Goal: Task Accomplishment & Management: Manage account settings

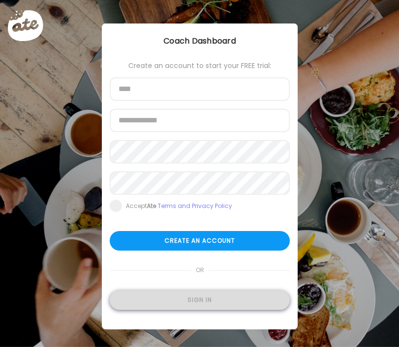
click at [173, 293] on div "Sign in" at bounding box center [200, 300] width 180 height 20
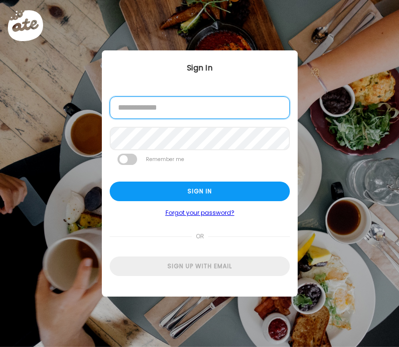
click at [162, 113] on input "email" at bounding box center [200, 107] width 180 height 23
type input "**********"
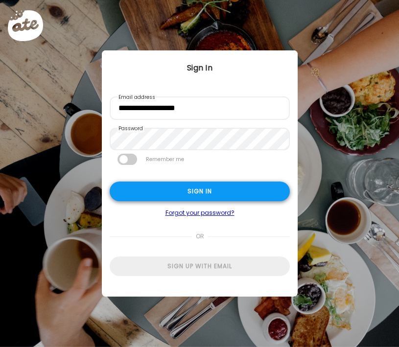
click at [200, 193] on div "Sign in" at bounding box center [200, 192] width 180 height 20
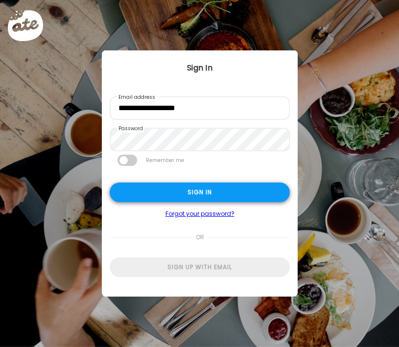
type input "*****"
type input "**********"
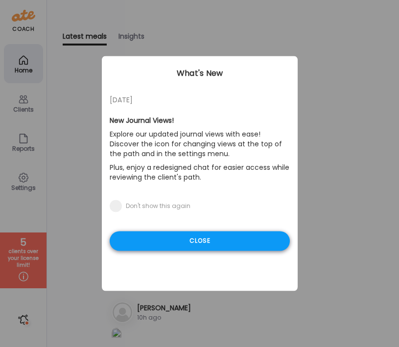
click at [186, 237] on div "Close" at bounding box center [200, 241] width 180 height 20
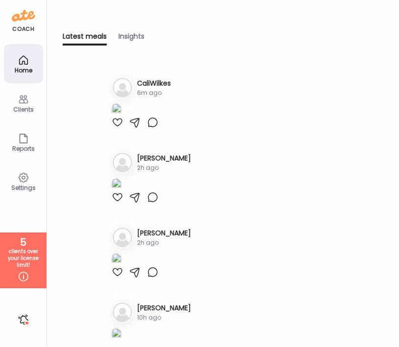
click at [149, 81] on h3 "CaliWilkes" at bounding box center [154, 83] width 34 height 10
click at [125, 90] on img at bounding box center [123, 88] width 20 height 20
click at [29, 98] on div "Clients" at bounding box center [23, 102] width 39 height 39
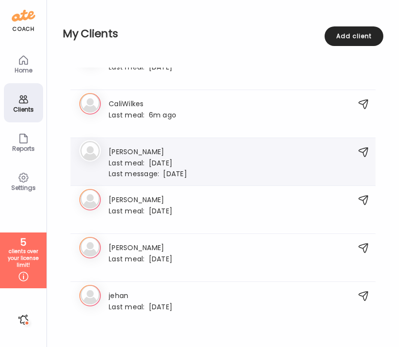
scroll to position [370, 0]
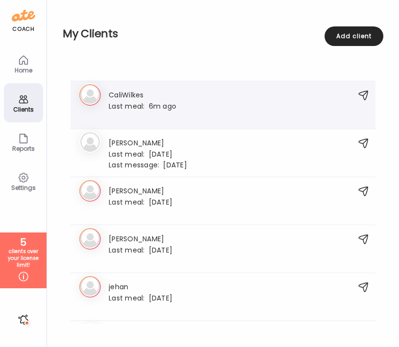
click at [92, 93] on icon at bounding box center [90, 95] width 22 height 22
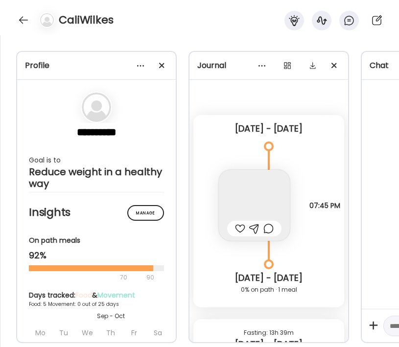
scroll to position [0, 0]
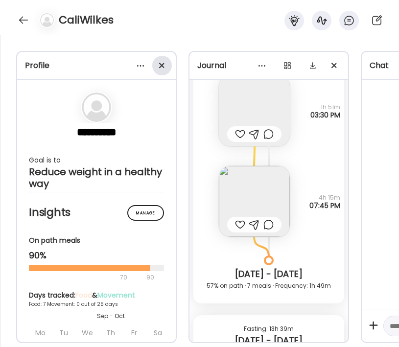
click at [165, 66] on div at bounding box center [162, 66] width 20 height 20
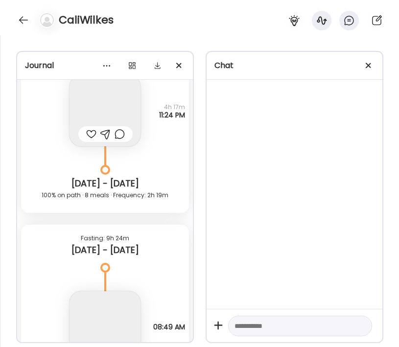
scroll to position [6542, 0]
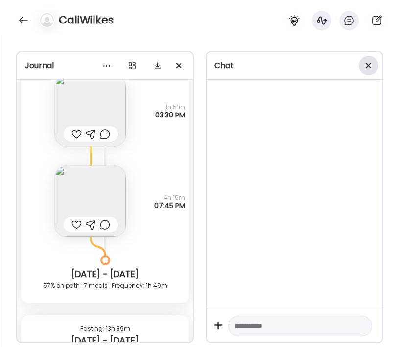
click at [365, 70] on div at bounding box center [369, 66] width 20 height 20
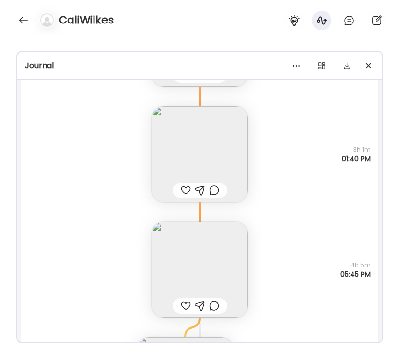
scroll to position [8484, 0]
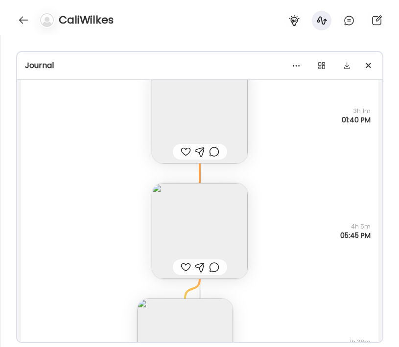
click at [207, 220] on img at bounding box center [200, 231] width 96 height 96
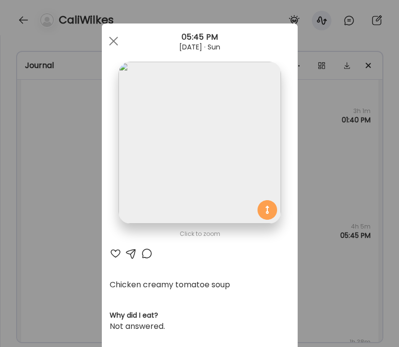
click at [322, 186] on div "Ate Coach Dashboard Wahoo! It’s official Take a moment to set up your Coach Pro…" at bounding box center [199, 173] width 399 height 347
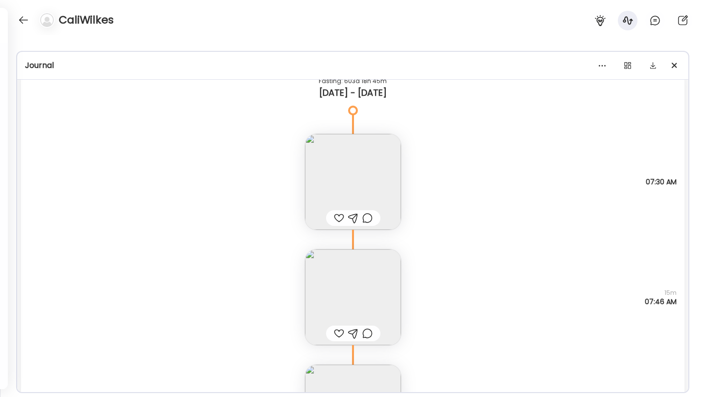
scroll to position [4811, 0]
click at [378, 165] on img at bounding box center [353, 180] width 96 height 96
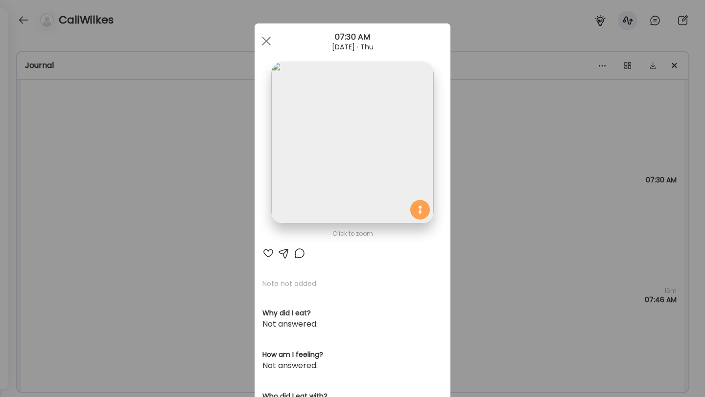
click at [398, 296] on div "Ate Coach Dashboard Wahoo! It’s official Take a moment to set up your Coach Pro…" at bounding box center [352, 198] width 705 height 397
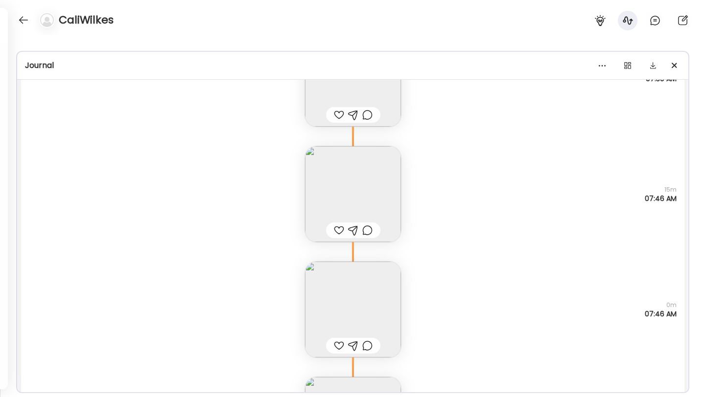
scroll to position [4930, 0]
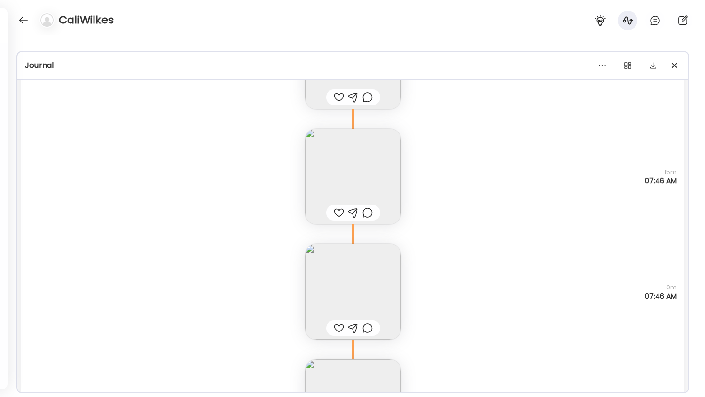
click at [347, 142] on img at bounding box center [353, 177] width 96 height 96
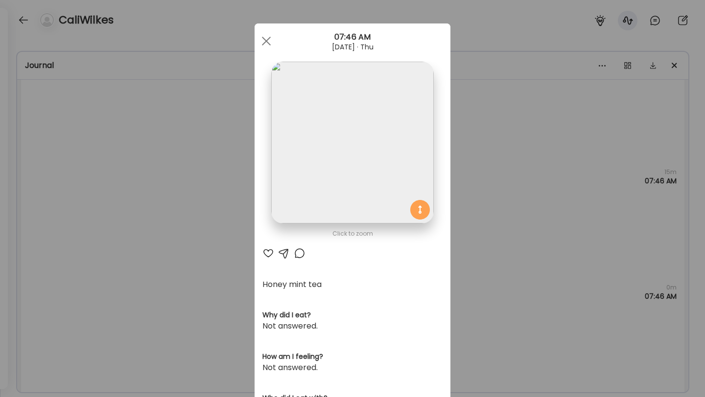
click at [398, 227] on div "Ate Coach Dashboard Wahoo! It’s official Take a moment to set up your Coach Pro…" at bounding box center [352, 198] width 705 height 397
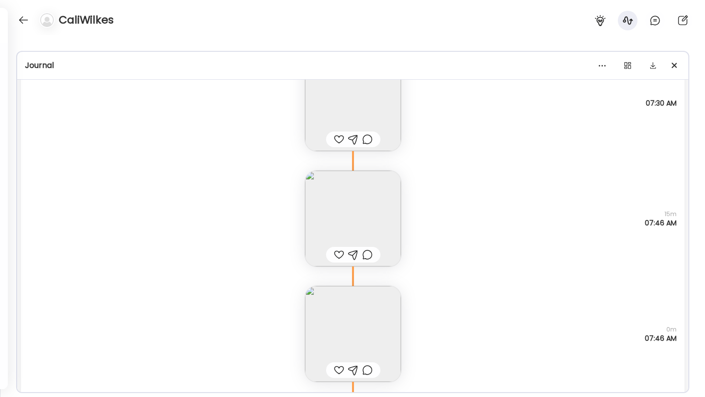
scroll to position [4884, 0]
click at [355, 310] on img at bounding box center [353, 338] width 96 height 96
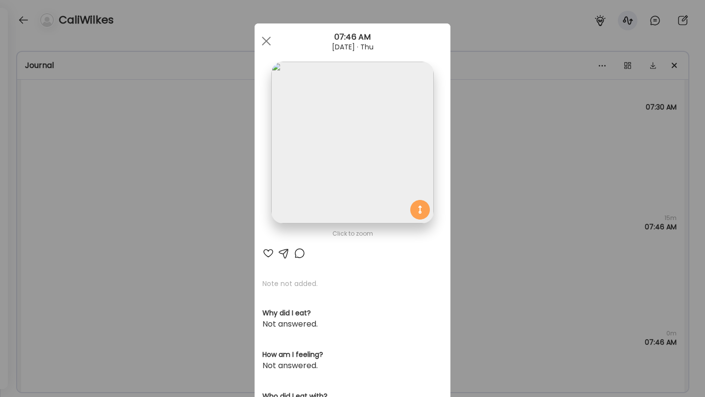
click at [398, 125] on div "Ate Coach Dashboard Wahoo! It’s official Take a moment to set up your Coach Pro…" at bounding box center [352, 198] width 705 height 397
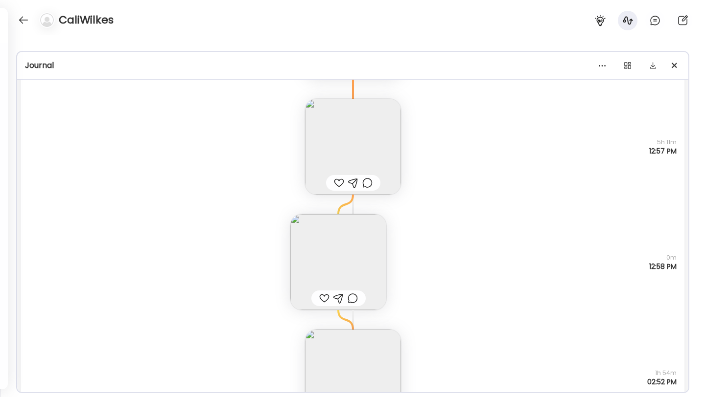
scroll to position [5193, 0]
click at [372, 124] on img at bounding box center [353, 144] width 96 height 96
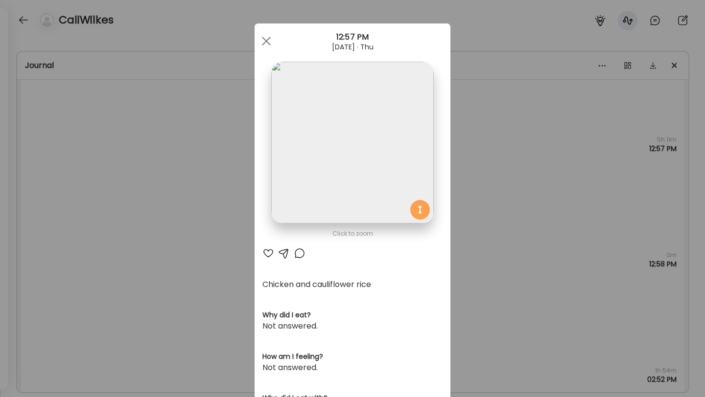
click at [351, 130] on img at bounding box center [352, 143] width 162 height 162
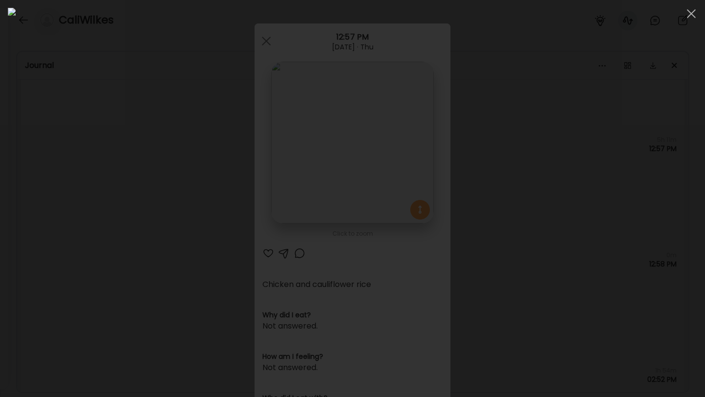
click at [398, 221] on div at bounding box center [352, 199] width 689 height 382
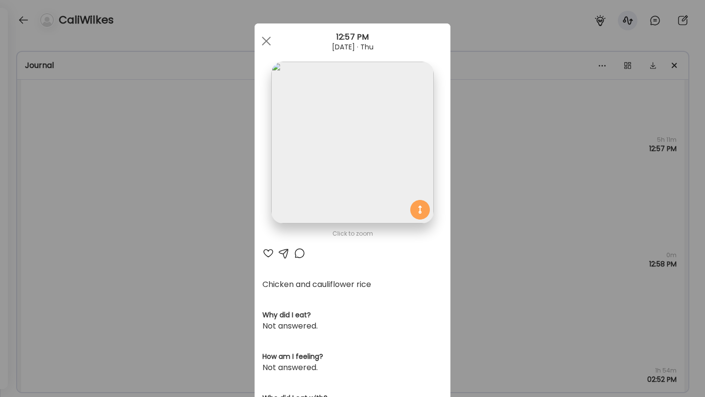
click at [398, 220] on div "Ate Coach Dashboard Wahoo! It’s official Take a moment to set up your Coach Pro…" at bounding box center [352, 198] width 705 height 397
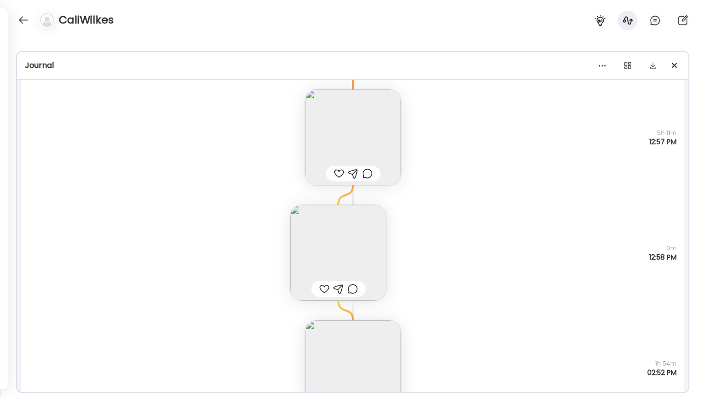
scroll to position [5266, 0]
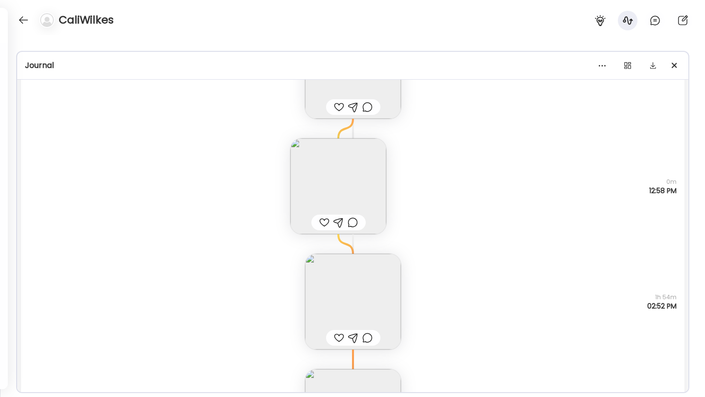
click at [337, 174] on img at bounding box center [338, 186] width 96 height 96
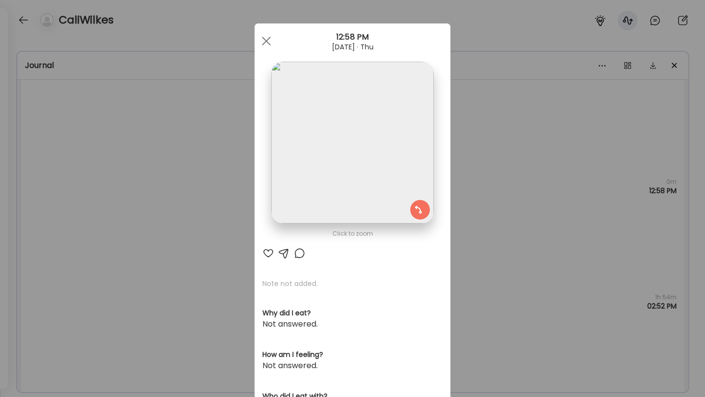
click at [398, 292] on div "Ate Coach Dashboard Wahoo! It’s official Take a moment to set up your Coach Pro…" at bounding box center [352, 198] width 705 height 397
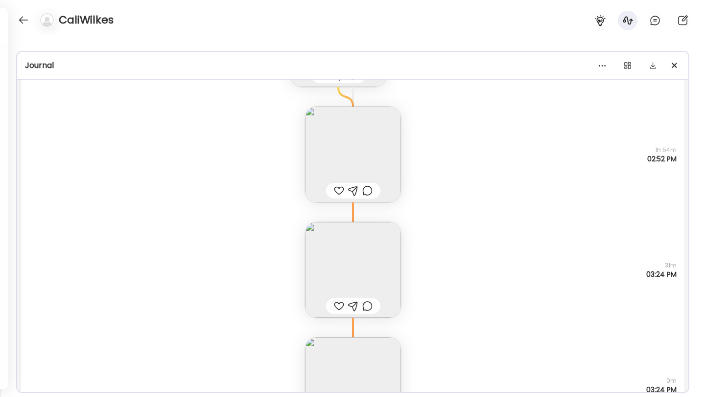
scroll to position [5414, 0]
click at [340, 140] on img at bounding box center [353, 154] width 96 height 96
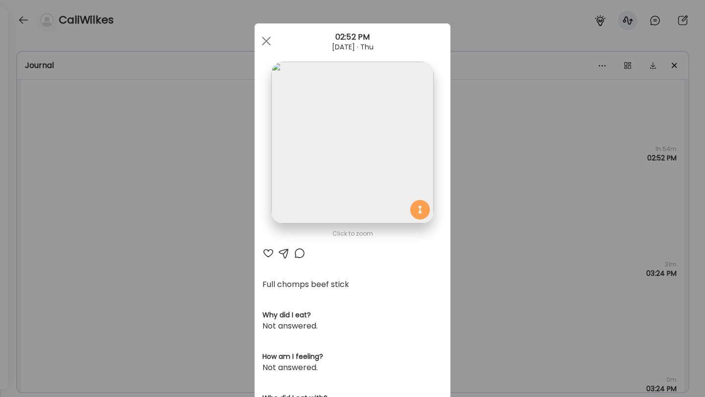
click at [398, 214] on div "Ate Coach Dashboard Wahoo! It’s official Take a moment to set up your Coach Pro…" at bounding box center [352, 198] width 705 height 397
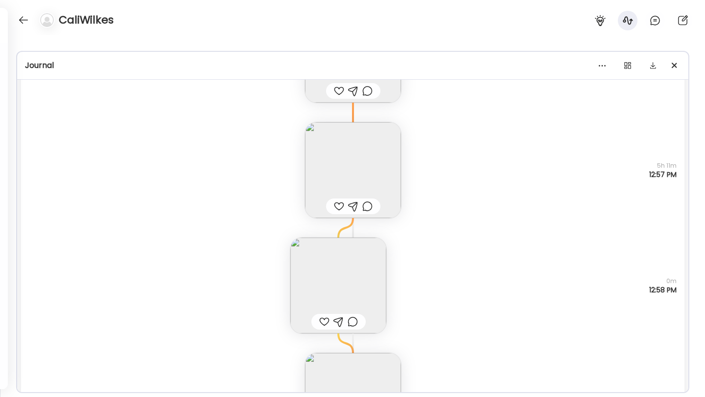
scroll to position [5172, 0]
click at [390, 171] on img at bounding box center [353, 165] width 96 height 96
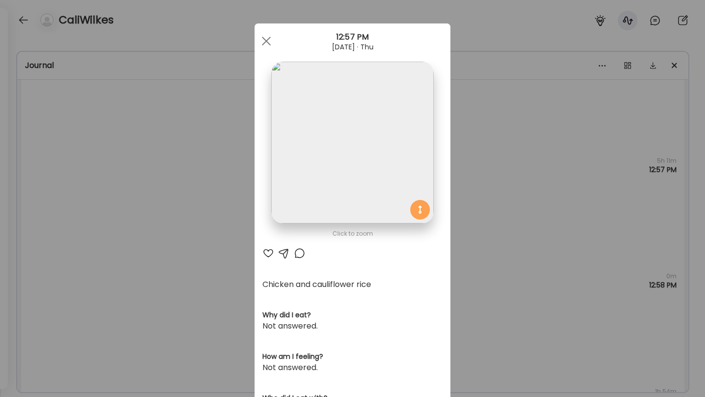
click at [398, 166] on div "Ate Coach Dashboard Wahoo! It’s official Take a moment to set up your Coach Pro…" at bounding box center [352, 198] width 705 height 397
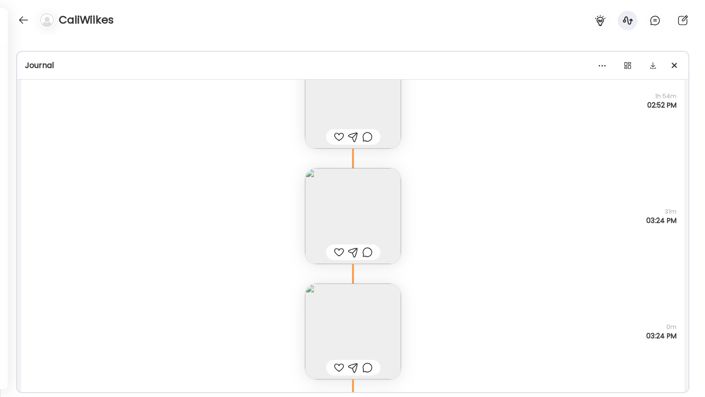
scroll to position [5463, 0]
click at [372, 305] on img at bounding box center [353, 336] width 96 height 96
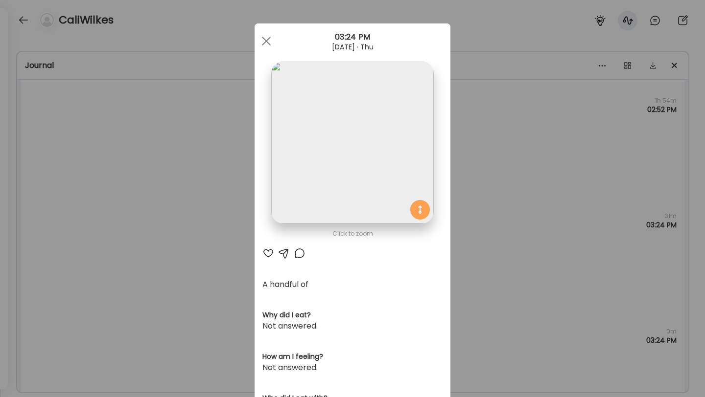
click at [393, 171] on img at bounding box center [352, 143] width 162 height 162
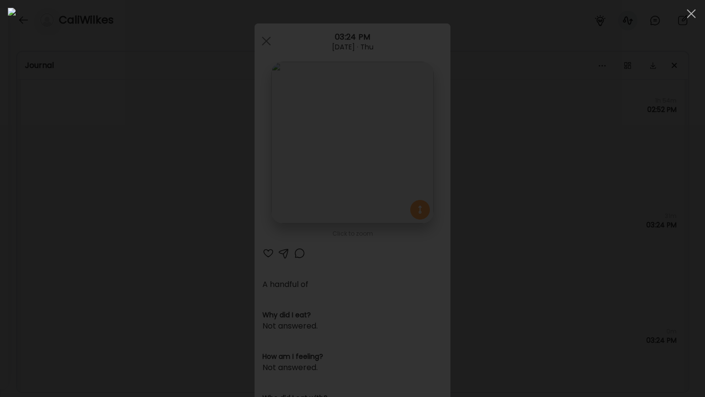
click at [398, 195] on div at bounding box center [352, 199] width 689 height 382
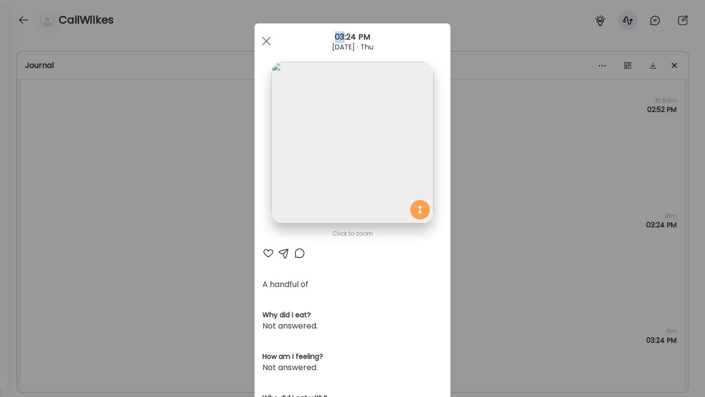
click at [398, 195] on div "Ate Coach Dashboard Wahoo! It’s official Take a moment to set up your Coach Pro…" at bounding box center [352, 198] width 705 height 397
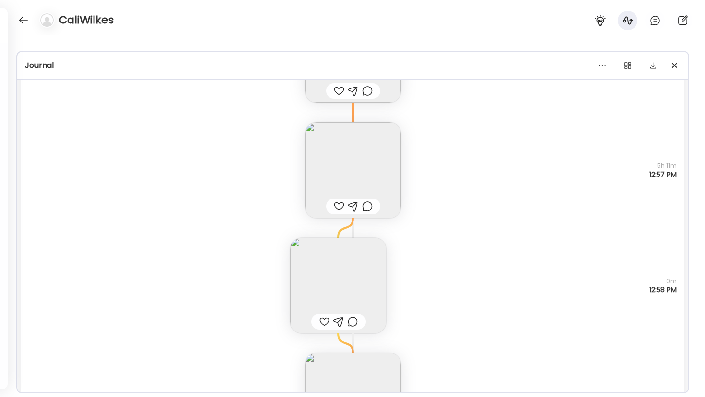
scroll to position [5154, 0]
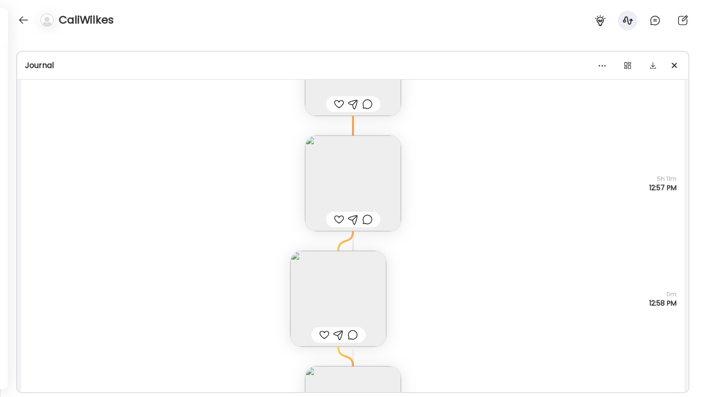
click at [322, 161] on img at bounding box center [353, 184] width 96 height 96
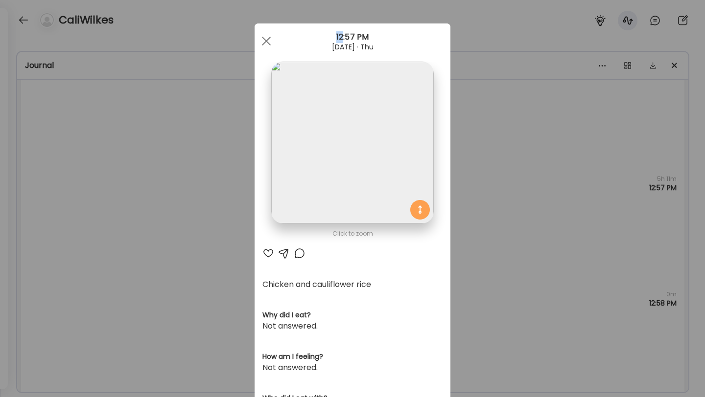
click at [398, 162] on div "Ate Coach Dashboard Wahoo! It’s official Take a moment to set up your Coach Pro…" at bounding box center [352, 198] width 705 height 397
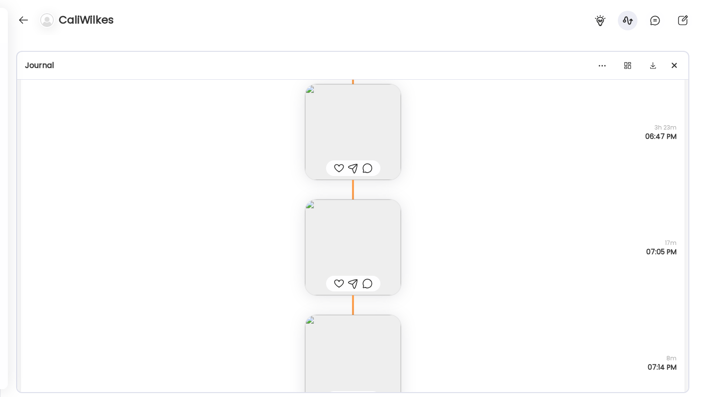
scroll to position [5788, 0]
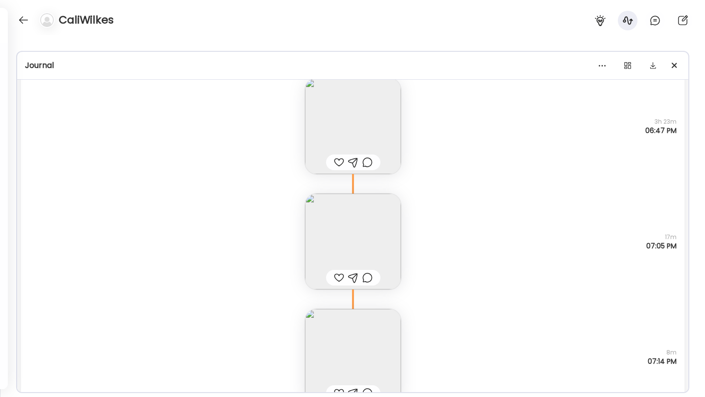
click at [358, 98] on img at bounding box center [353, 126] width 96 height 96
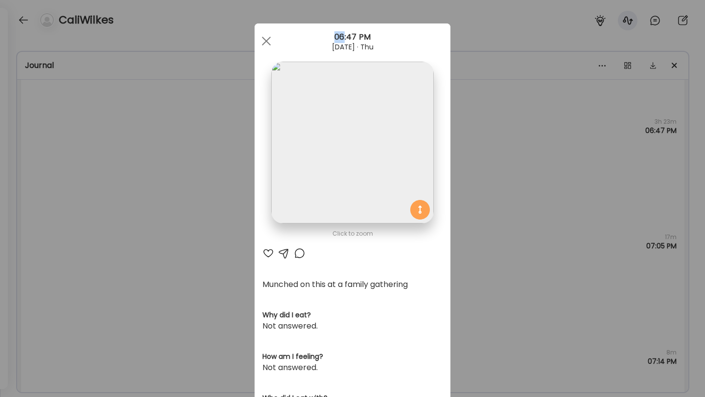
click at [398, 194] on div "Ate Coach Dashboard Wahoo! It’s official Take a moment to set up your Coach Pro…" at bounding box center [352, 198] width 705 height 397
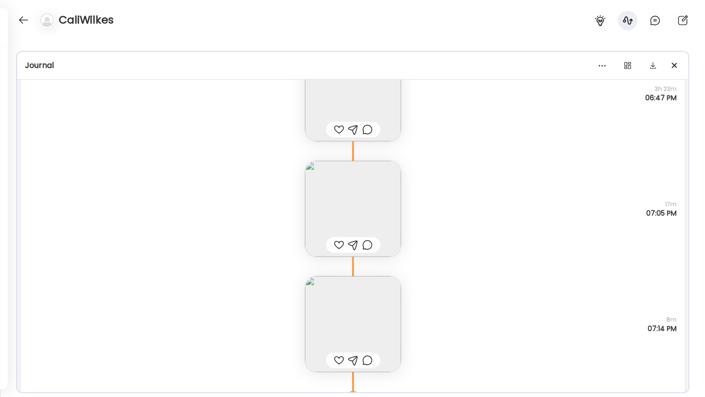
scroll to position [5820, 0]
click at [379, 194] on img at bounding box center [353, 210] width 96 height 96
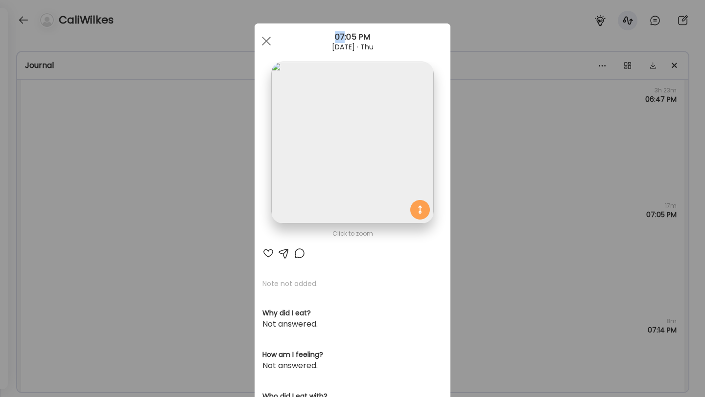
click at [398, 150] on div "Ate Coach Dashboard Wahoo! It’s official Take a moment to set up your Coach Pro…" at bounding box center [352, 198] width 705 height 397
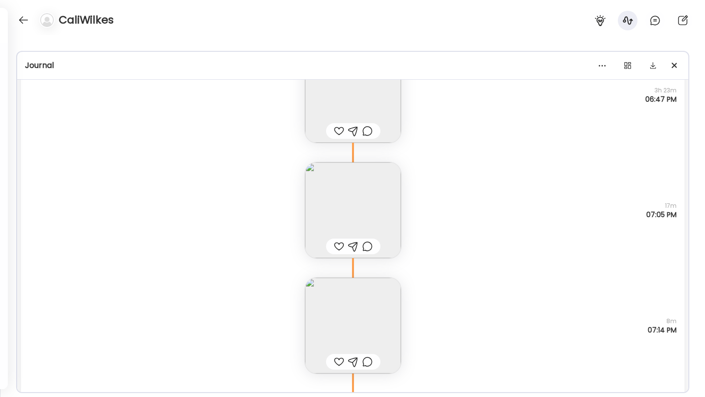
click at [357, 95] on img at bounding box center [353, 95] width 96 height 96
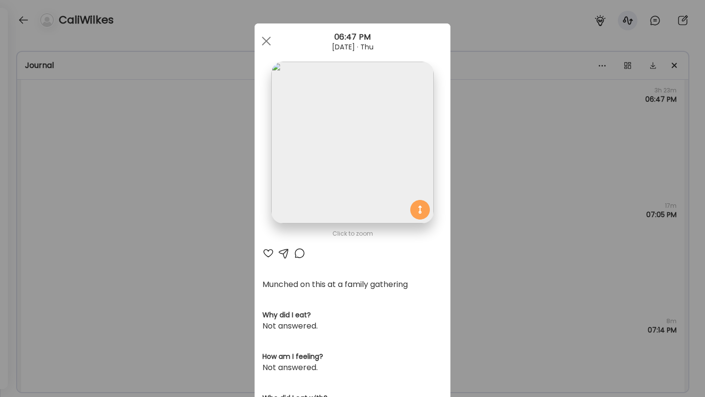
click at [356, 95] on img at bounding box center [352, 143] width 162 height 162
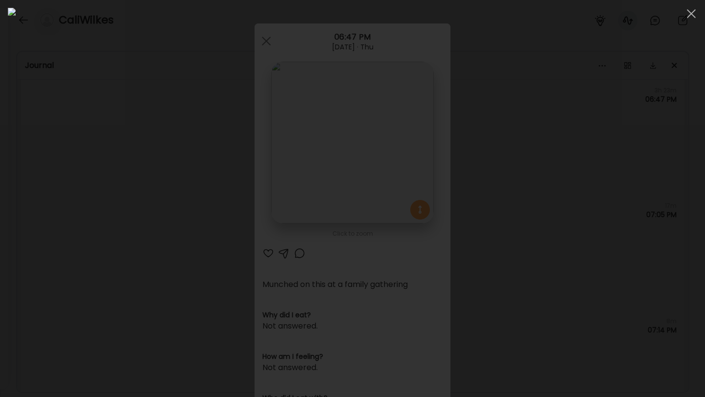
click at [398, 108] on div at bounding box center [352, 199] width 689 height 382
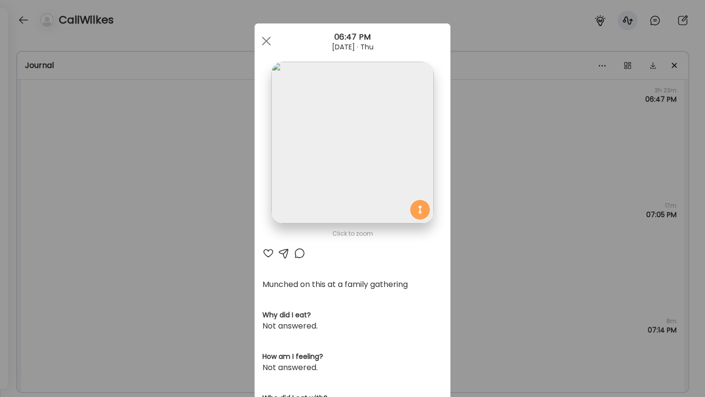
click at [398, 108] on div "Ate Coach Dashboard Wahoo! It’s official Take a moment to set up your Coach Pro…" at bounding box center [352, 198] width 705 height 397
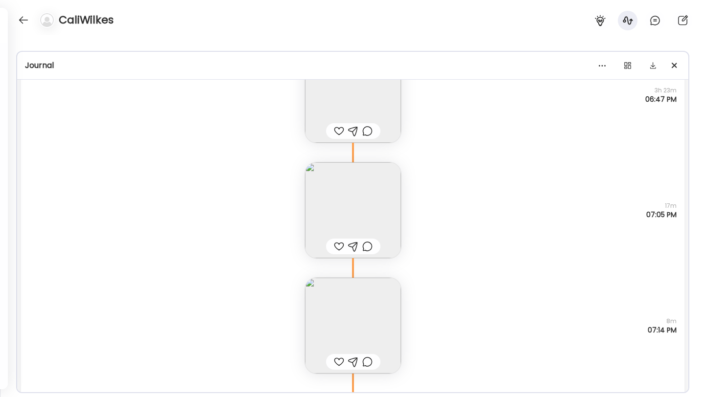
click at [363, 92] on img at bounding box center [353, 95] width 96 height 96
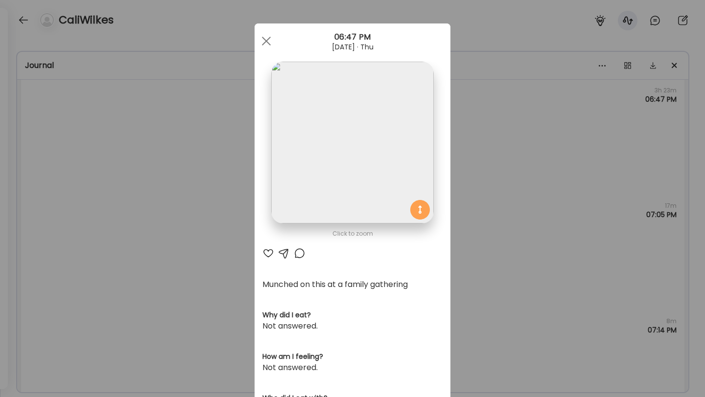
click at [398, 281] on div "Ate Coach Dashboard Wahoo! It’s official Take a moment to set up your Coach Pro…" at bounding box center [352, 198] width 705 height 397
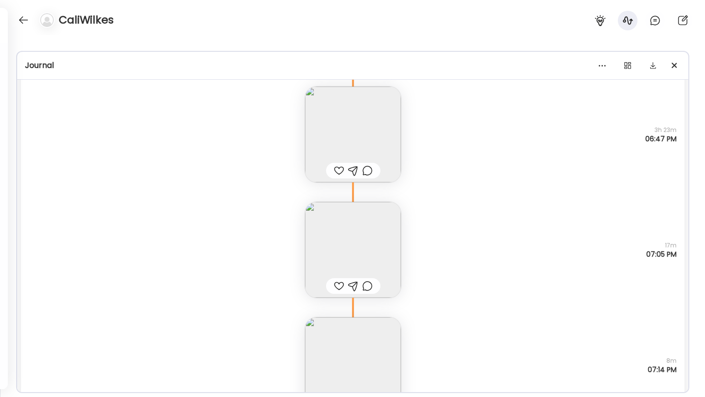
scroll to position [5780, 0]
click at [345, 141] on img at bounding box center [353, 134] width 96 height 96
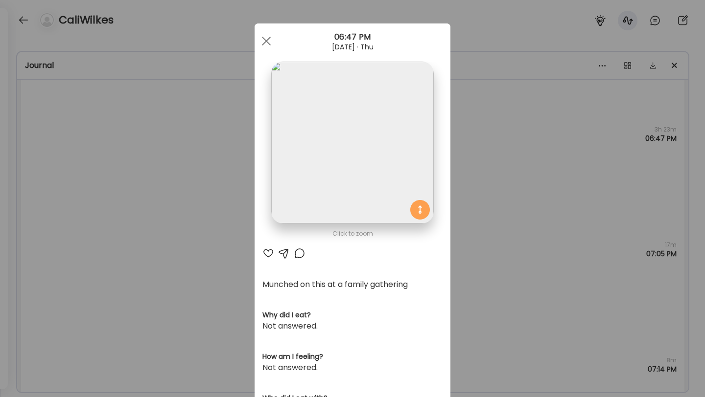
click at [398, 132] on div "Ate Coach Dashboard Wahoo! It’s official Take a moment to set up your Coach Pro…" at bounding box center [352, 198] width 705 height 397
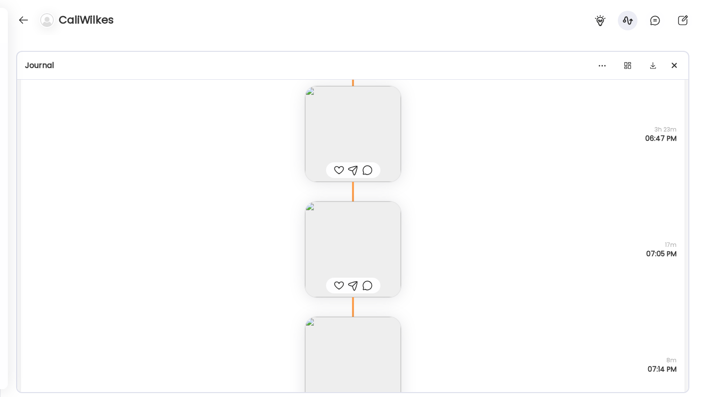
click at [378, 227] on img at bounding box center [353, 250] width 96 height 96
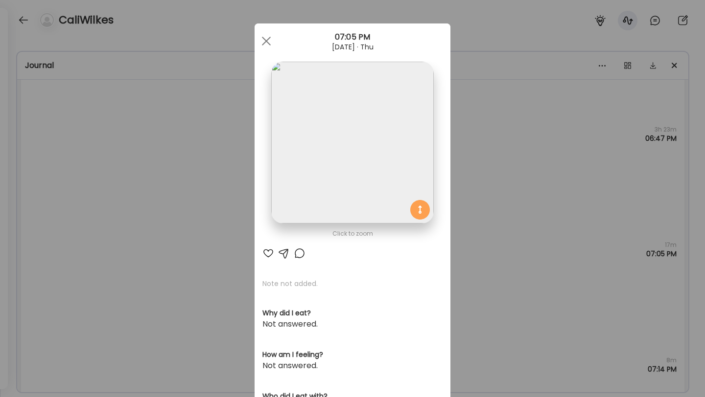
click at [398, 180] on div "Ate Coach Dashboard Wahoo! It’s official Take a moment to set up your Coach Pro…" at bounding box center [352, 198] width 705 height 397
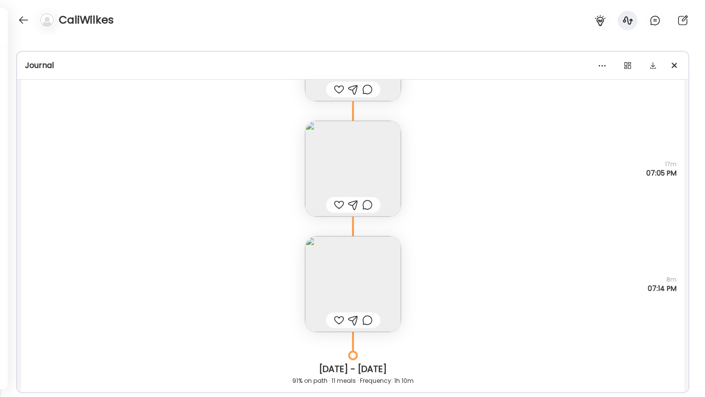
scroll to position [5861, 0]
click at [379, 144] on img at bounding box center [353, 169] width 96 height 96
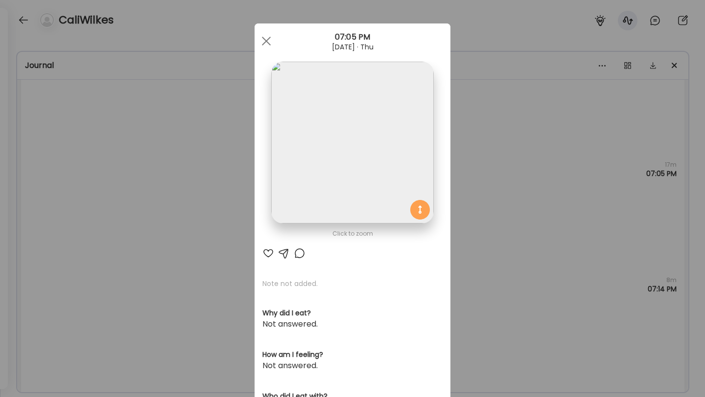
click at [398, 161] on div "Ate Coach Dashboard Wahoo! It’s official Take a moment to set up your Coach Pro…" at bounding box center [352, 198] width 705 height 397
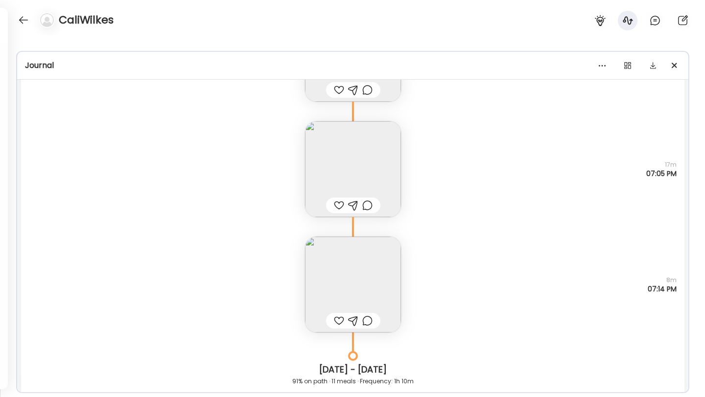
scroll to position [5849, 0]
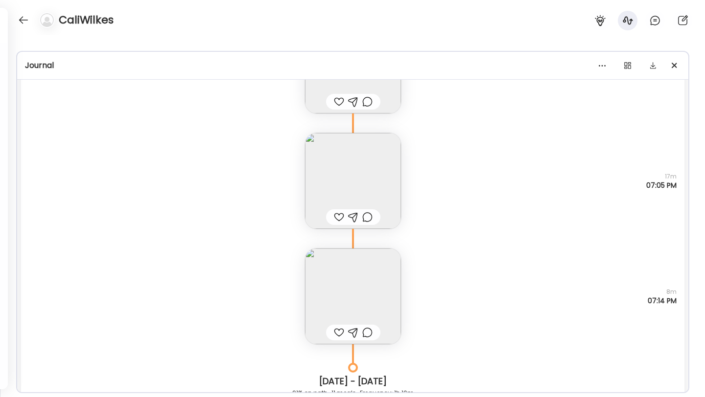
click at [354, 166] on img at bounding box center [353, 181] width 96 height 96
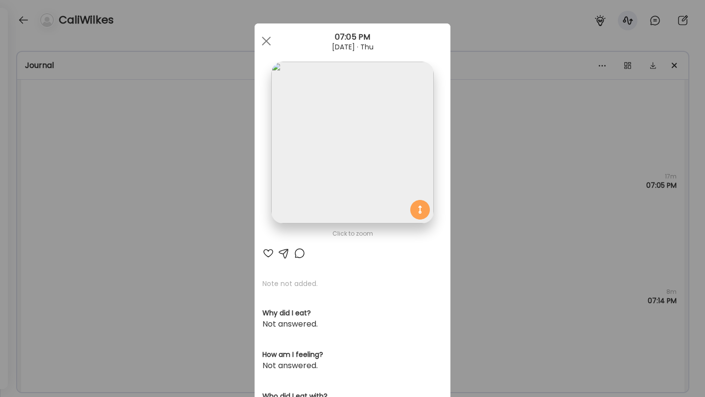
click at [398, 165] on div "Ate Coach Dashboard Wahoo! It’s official Take a moment to set up your Coach Pro…" at bounding box center [352, 198] width 705 height 397
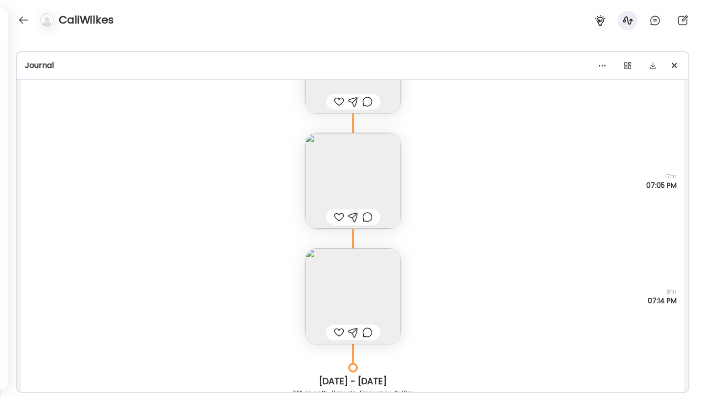
scroll to position [5888, 0]
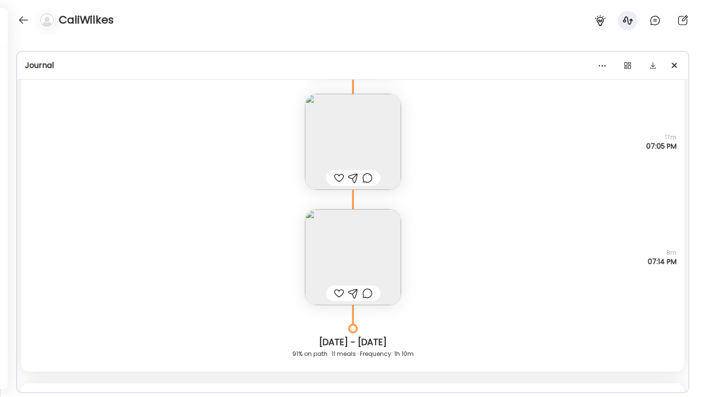
click at [368, 226] on img at bounding box center [353, 257] width 96 height 96
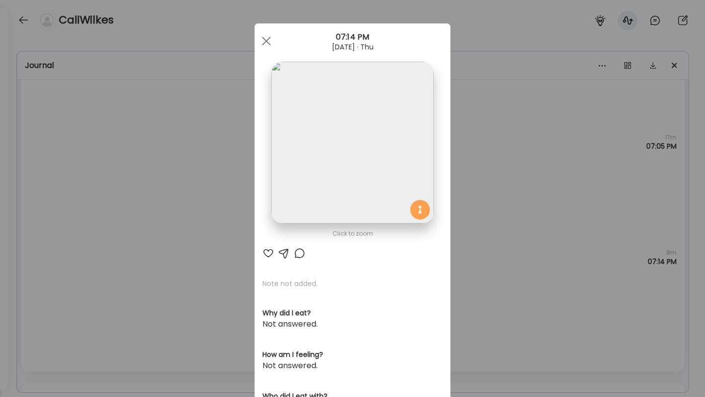
click at [398, 2] on div "Ate Coach Dashboard Wahoo! It’s official Take a moment to set up your Coach Pro…" at bounding box center [352, 198] width 705 height 397
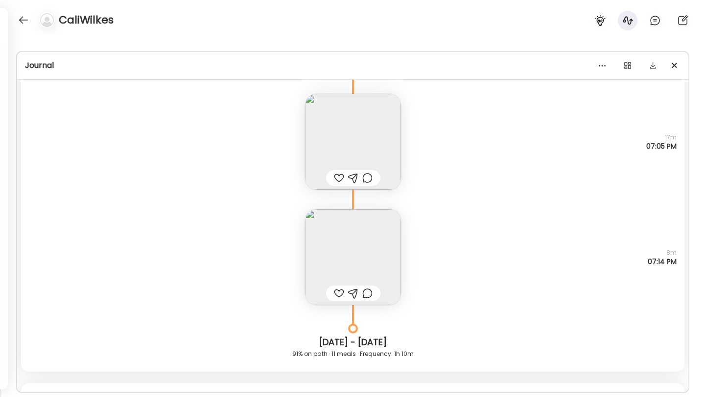
click at [398, 297] on div "Note not added Questions not answered 8m 07:14 PM" at bounding box center [352, 247] width 663 height 115
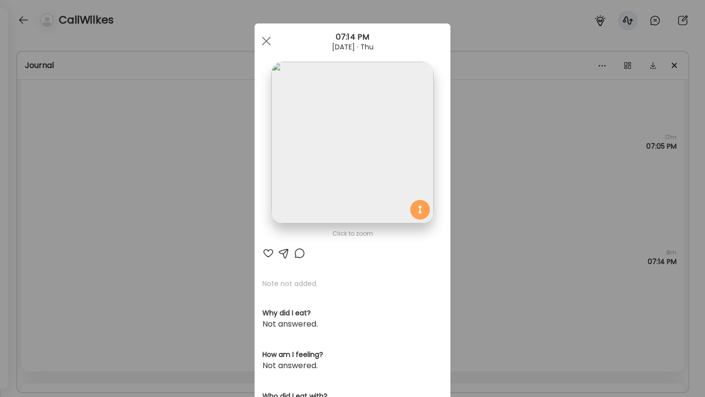
click at [398, 294] on div "Ate Coach Dashboard Wahoo! It’s official Take a moment to set up your Coach Pro…" at bounding box center [352, 198] width 705 height 397
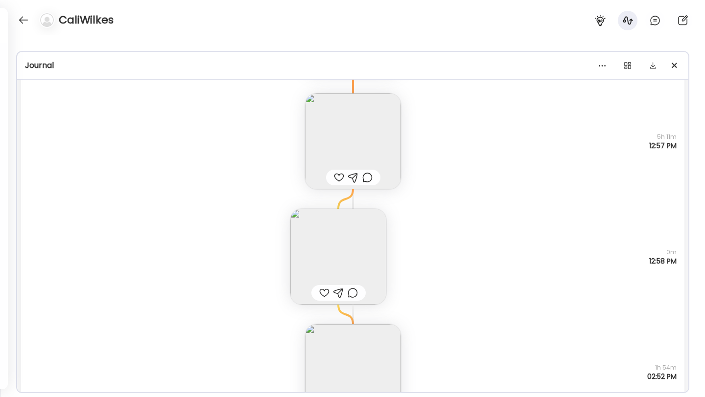
scroll to position [5185, 0]
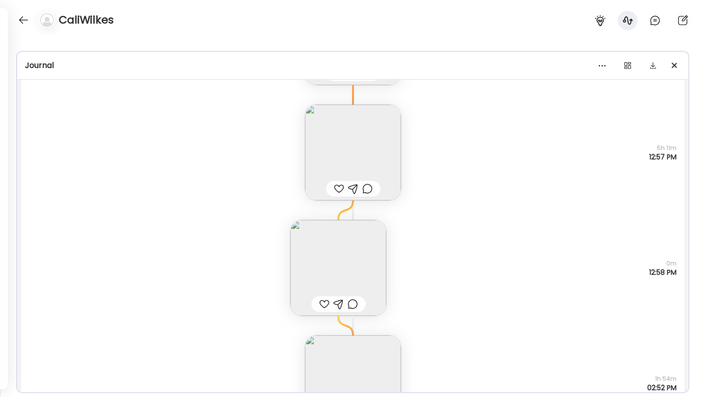
click at [355, 110] on img at bounding box center [353, 153] width 96 height 96
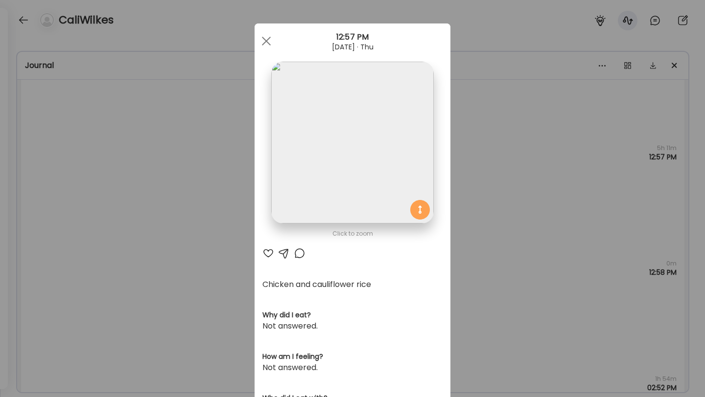
click at [398, 111] on div "Ate Coach Dashboard Wahoo! It’s official Take a moment to set up your Coach Pro…" at bounding box center [352, 198] width 705 height 397
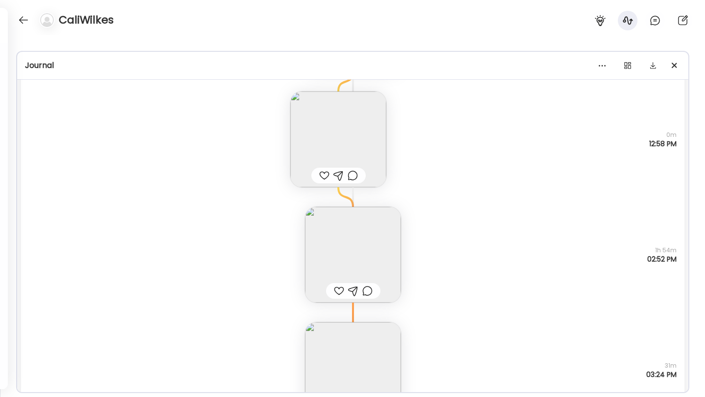
scroll to position [5564, 0]
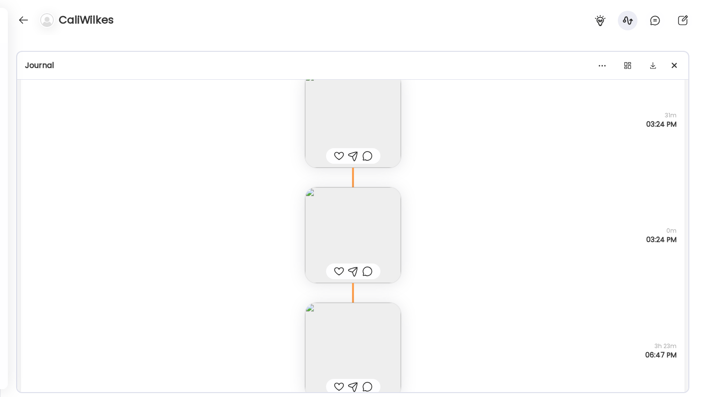
click at [376, 200] on img at bounding box center [353, 235] width 96 height 96
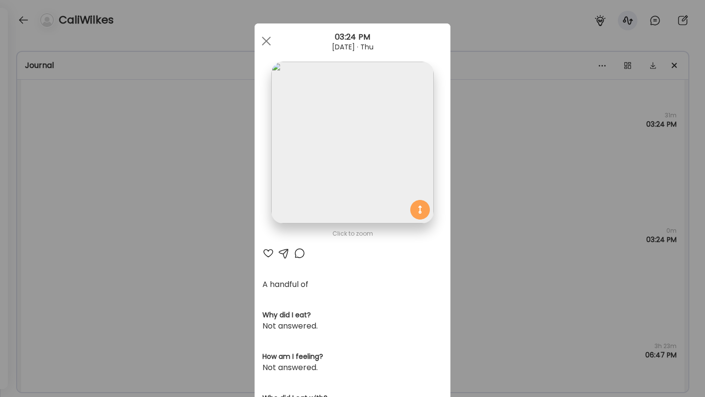
click at [398, 201] on div "Ate Coach Dashboard Wahoo! It’s official Take a moment to set up your Coach Pro…" at bounding box center [352, 198] width 705 height 397
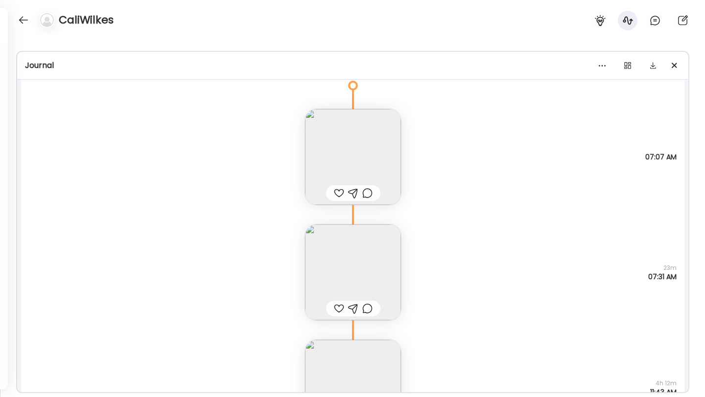
scroll to position [6244, 0]
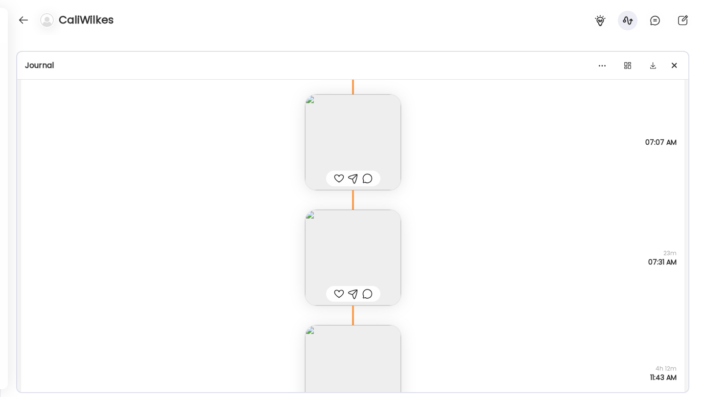
click at [370, 141] on img at bounding box center [353, 142] width 96 height 96
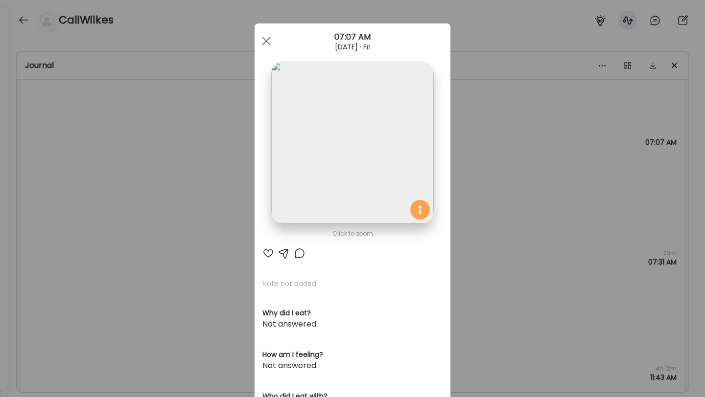
click at [370, 141] on img at bounding box center [352, 143] width 162 height 162
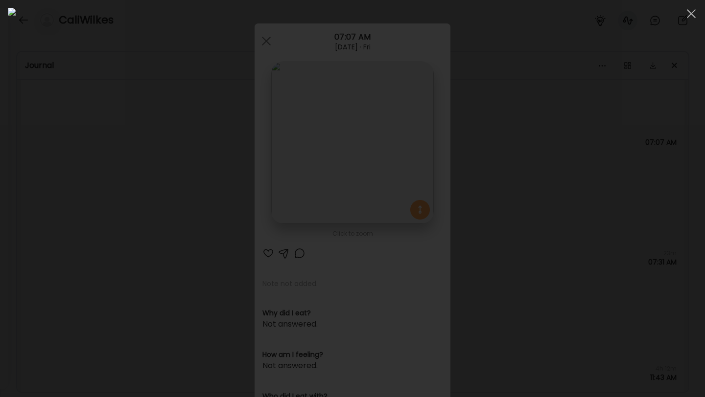
click at [398, 183] on div at bounding box center [352, 199] width 689 height 382
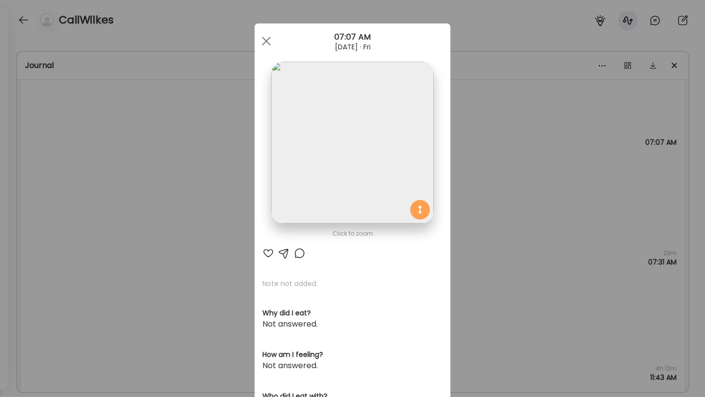
click at [398, 190] on div "Ate Coach Dashboard Wahoo! It’s official Take a moment to set up your Coach Pro…" at bounding box center [352, 198] width 705 height 397
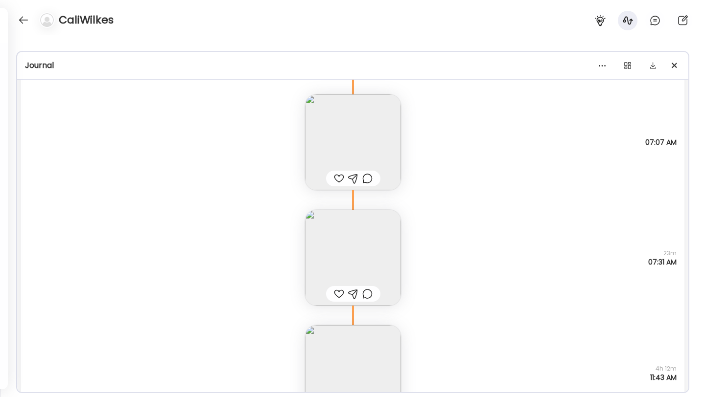
click at [380, 253] on img at bounding box center [353, 258] width 96 height 96
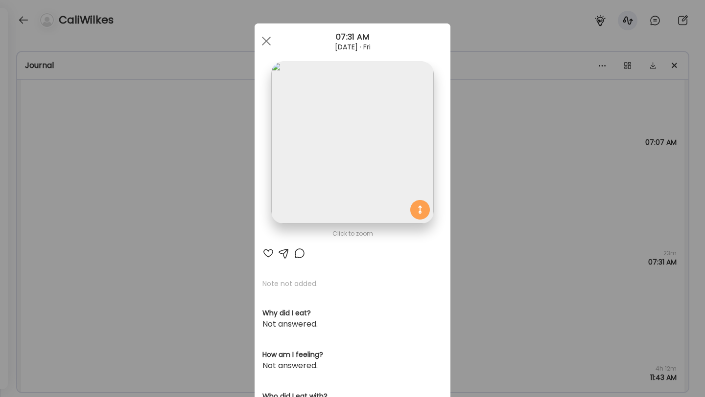
click at [375, 129] on img at bounding box center [352, 143] width 162 height 162
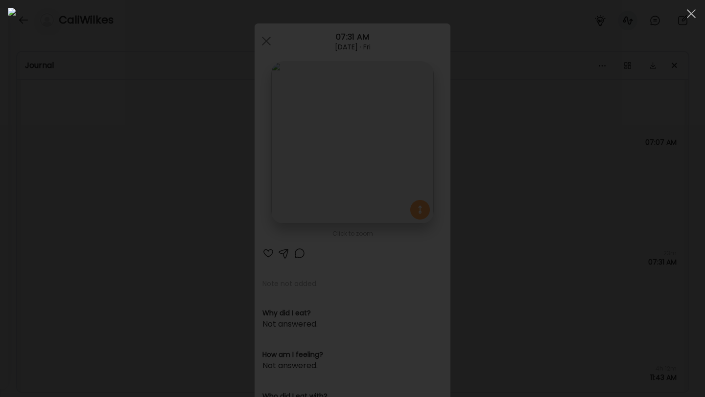
click at [398, 204] on div at bounding box center [352, 199] width 689 height 382
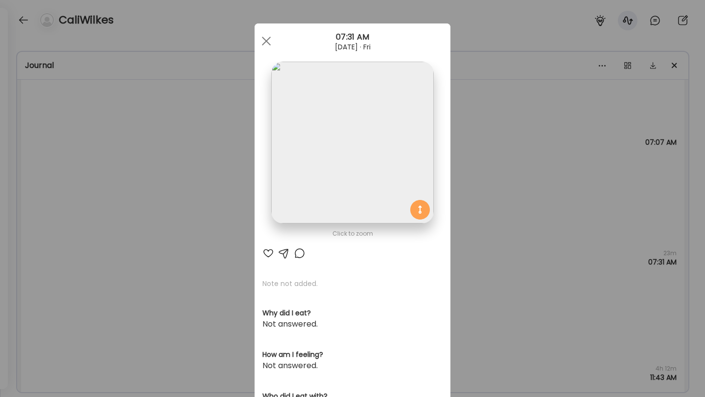
click at [398, 204] on div "Ate Coach Dashboard Wahoo! It’s official Take a moment to set up your Coach Pro…" at bounding box center [352, 198] width 705 height 397
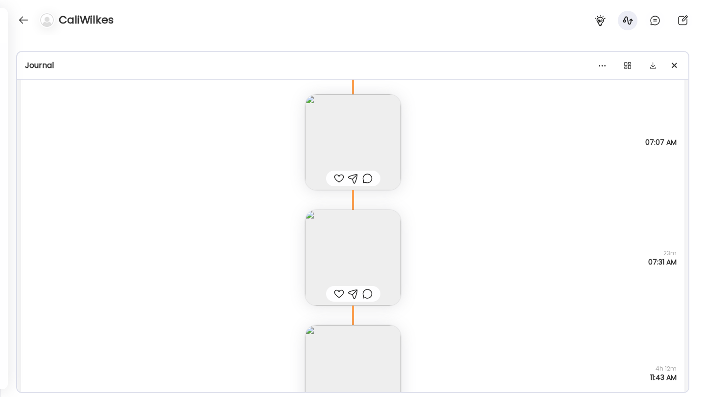
scroll to position [6268, 0]
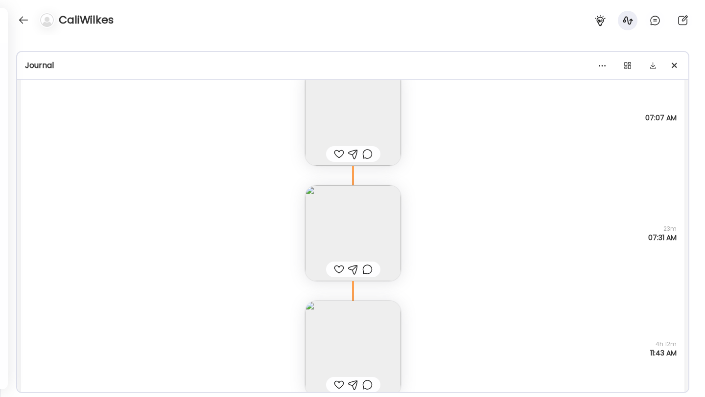
click at [357, 117] on img at bounding box center [353, 118] width 96 height 96
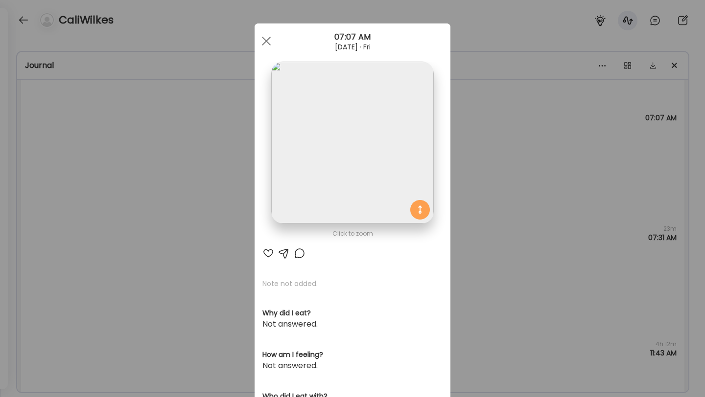
click at [398, 192] on div "Ate Coach Dashboard Wahoo! It’s official Take a moment to set up your Coach Pro…" at bounding box center [352, 198] width 705 height 397
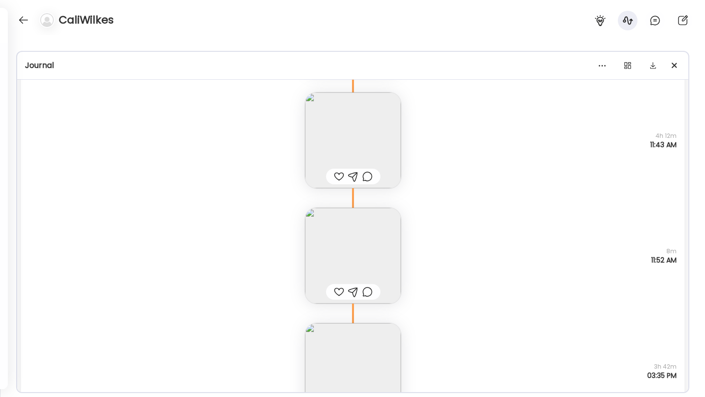
scroll to position [6491, 0]
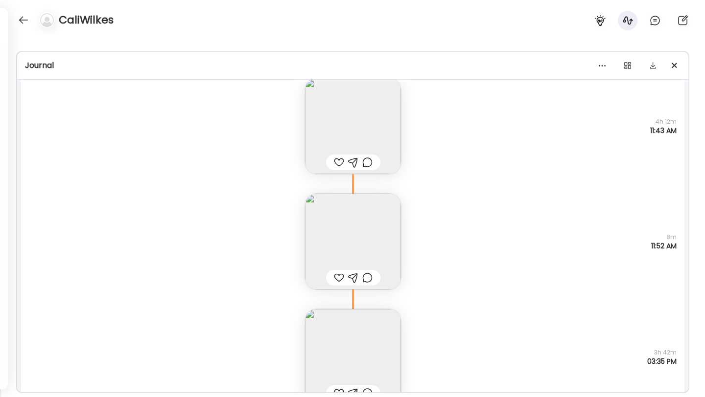
click at [351, 106] on img at bounding box center [353, 126] width 96 height 96
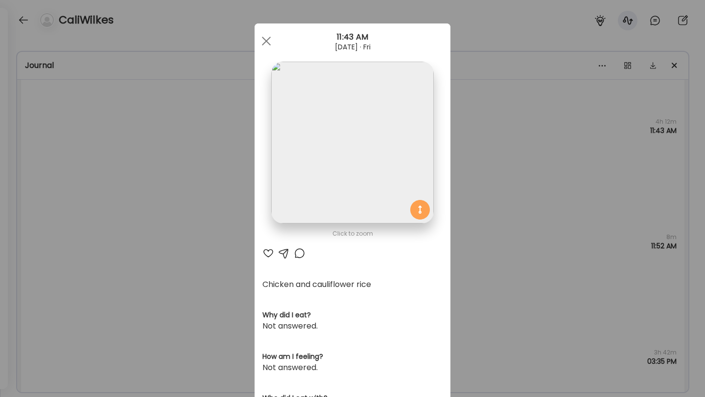
click at [398, 164] on div "Ate Coach Dashboard Wahoo! It’s official Take a moment to set up your Coach Pro…" at bounding box center [352, 198] width 705 height 397
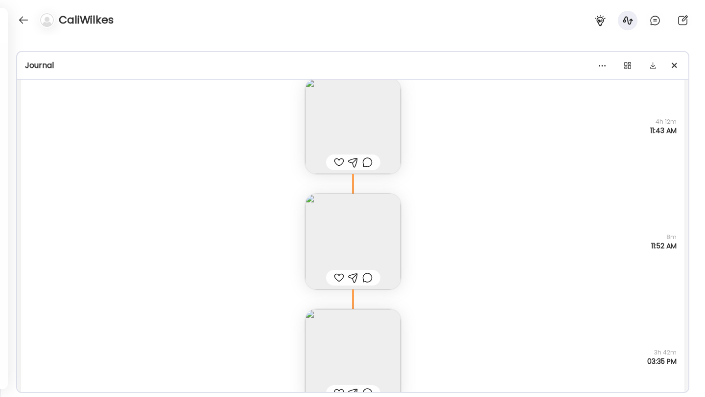
click at [360, 226] on img at bounding box center [353, 242] width 96 height 96
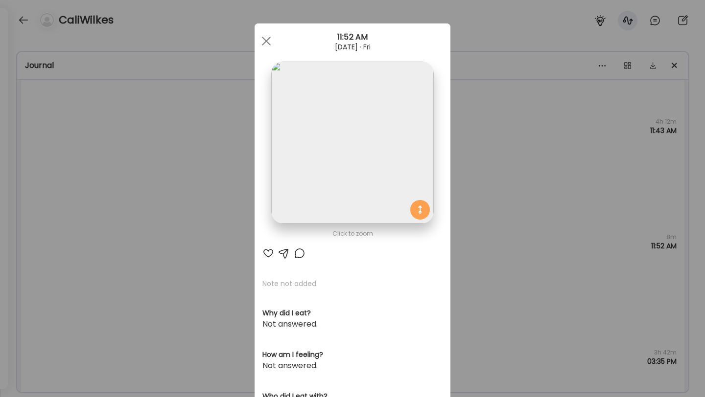
click at [383, 160] on img at bounding box center [352, 143] width 162 height 162
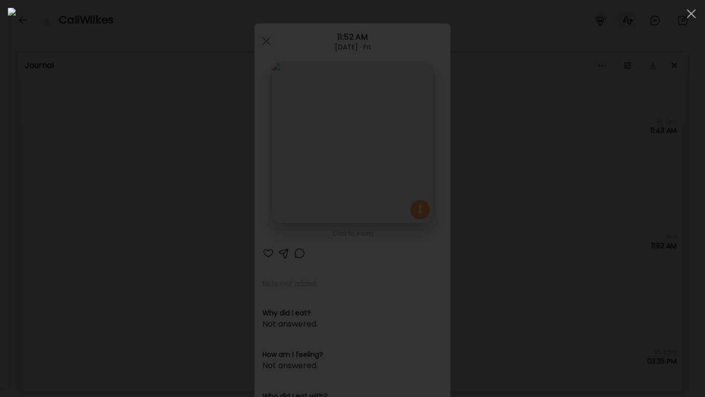
click at [398, 191] on div at bounding box center [352, 199] width 689 height 382
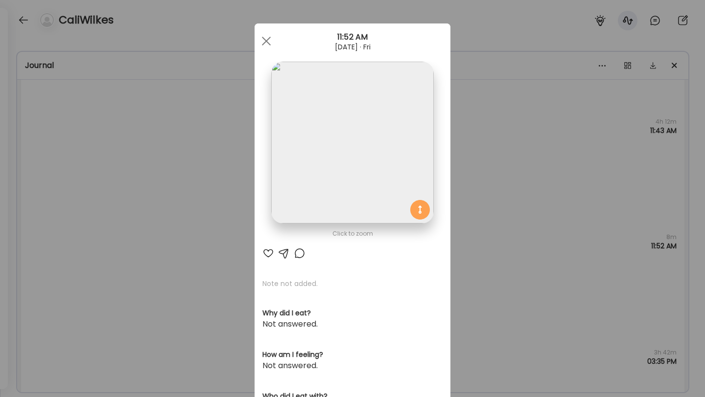
click at [398, 193] on div "Ate Coach Dashboard Wahoo! It’s official Take a moment to set up your Coach Pro…" at bounding box center [352, 198] width 705 height 397
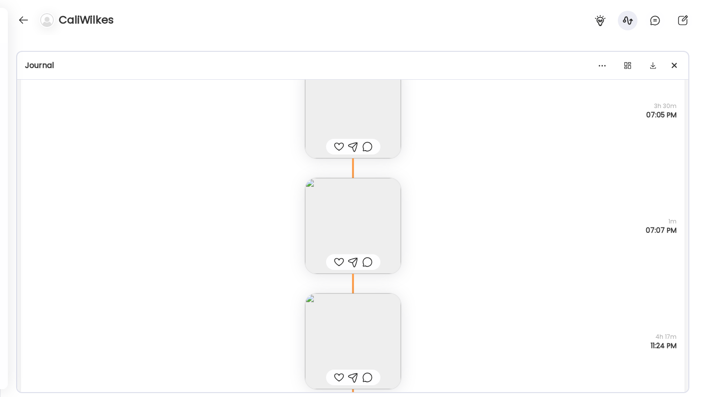
scroll to position [6835, 0]
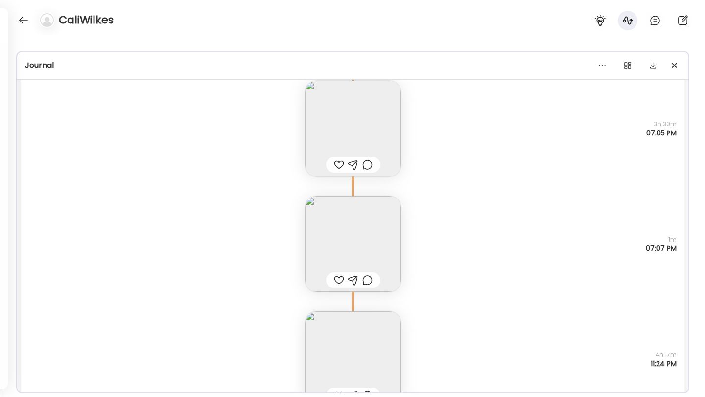
click at [385, 136] on img at bounding box center [353, 129] width 96 height 96
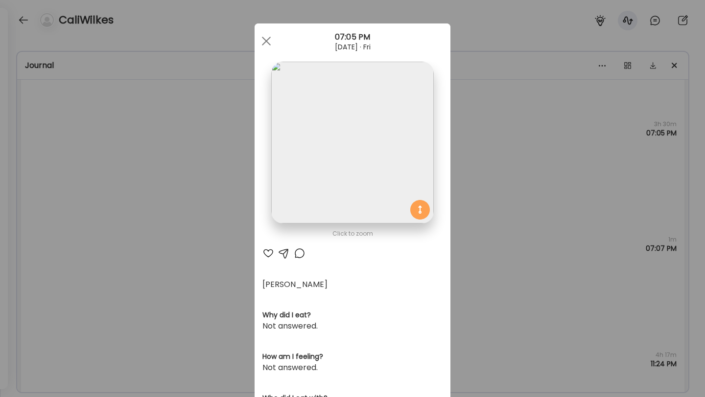
click at [398, 163] on div "Ate Coach Dashboard Wahoo! It’s official Take a moment to set up your Coach Pro…" at bounding box center [352, 198] width 705 height 397
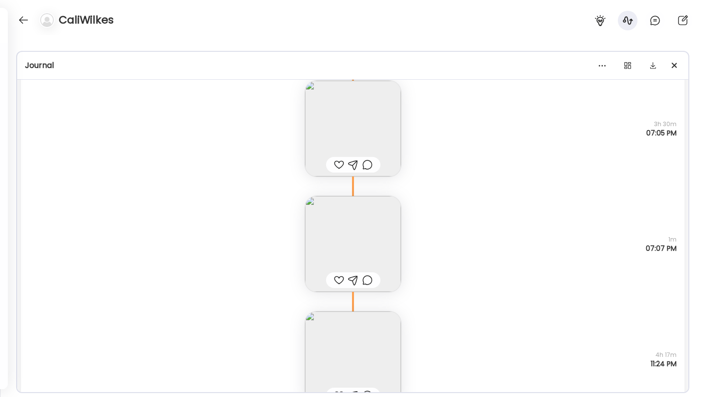
click at [355, 217] on img at bounding box center [353, 244] width 96 height 96
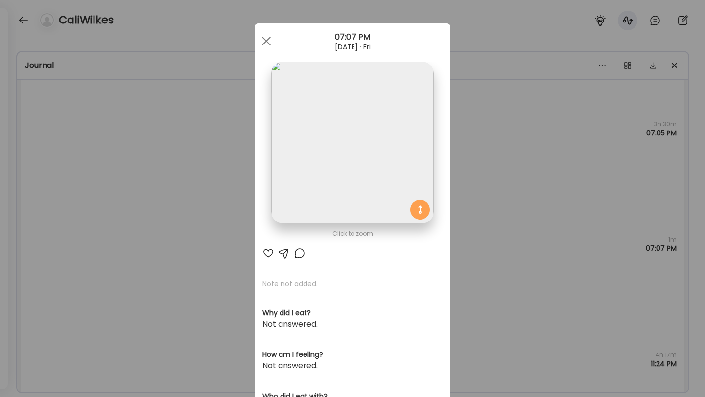
click at [398, 212] on div "Ate Coach Dashboard Wahoo! It’s official Take a moment to set up your Coach Pro…" at bounding box center [352, 198] width 705 height 397
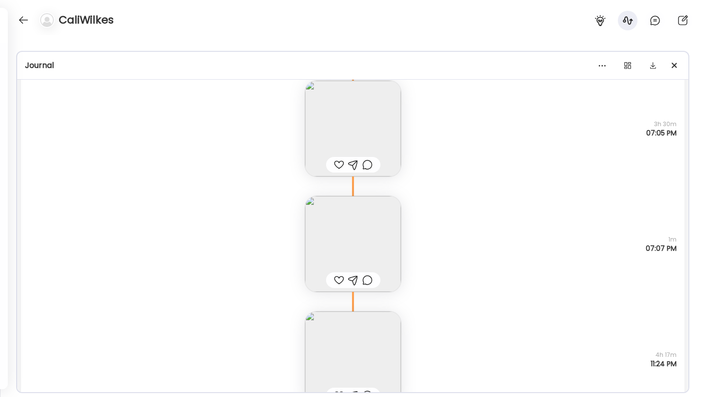
click at [379, 321] on img at bounding box center [353, 360] width 96 height 96
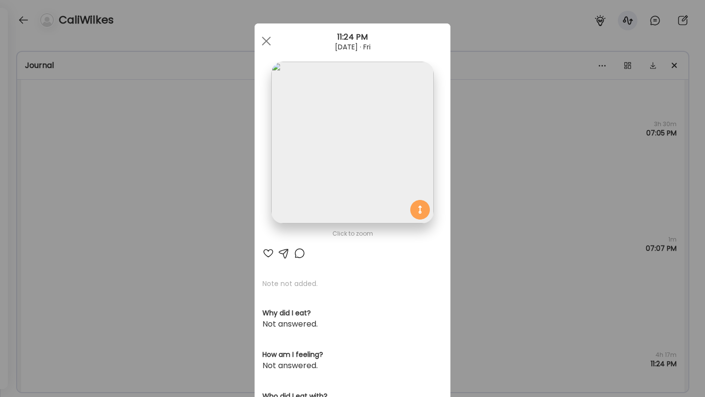
click at [398, 266] on div "Ate Coach Dashboard Wahoo! It’s official Take a moment to set up your Coach Pro…" at bounding box center [352, 198] width 705 height 397
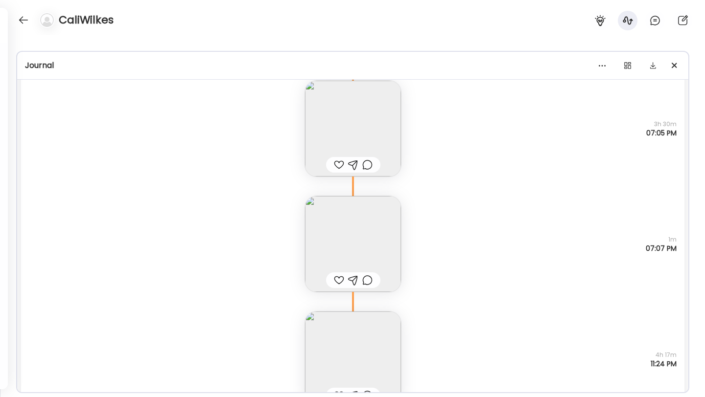
click at [362, 138] on img at bounding box center [353, 129] width 96 height 96
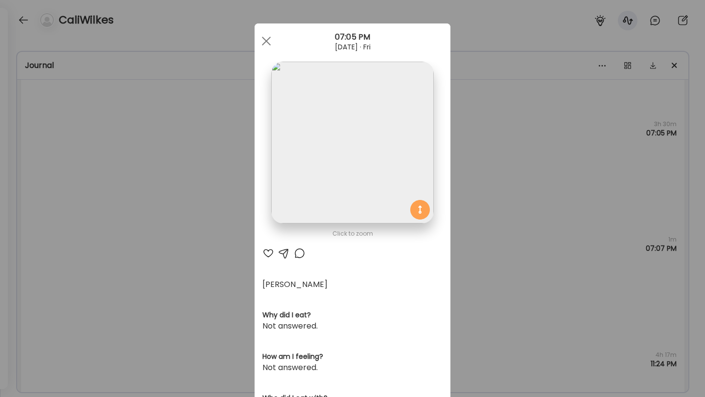
click at [398, 124] on div "Ate Coach Dashboard Wahoo! It’s official Take a moment to set up your Coach Pro…" at bounding box center [352, 198] width 705 height 397
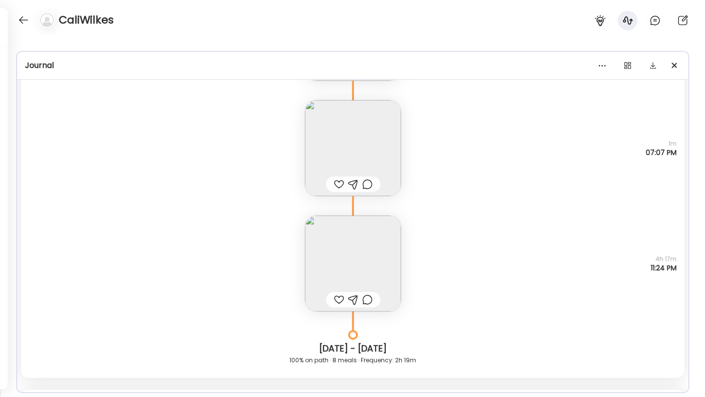
scroll to position [6939, 0]
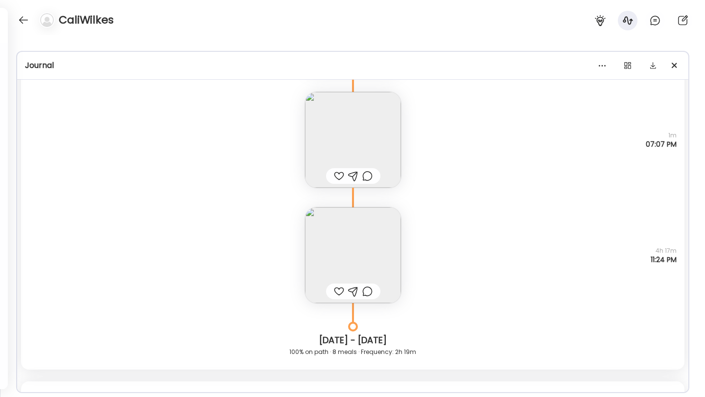
click at [365, 99] on img at bounding box center [353, 140] width 96 height 96
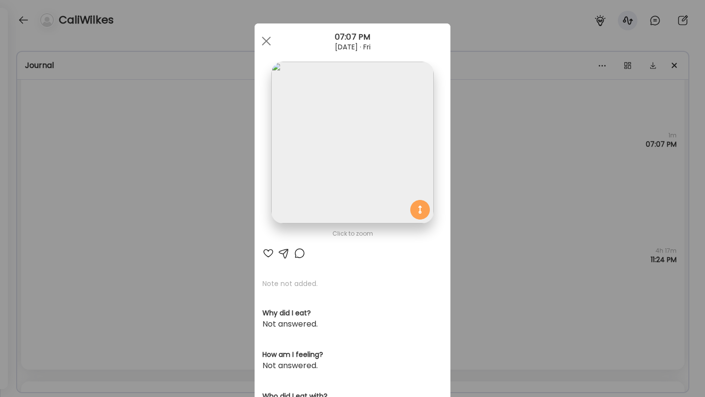
click at [398, 99] on div "Ate Coach Dashboard Wahoo! It’s official Take a moment to set up your Coach Pro…" at bounding box center [352, 198] width 705 height 397
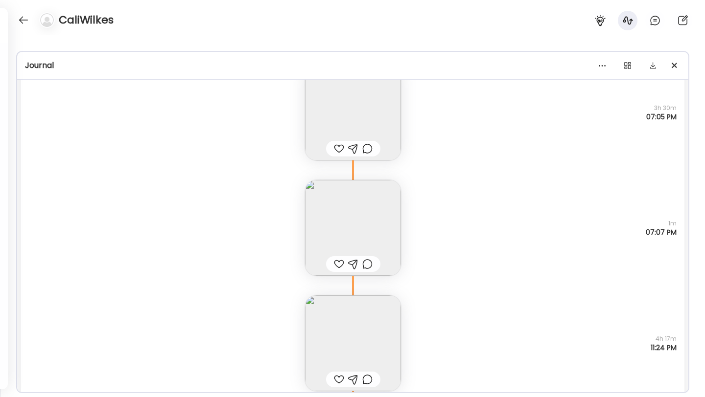
scroll to position [6849, 0]
click at [374, 109] on img at bounding box center [353, 115] width 96 height 96
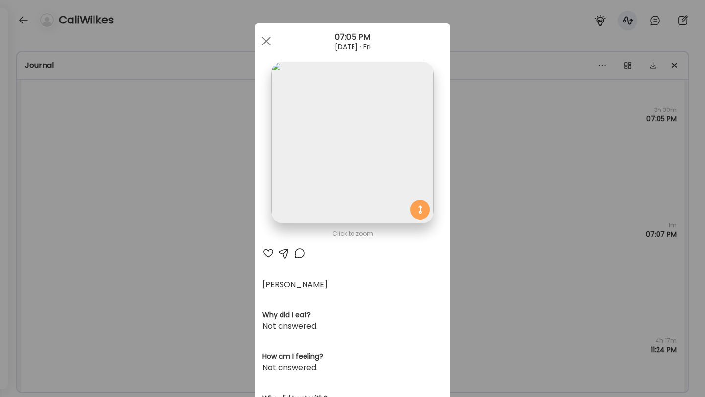
click at [398, 110] on div "Ate Coach Dashboard Wahoo! It’s official Take a moment to set up your Coach Pro…" at bounding box center [352, 198] width 705 height 397
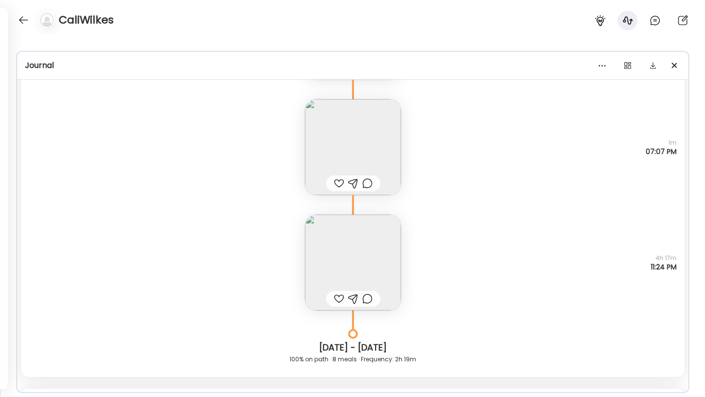
scroll to position [6936, 0]
click at [364, 128] on img at bounding box center [353, 143] width 96 height 96
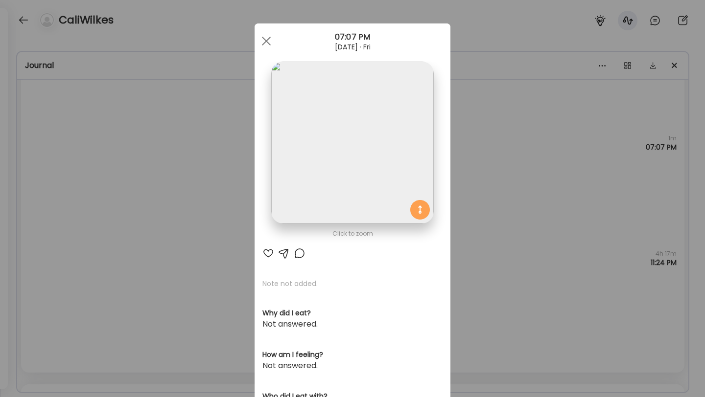
click at [361, 128] on img at bounding box center [352, 143] width 162 height 162
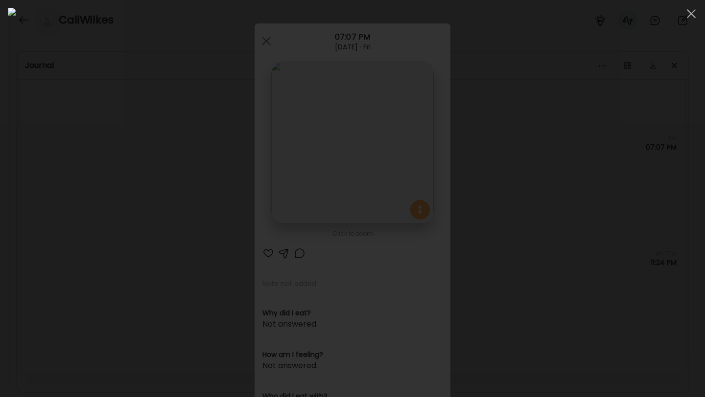
click at [398, 77] on div at bounding box center [352, 199] width 689 height 382
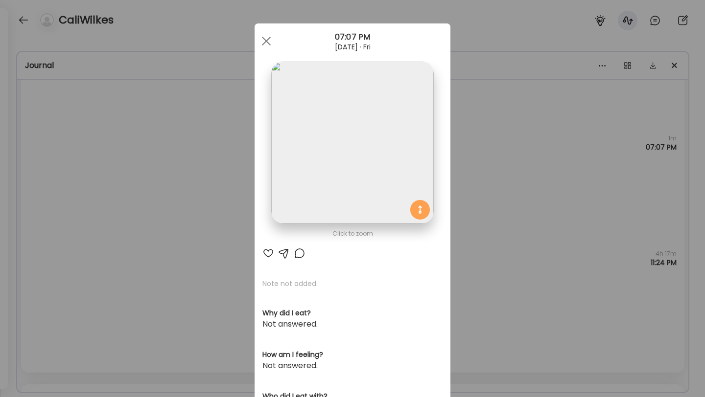
click at [398, 77] on div "Ate Coach Dashboard Wahoo! It’s official Take a moment to set up your Coach Pro…" at bounding box center [352, 198] width 705 height 397
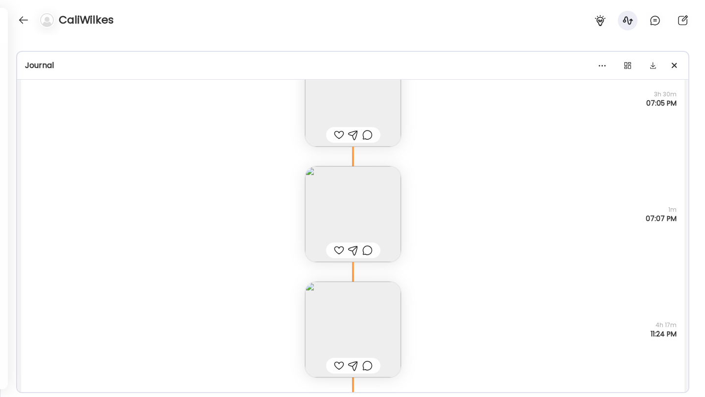
scroll to position [6848, 0]
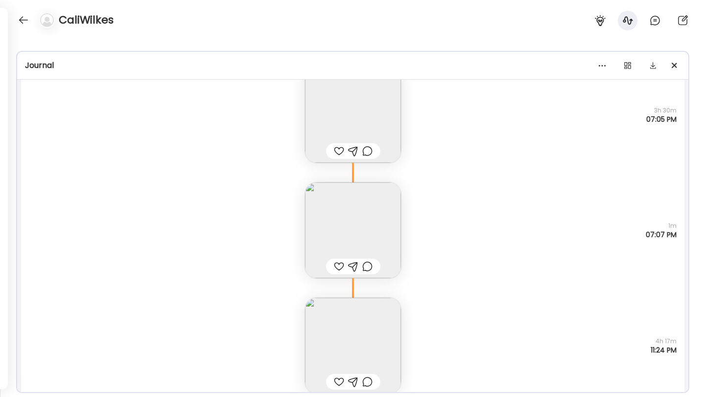
click at [357, 219] on img at bounding box center [353, 230] width 96 height 96
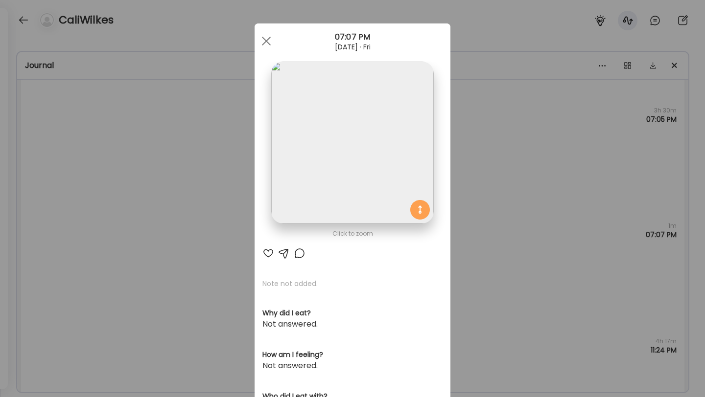
click at [398, 180] on div "Ate Coach Dashboard Wahoo! It’s official Take a moment to set up your Coach Pro…" at bounding box center [352, 198] width 705 height 397
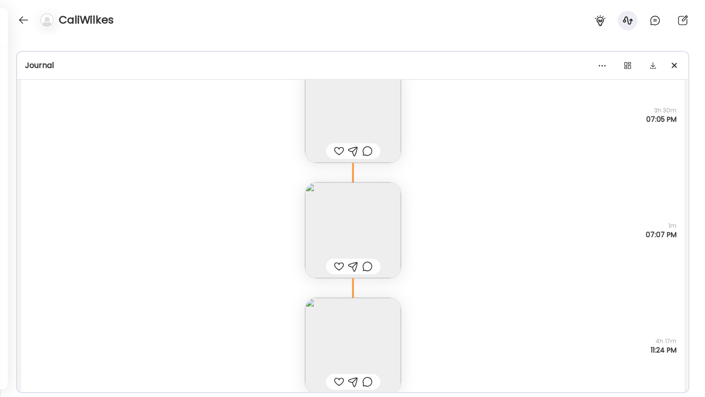
click at [385, 338] on img at bounding box center [353, 346] width 96 height 96
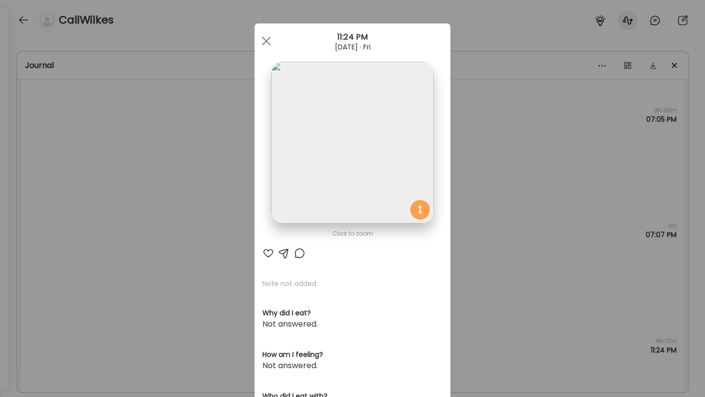
click at [398, 240] on div "Ate Coach Dashboard Wahoo! It’s official Take a moment to set up your Coach Pro…" at bounding box center [352, 198] width 705 height 397
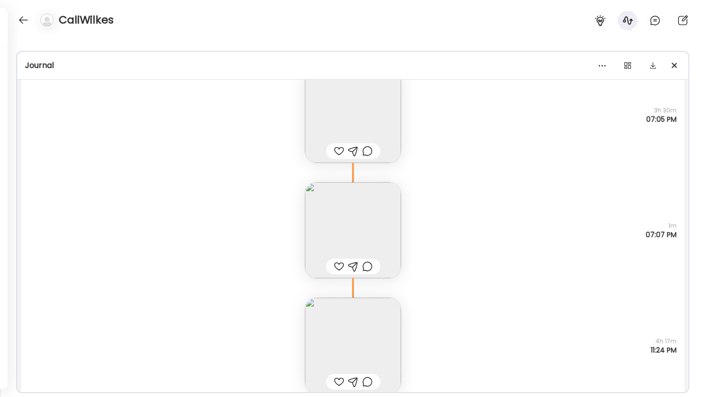
click at [398, 236] on div "Note not added Questions not answered 1m 07:07 PM" at bounding box center [352, 220] width 663 height 115
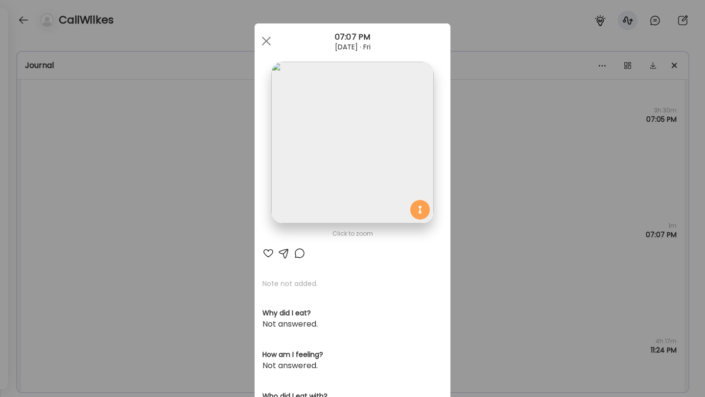
click at [398, 282] on div "Ate Coach Dashboard Wahoo! It’s official Take a moment to set up your Coach Pro…" at bounding box center [352, 198] width 705 height 397
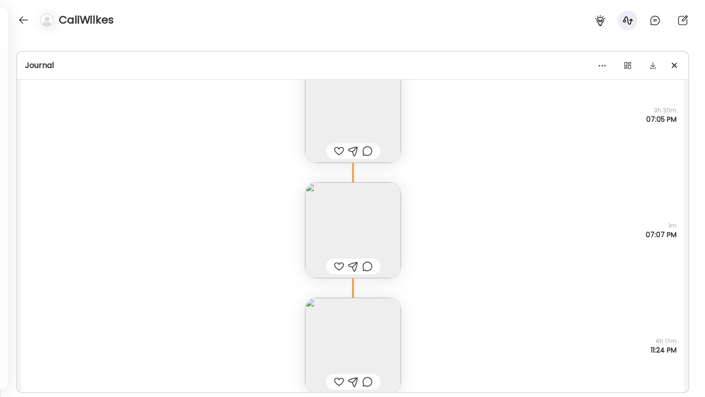
click at [375, 237] on img at bounding box center [353, 230] width 96 height 96
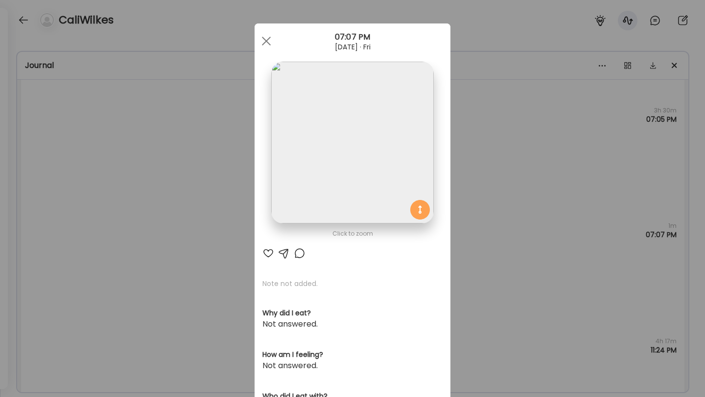
click at [398, 160] on div "Ate Coach Dashboard Wahoo! It’s official Take a moment to set up your Coach Pro…" at bounding box center [352, 198] width 705 height 397
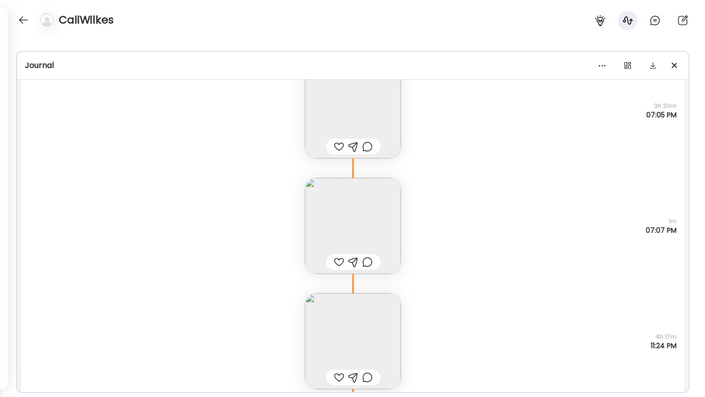
scroll to position [6852, 0]
click at [385, 312] on img at bounding box center [353, 342] width 96 height 96
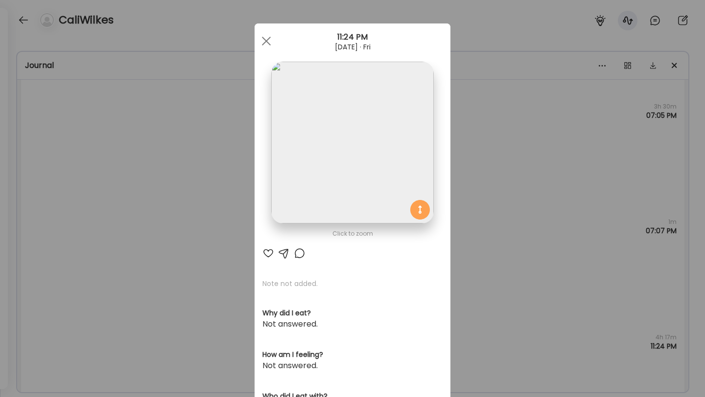
click at [398, 163] on div "Ate Coach Dashboard Wahoo! It’s official Take a moment to set up your Coach Pro…" at bounding box center [352, 198] width 705 height 397
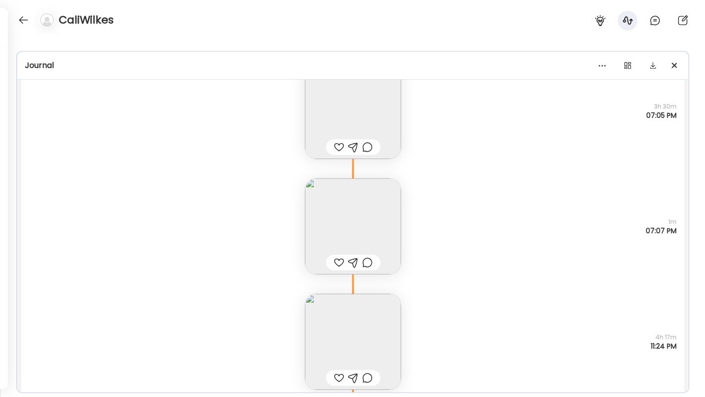
click at [341, 223] on img at bounding box center [353, 227] width 96 height 96
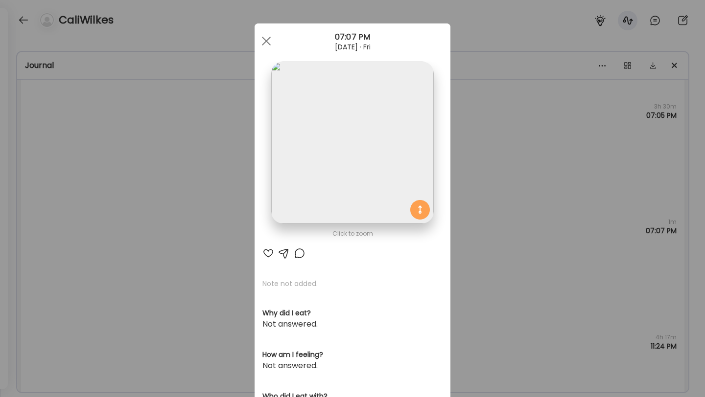
click at [398, 131] on img at bounding box center [352, 143] width 162 height 162
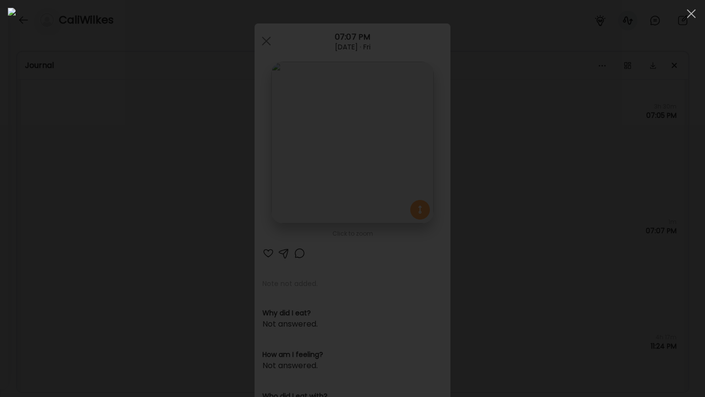
click at [398, 133] on div at bounding box center [352, 199] width 689 height 382
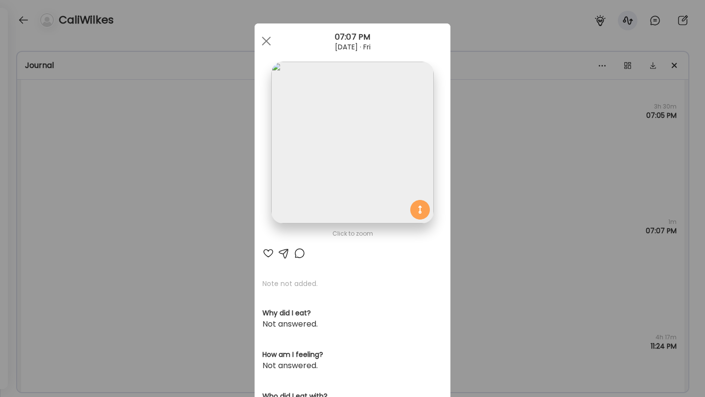
click at [398, 166] on div "Ate Coach Dashboard Wahoo! It’s official Take a moment to set up your Coach Pro…" at bounding box center [352, 198] width 705 height 397
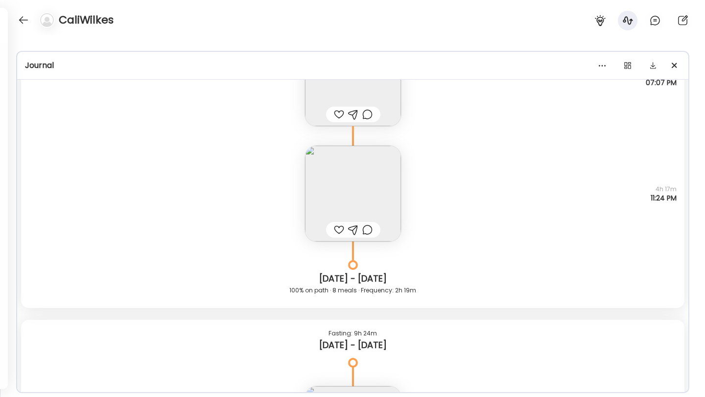
scroll to position [7041, 0]
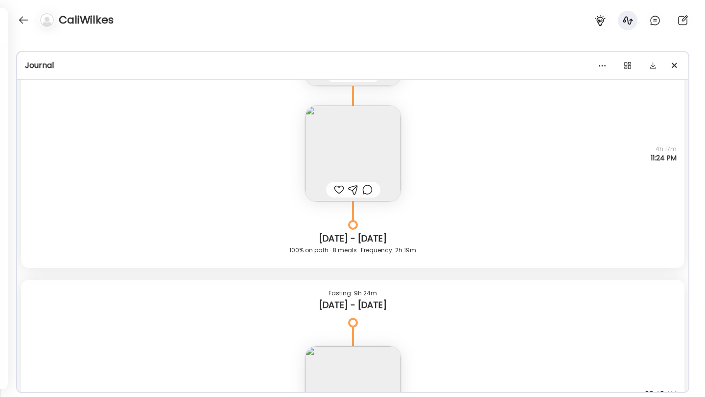
click at [349, 132] on img at bounding box center [353, 154] width 96 height 96
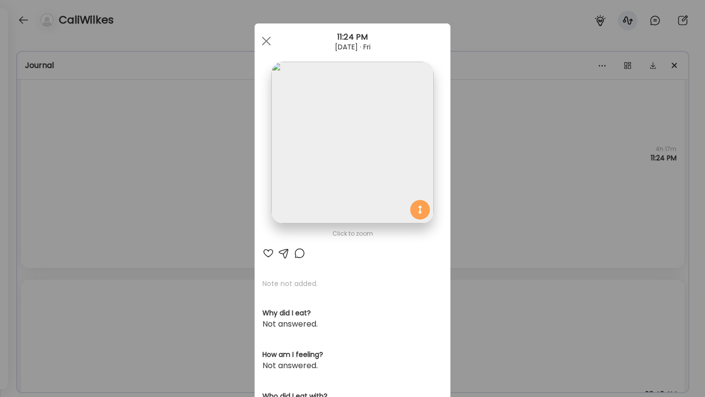
click at [398, 230] on div "Ate Coach Dashboard Wahoo! It’s official Take a moment to set up your Coach Pro…" at bounding box center [352, 198] width 705 height 397
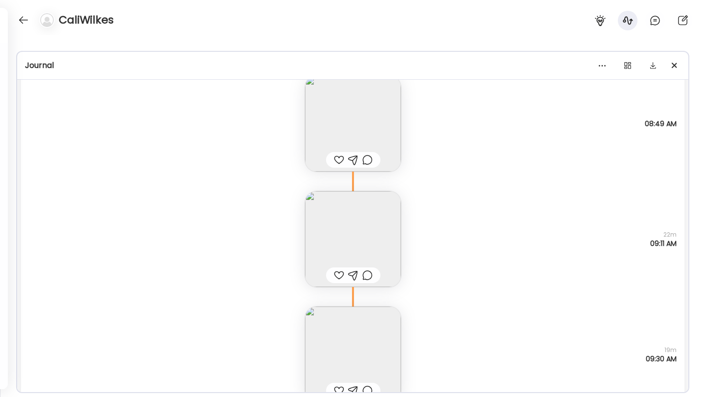
scroll to position [7311, 0]
click at [328, 111] on img at bounding box center [353, 124] width 96 height 96
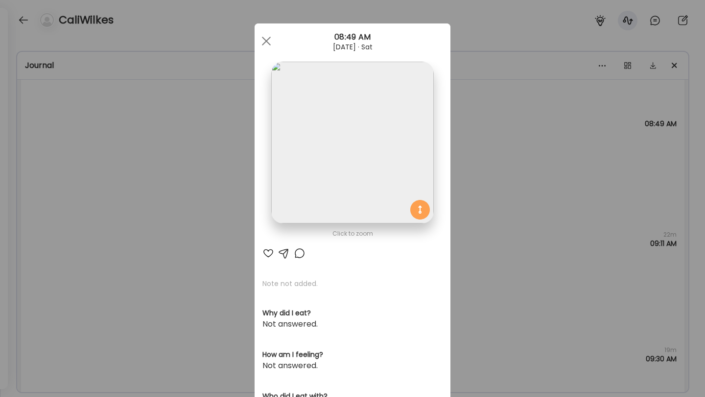
click at [398, 173] on div "Ate Coach Dashboard Wahoo! It’s official Take a moment to set up your Coach Pro…" at bounding box center [352, 198] width 705 height 397
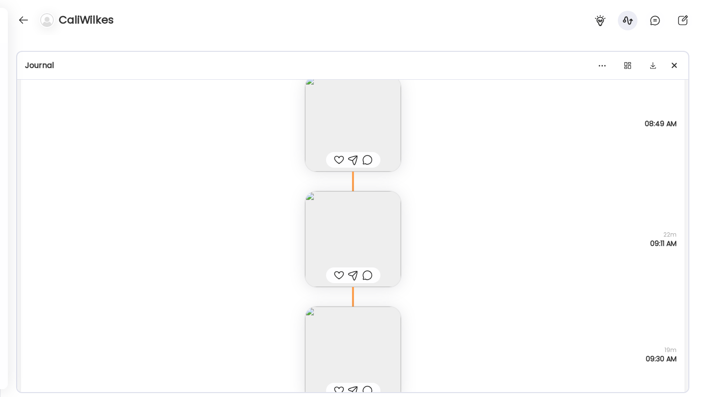
click at [353, 241] on img at bounding box center [353, 239] width 96 height 96
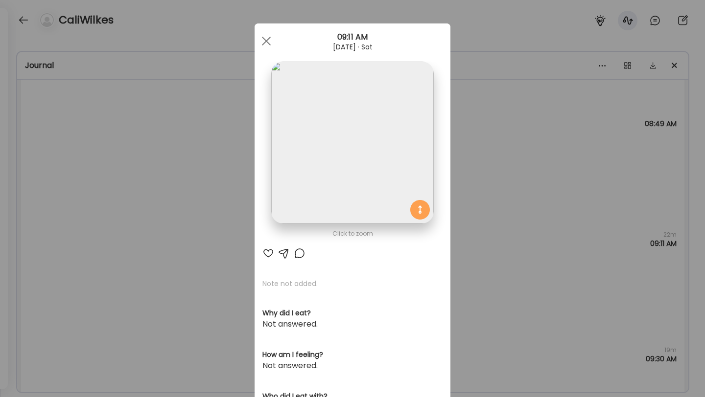
click at [398, 185] on div "Ate Coach Dashboard Wahoo! It’s official Take a moment to set up your Coach Pro…" at bounding box center [352, 198] width 705 height 397
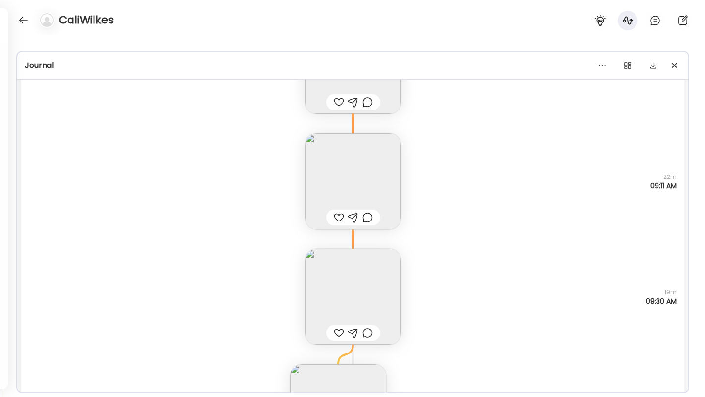
scroll to position [7388, 0]
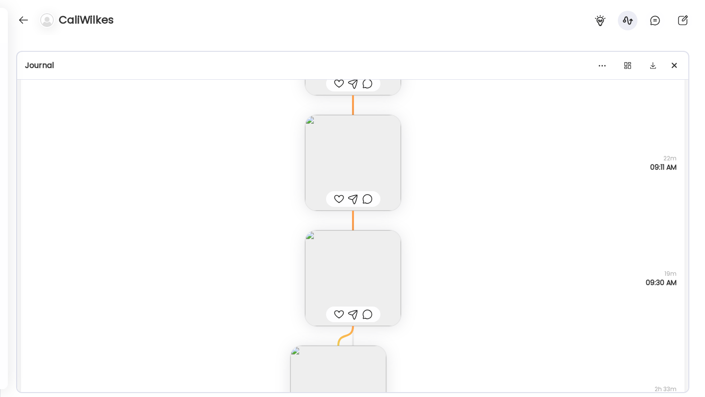
click at [364, 272] on img at bounding box center [353, 278] width 96 height 96
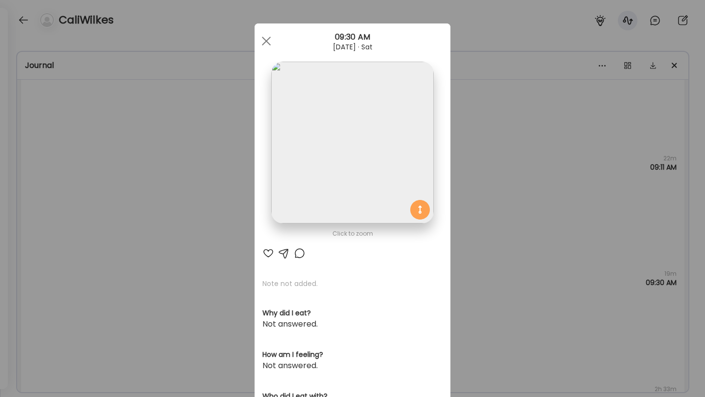
click at [398, 198] on div "Ate Coach Dashboard Wahoo! It’s official Take a moment to set up your Coach Pro…" at bounding box center [352, 198] width 705 height 397
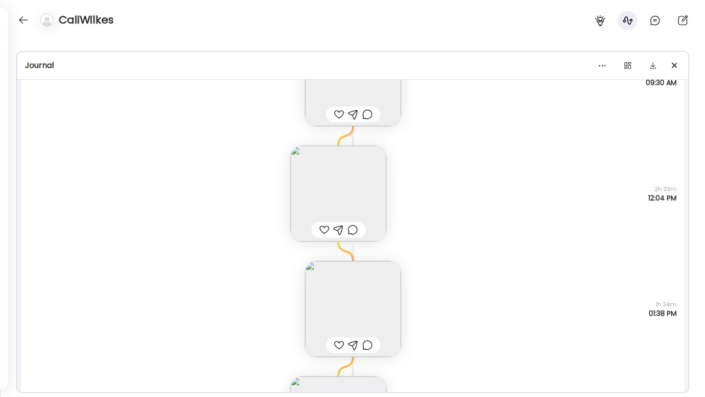
scroll to position [7617, 0]
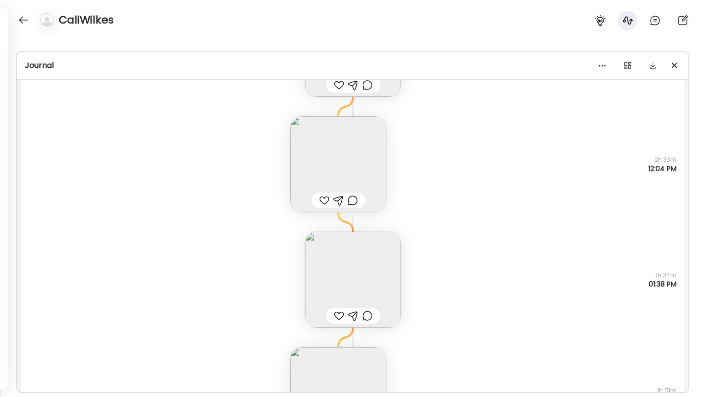
click at [321, 147] on img at bounding box center [338, 164] width 96 height 96
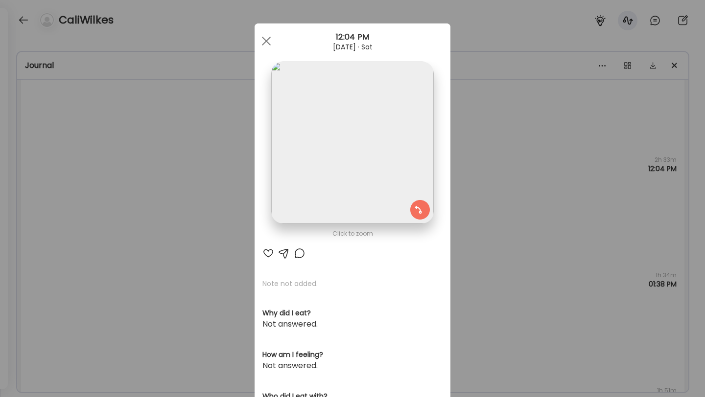
click at [398, 94] on div "Ate Coach Dashboard Wahoo! It’s official Take a moment to set up your Coach Pro…" at bounding box center [352, 198] width 705 height 397
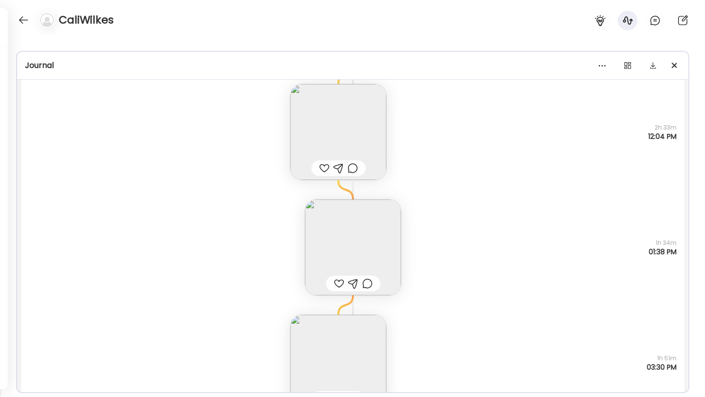
scroll to position [7678, 0]
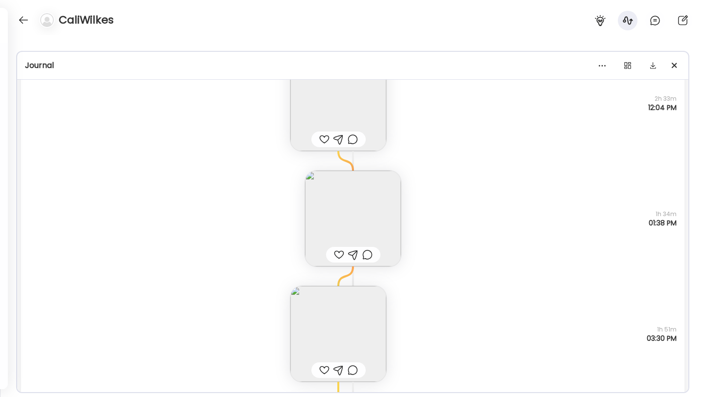
click at [358, 169] on icon at bounding box center [352, 161] width 59 height 20
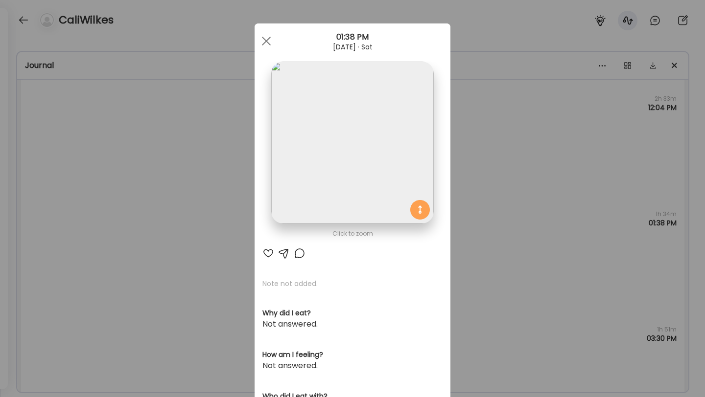
click at [392, 159] on img at bounding box center [352, 143] width 162 height 162
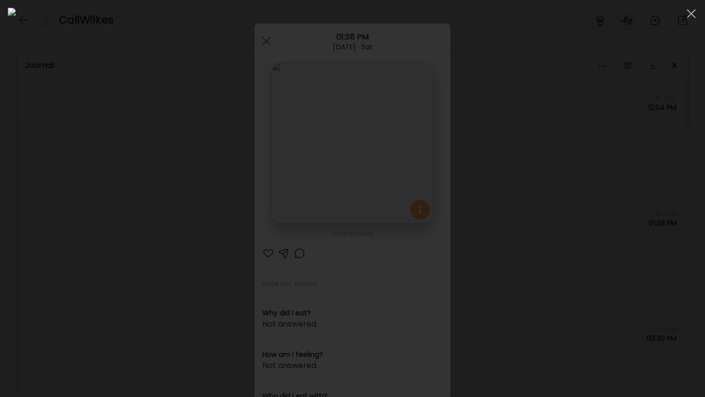
click at [398, 211] on div at bounding box center [352, 199] width 689 height 382
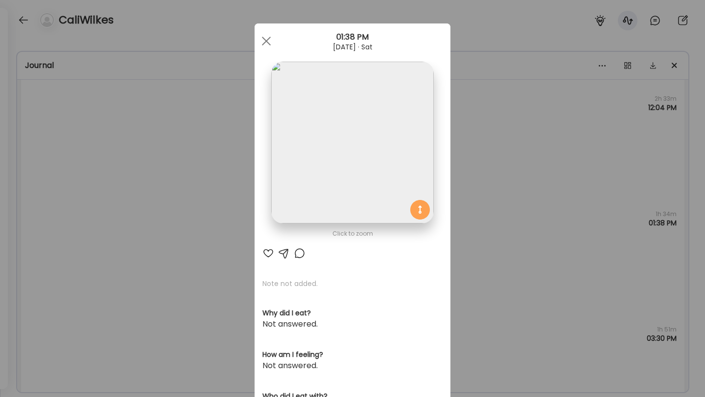
click at [398, 211] on div "Ate Coach Dashboard Wahoo! It’s official Take a moment to set up your Coach Pro…" at bounding box center [352, 198] width 705 height 397
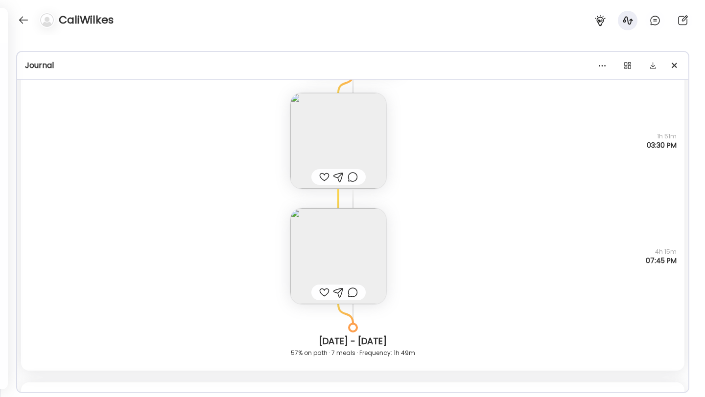
scroll to position [7870, 0]
click at [341, 254] on img at bounding box center [338, 258] width 96 height 96
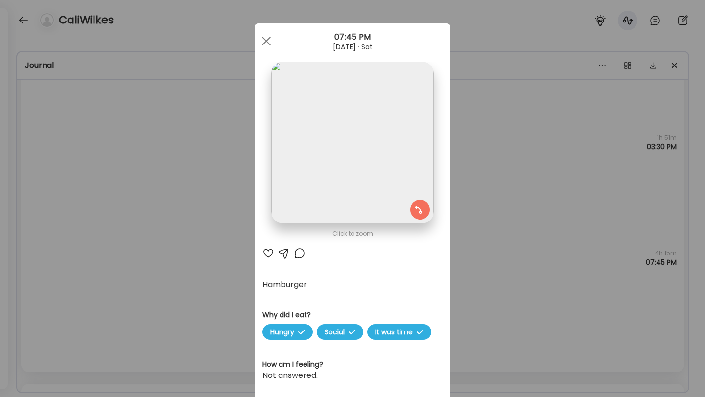
click at [398, 188] on div "Ate Coach Dashboard Wahoo! It’s official Take a moment to set up your Coach Pro…" at bounding box center [352, 198] width 705 height 397
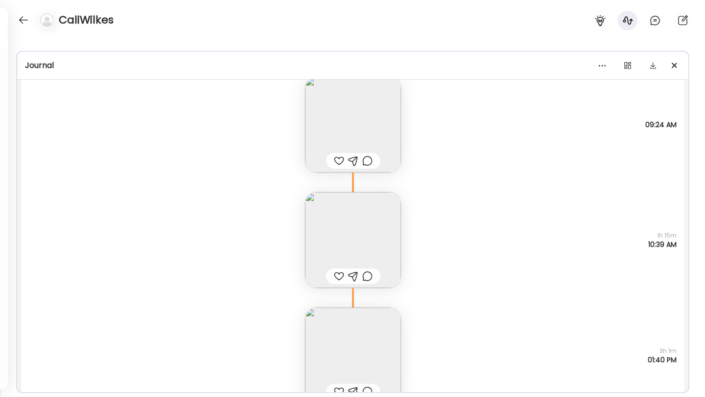
scroll to position [8251, 0]
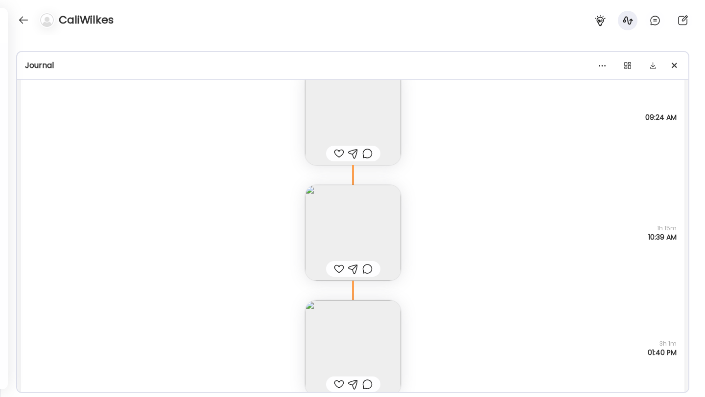
click at [358, 227] on img at bounding box center [353, 233] width 96 height 96
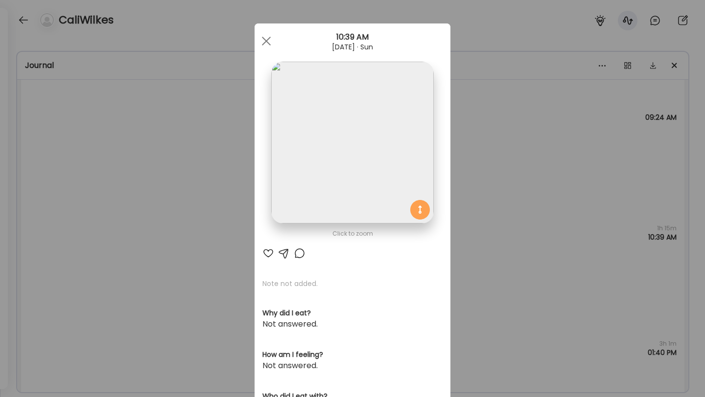
click at [398, 190] on div "Ate Coach Dashboard Wahoo! It’s official Take a moment to set up your Coach Pro…" at bounding box center [352, 198] width 705 height 397
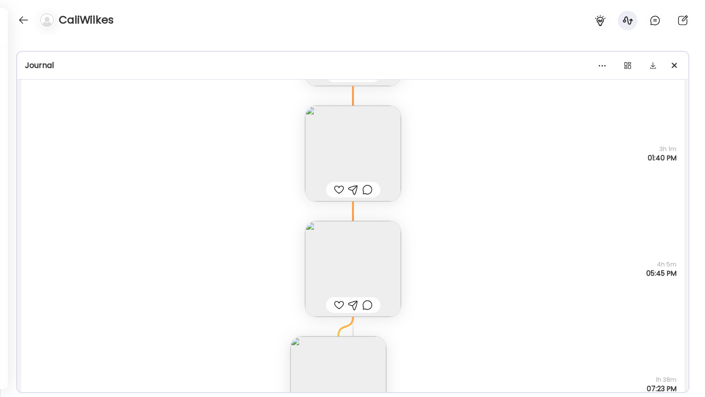
scroll to position [8453, 0]
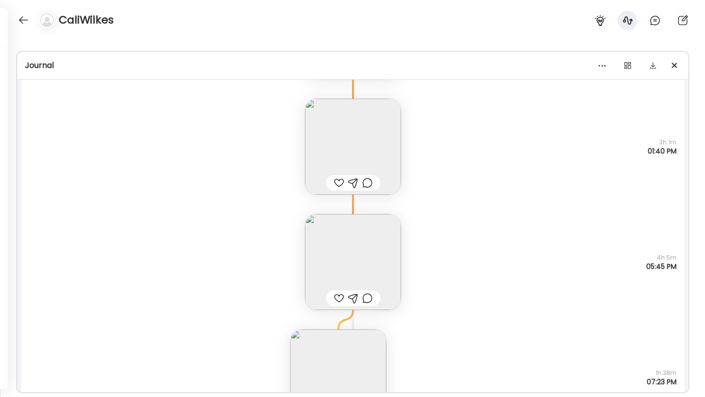
click at [372, 146] on img at bounding box center [353, 147] width 96 height 96
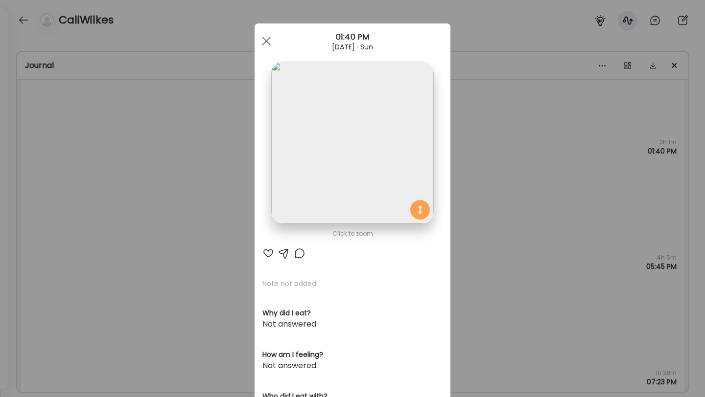
click at [372, 146] on img at bounding box center [352, 143] width 162 height 162
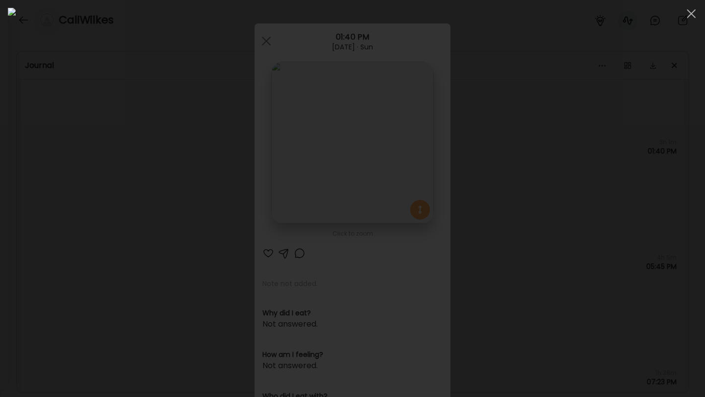
click at [398, 162] on div at bounding box center [352, 199] width 689 height 382
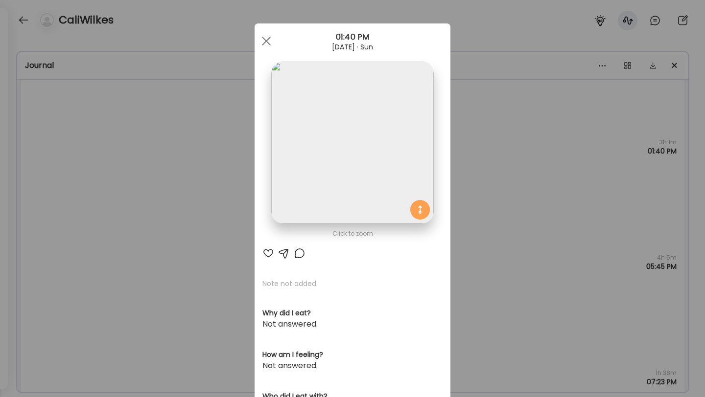
click at [398, 162] on div "Ate Coach Dashboard Wahoo! It’s official Take a moment to set up your Coach Pro…" at bounding box center [352, 198] width 705 height 397
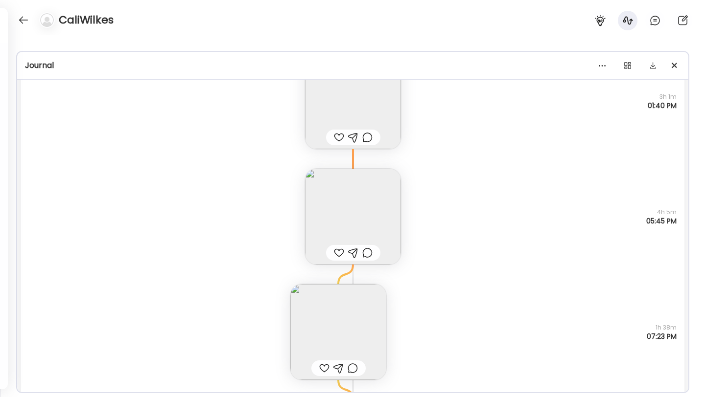
scroll to position [8499, 0]
click at [384, 200] on img at bounding box center [353, 216] width 96 height 96
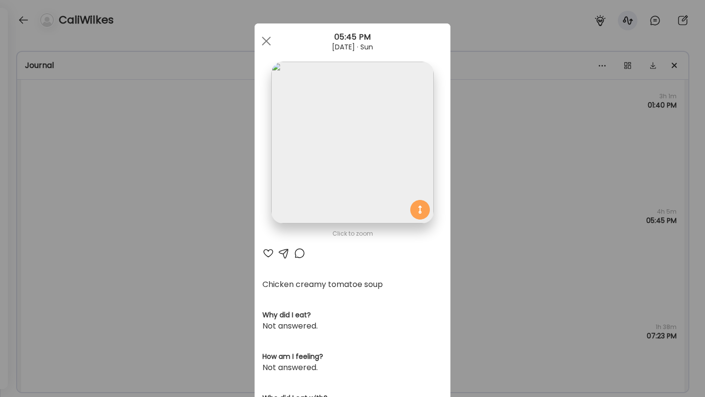
click at [382, 131] on img at bounding box center [352, 143] width 162 height 162
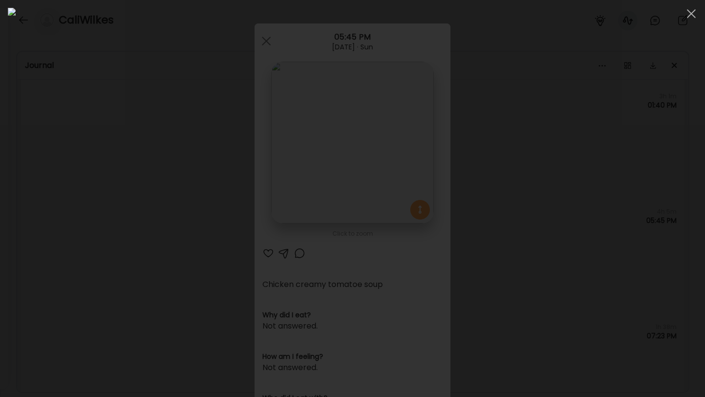
click at [398, 110] on div at bounding box center [352, 199] width 689 height 382
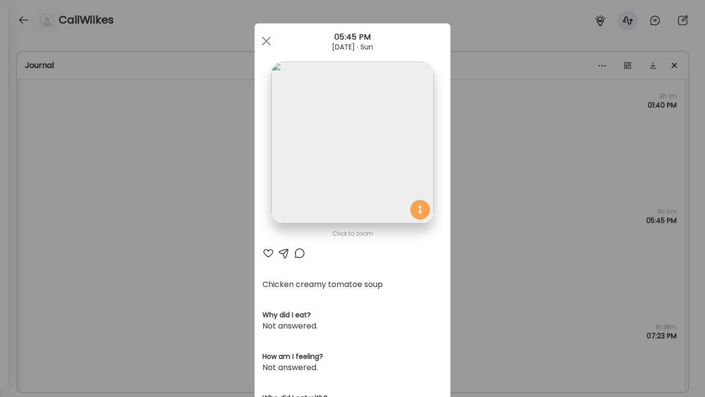
click at [392, 120] on img at bounding box center [352, 143] width 162 height 162
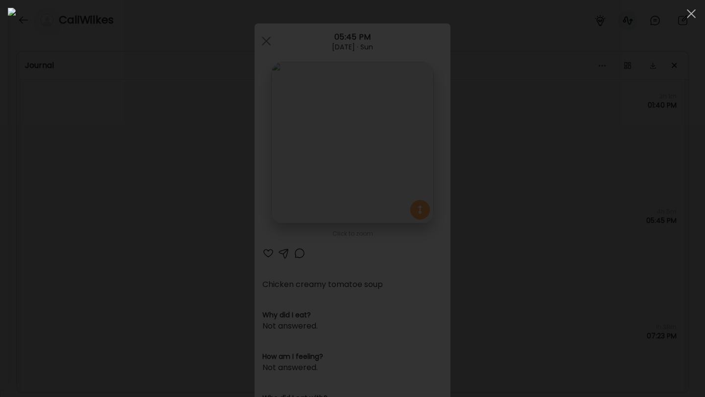
click at [398, 137] on div at bounding box center [352, 199] width 689 height 382
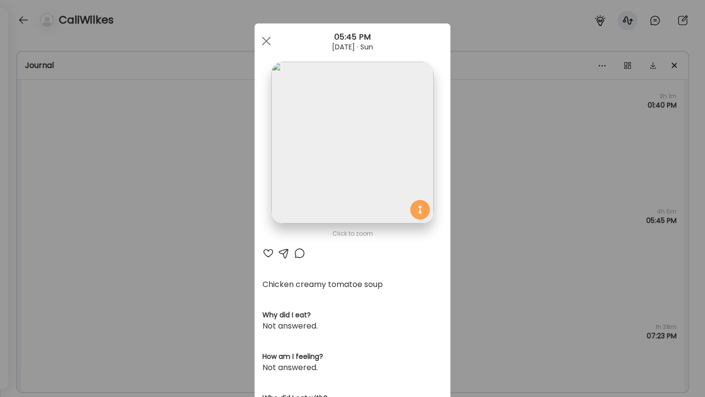
click at [398, 139] on div "Ate Coach Dashboard Wahoo! It’s official Take a moment to set up your Coach Pro…" at bounding box center [352, 198] width 705 height 397
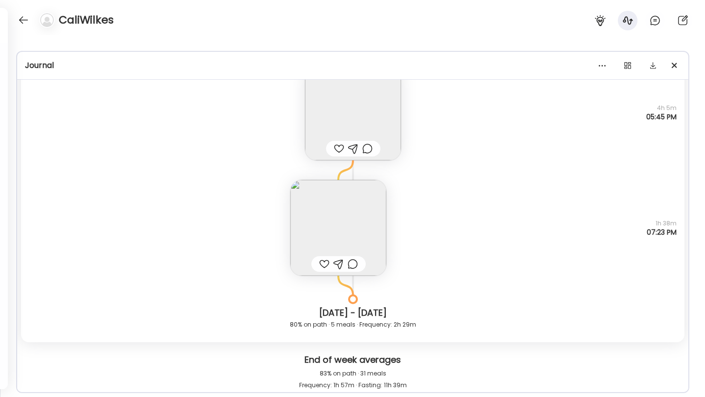
scroll to position [8617, 0]
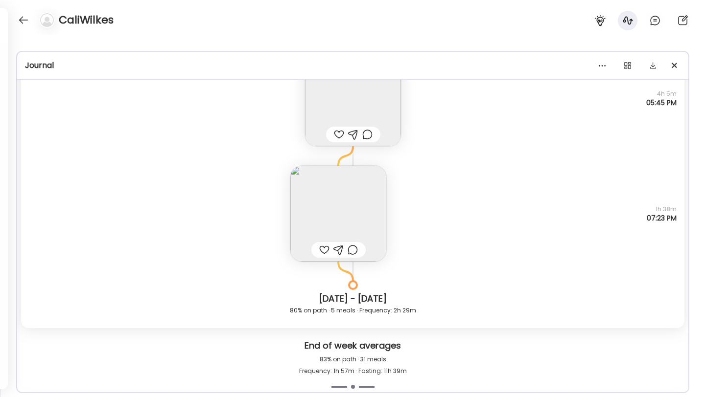
click at [348, 185] on img at bounding box center [338, 214] width 96 height 96
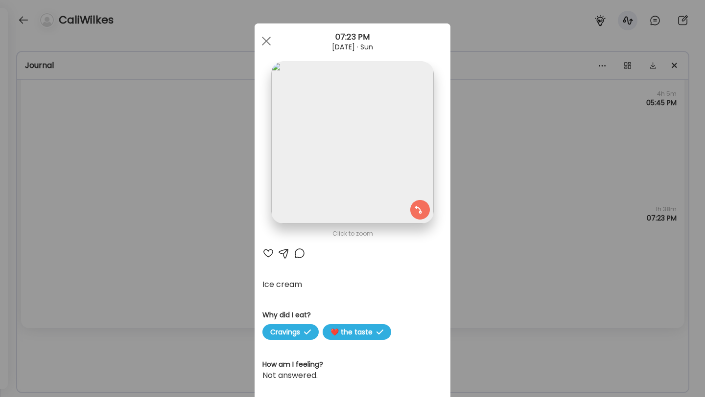
click at [398, 145] on div "Ate Coach Dashboard Wahoo! It’s official Take a moment to set up your Coach Pro…" at bounding box center [352, 198] width 705 height 397
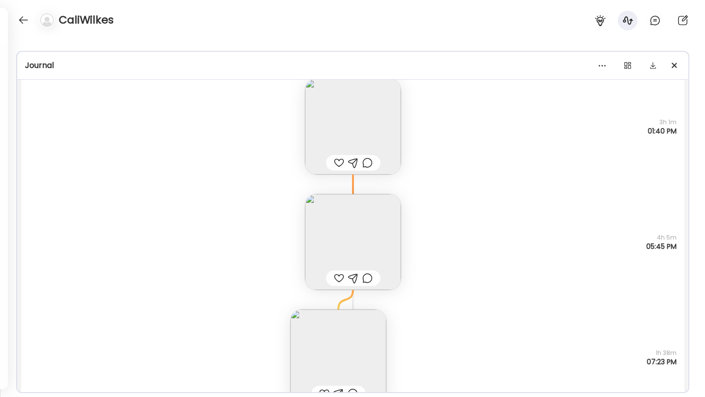
scroll to position [8478, 0]
click at [384, 129] on img at bounding box center [353, 122] width 96 height 96
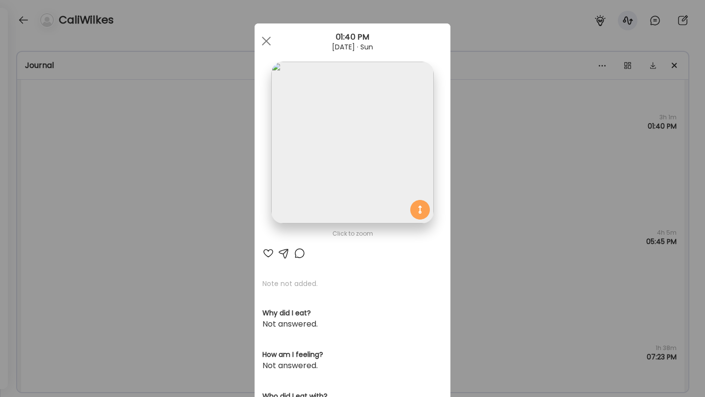
click at [398, 156] on div "Ate Coach Dashboard Wahoo! It’s official Take a moment to set up your Coach Pro…" at bounding box center [352, 198] width 705 height 397
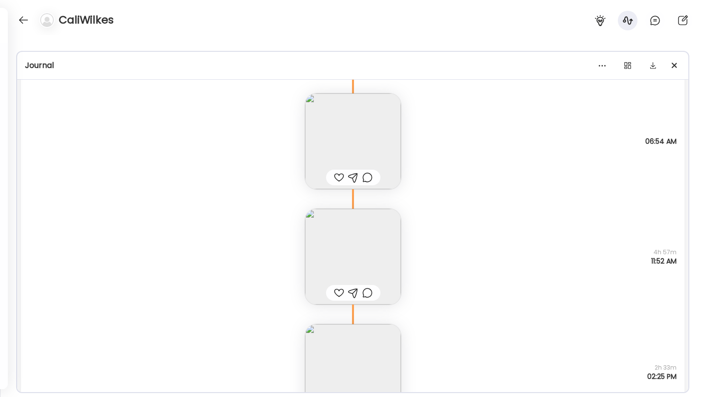
scroll to position [8991, 0]
click at [364, 139] on img at bounding box center [353, 141] width 96 height 96
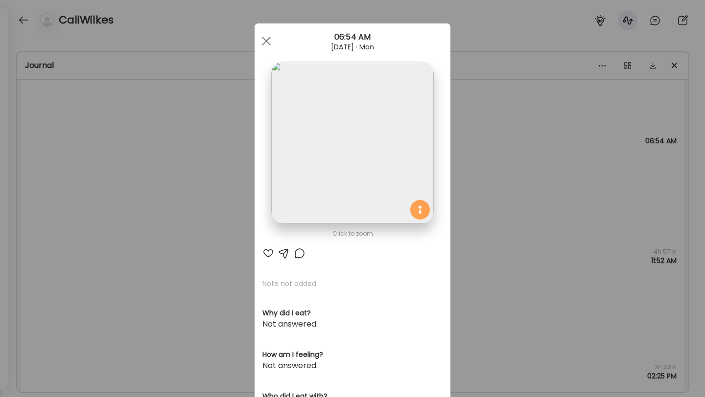
click at [398, 182] on div "Ate Coach Dashboard Wahoo! It’s official Take a moment to set up your Coach Pro…" at bounding box center [352, 198] width 705 height 397
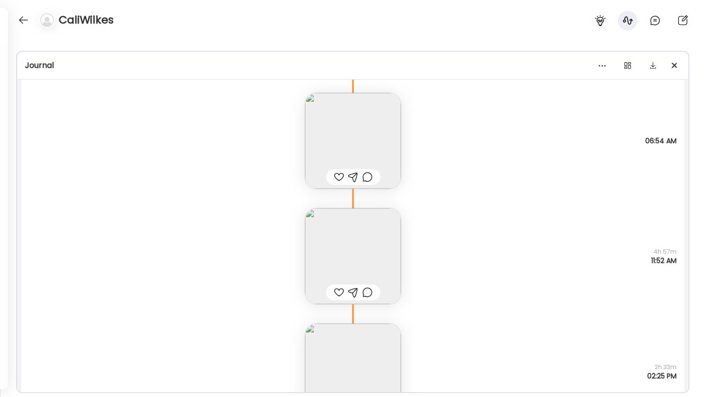
click at [371, 142] on img at bounding box center [353, 141] width 96 height 96
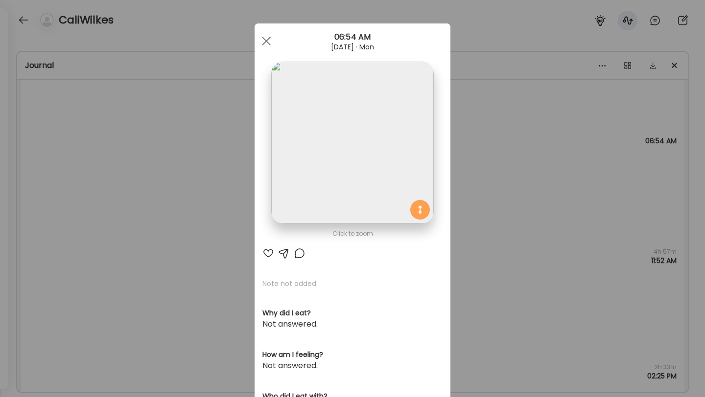
click at [371, 142] on img at bounding box center [352, 143] width 162 height 162
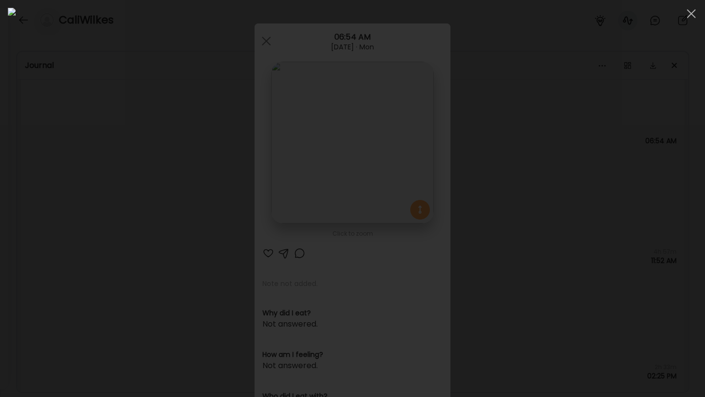
click at [398, 199] on div at bounding box center [352, 199] width 689 height 382
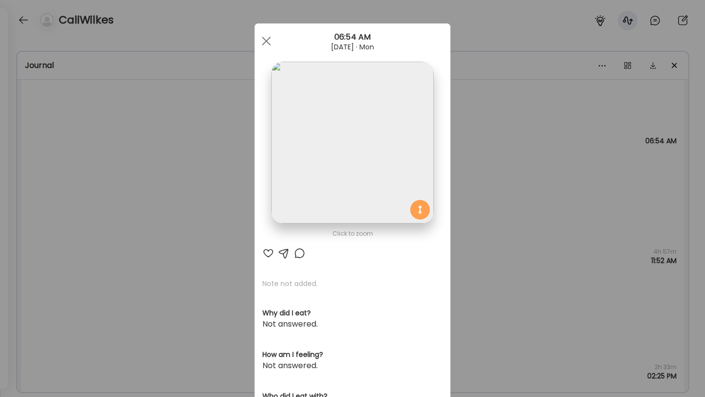
click at [398, 199] on div "Ate Coach Dashboard Wahoo! It’s official Take a moment to set up your Coach Pro…" at bounding box center [352, 198] width 705 height 397
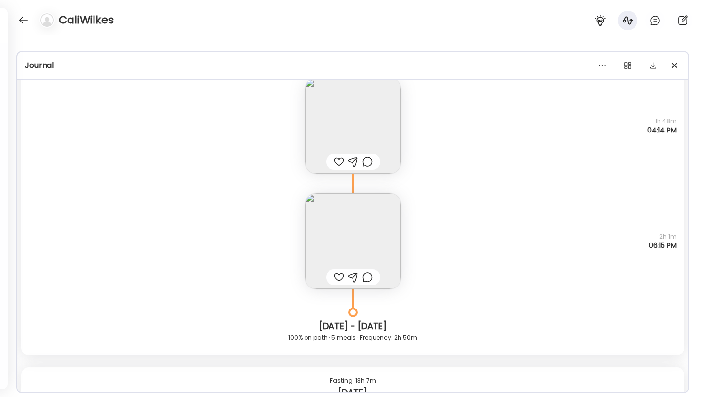
scroll to position [9363, 0]
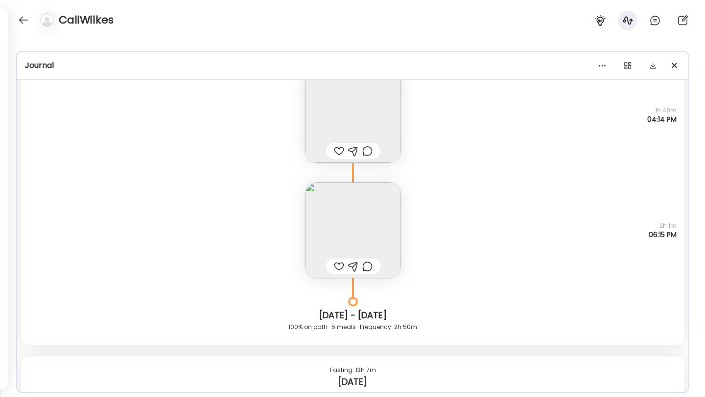
click at [362, 221] on img at bounding box center [353, 230] width 96 height 96
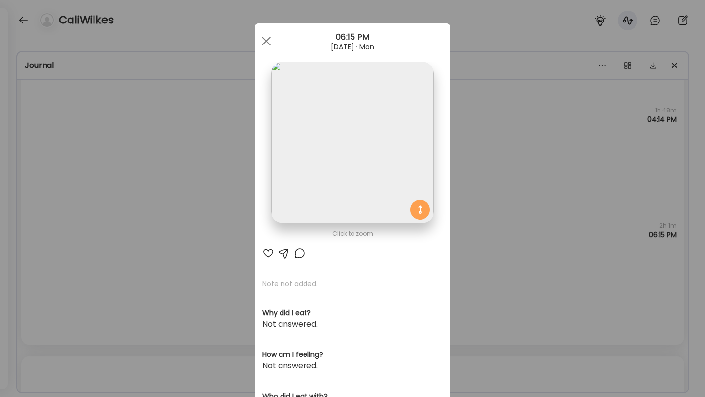
click at [363, 129] on img at bounding box center [352, 143] width 162 height 162
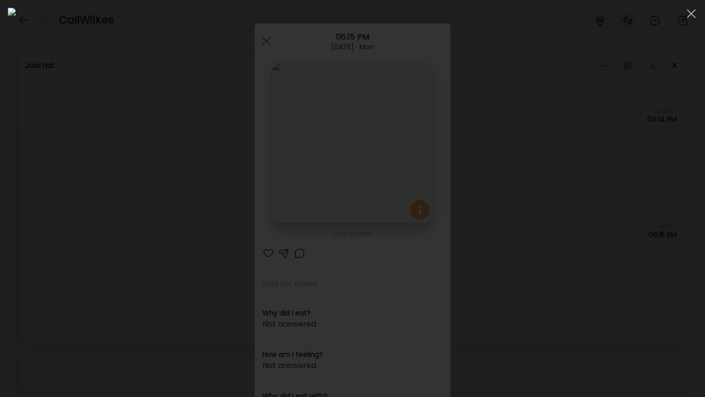
click at [398, 231] on div at bounding box center [352, 199] width 689 height 382
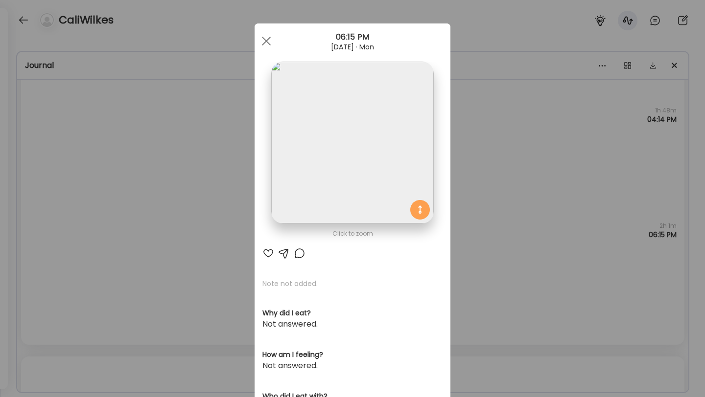
click at [398, 185] on div "Ate Coach Dashboard Wahoo! It’s official Take a moment to set up your Coach Pro…" at bounding box center [352, 198] width 705 height 397
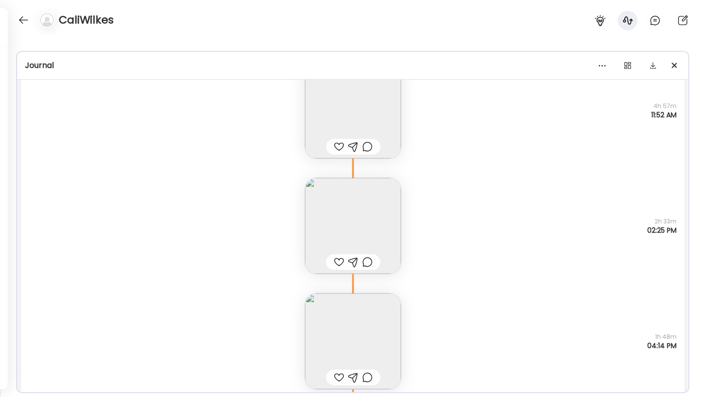
scroll to position [9135, 0]
click at [345, 112] on img at bounding box center [353, 112] width 96 height 96
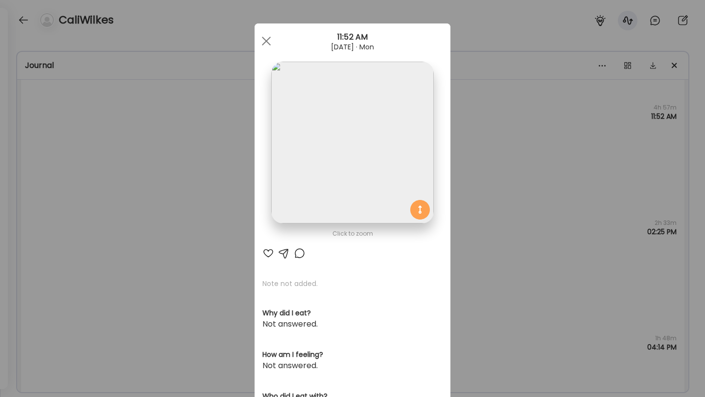
click at [398, 152] on div "Ate Coach Dashboard Wahoo! It’s official Take a moment to set up your Coach Pro…" at bounding box center [352, 198] width 705 height 397
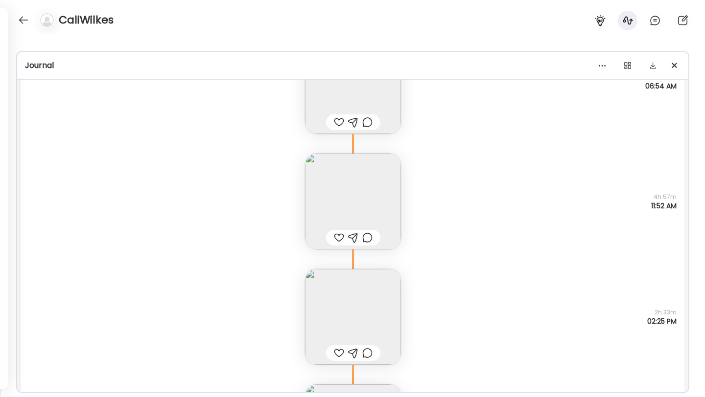
scroll to position [9081, 0]
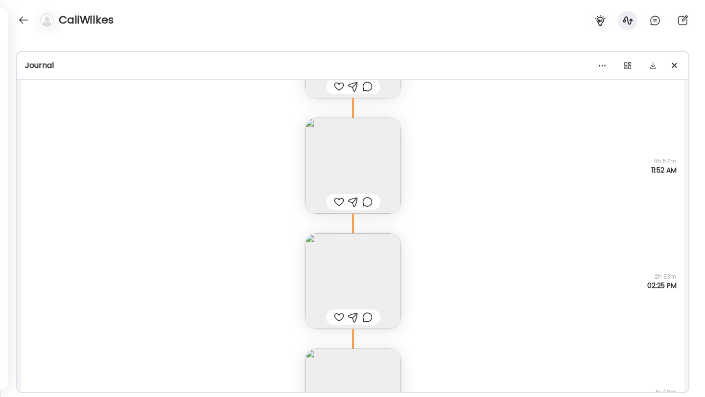
click at [362, 292] on img at bounding box center [353, 281] width 96 height 96
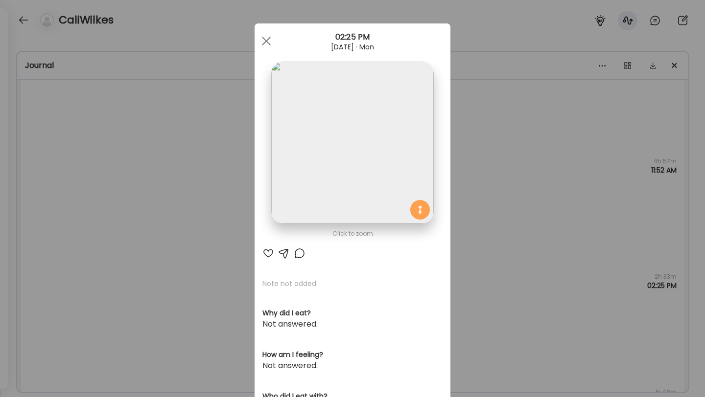
click at [398, 90] on div "Ate Coach Dashboard Wahoo! It’s official Take a moment to set up your Coach Pro…" at bounding box center [352, 198] width 705 height 397
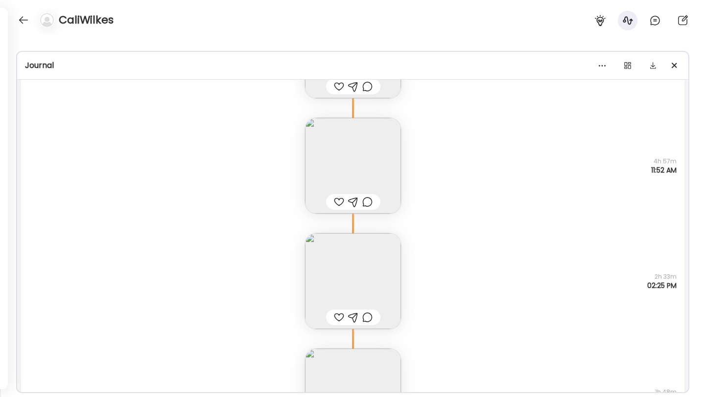
click at [359, 156] on img at bounding box center [353, 166] width 96 height 96
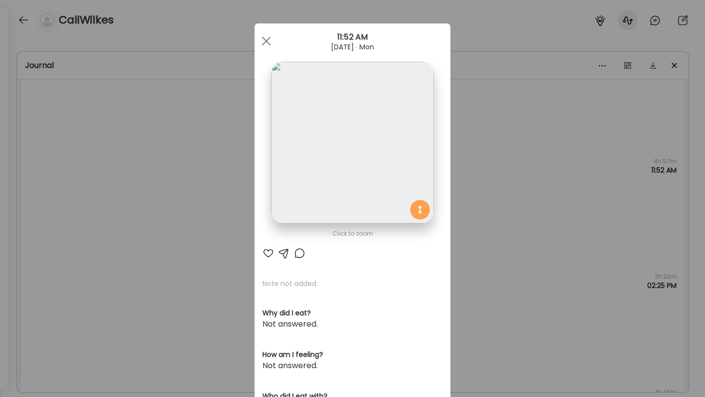
click at [398, 212] on div "Ate Coach Dashboard Wahoo! It’s official Take a moment to set up your Coach Pro…" at bounding box center [352, 198] width 705 height 397
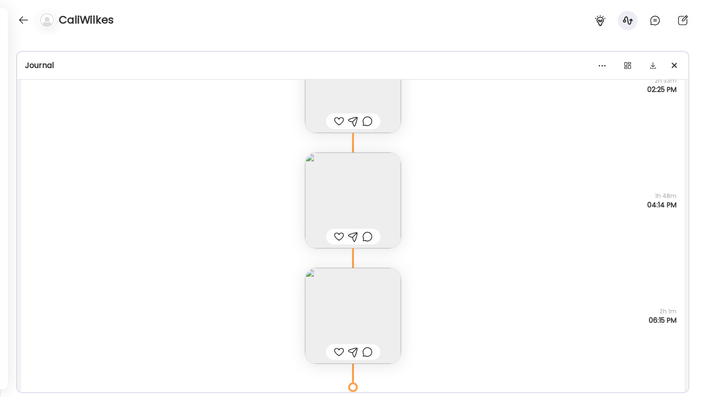
scroll to position [9282, 0]
click at [371, 192] on img at bounding box center [353, 196] width 96 height 96
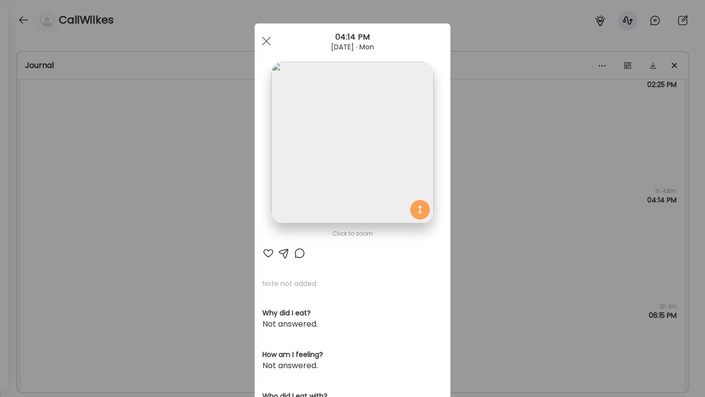
click at [398, 206] on div "Ate Coach Dashboard Wahoo! It’s official Take a moment to set up your Coach Pro…" at bounding box center [352, 198] width 705 height 397
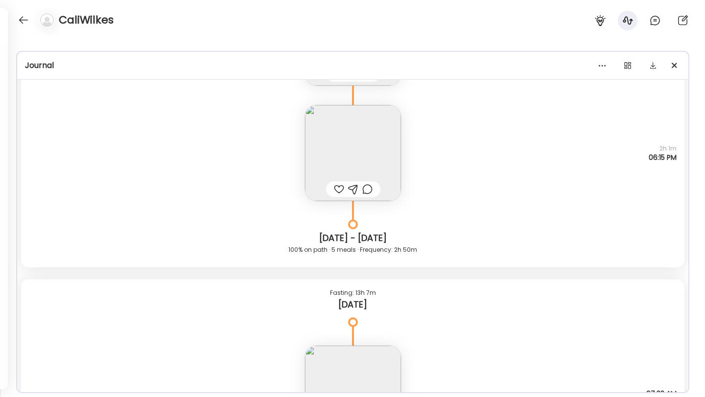
scroll to position [9441, 0]
click at [341, 116] on img at bounding box center [353, 152] width 96 height 96
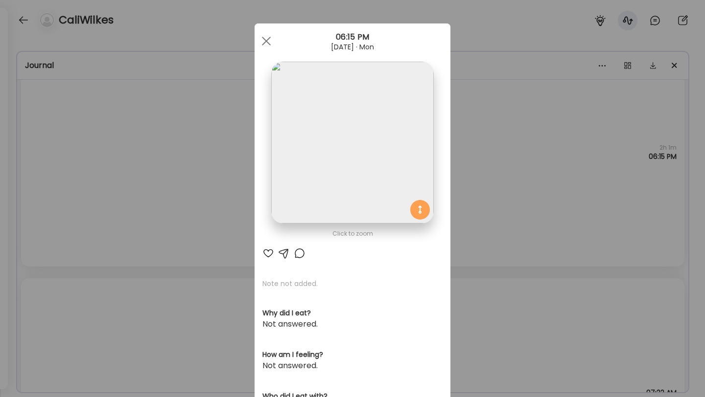
click at [398, 227] on div "Ate Coach Dashboard Wahoo! It’s official Take a moment to set up your Coach Pro…" at bounding box center [352, 198] width 705 height 397
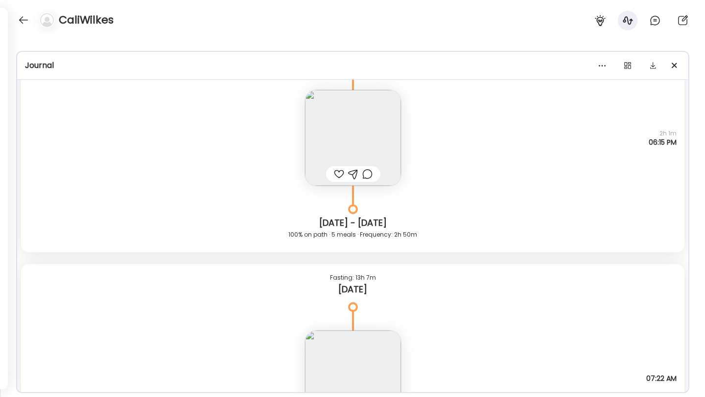
scroll to position [9454, 0]
click at [388, 139] on img at bounding box center [353, 139] width 96 height 96
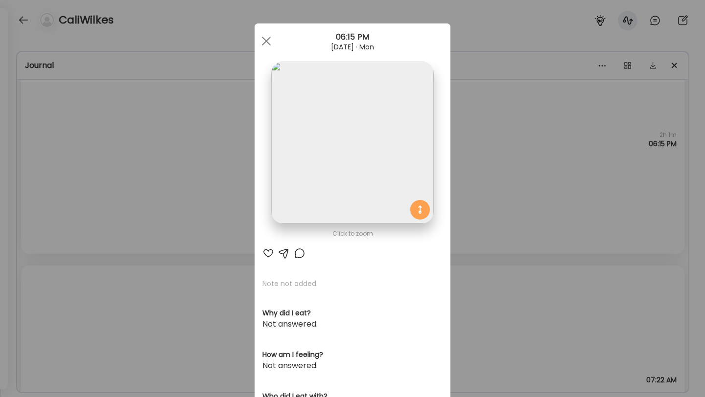
click at [398, 93] on div "Ate Coach Dashboard Wahoo! It’s official Take a moment to set up your Coach Pro…" at bounding box center [352, 198] width 705 height 397
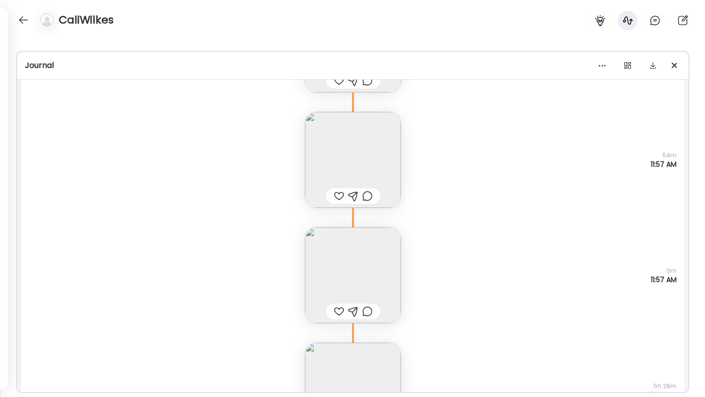
scroll to position [10024, 0]
click at [349, 148] on img at bounding box center [353, 157] width 96 height 96
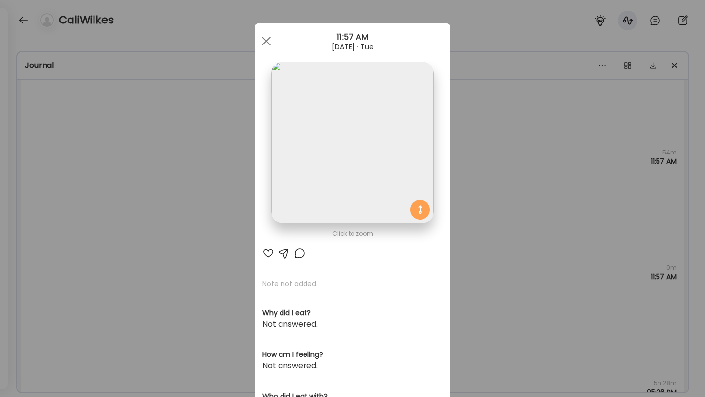
click at [398, 244] on div "Ate Coach Dashboard Wahoo! It’s official Take a moment to set up your Coach Pro…" at bounding box center [352, 198] width 705 height 397
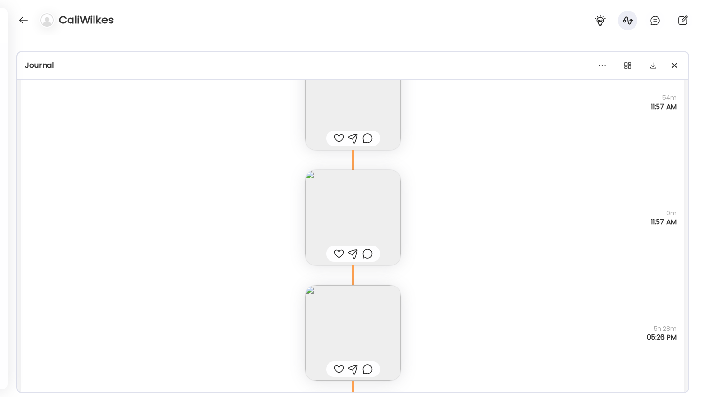
scroll to position [10072, 0]
click at [356, 222] on img at bounding box center [353, 224] width 96 height 96
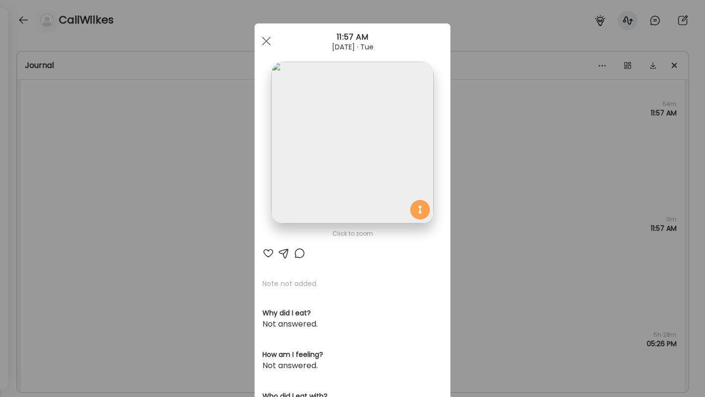
click at [398, 254] on div "Ate Coach Dashboard Wahoo! It’s official Take a moment to set up your Coach Pro…" at bounding box center [352, 198] width 705 height 397
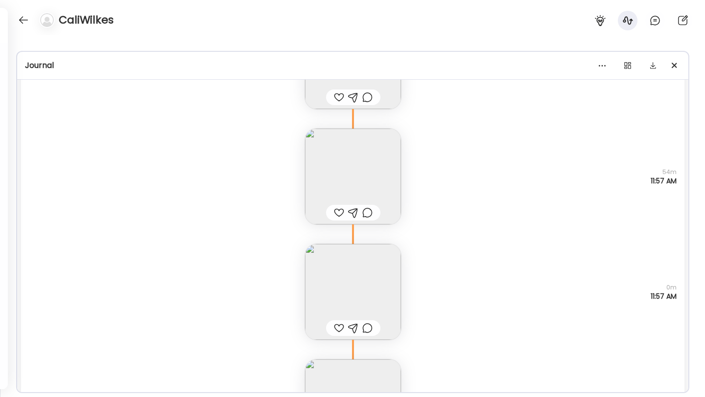
scroll to position [10002, 0]
click at [389, 159] on img at bounding box center [353, 179] width 96 height 96
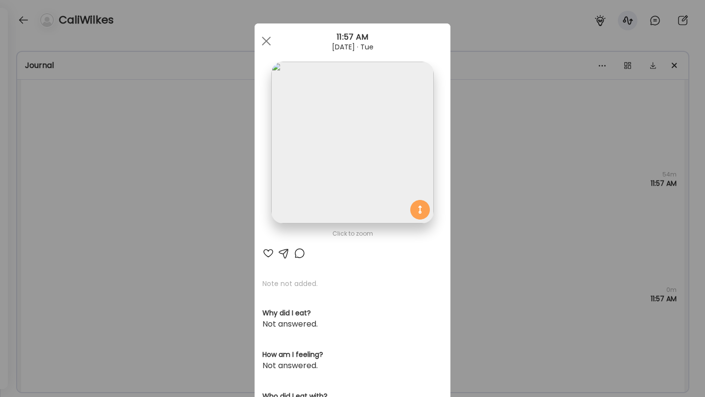
click at [384, 171] on img at bounding box center [352, 143] width 162 height 162
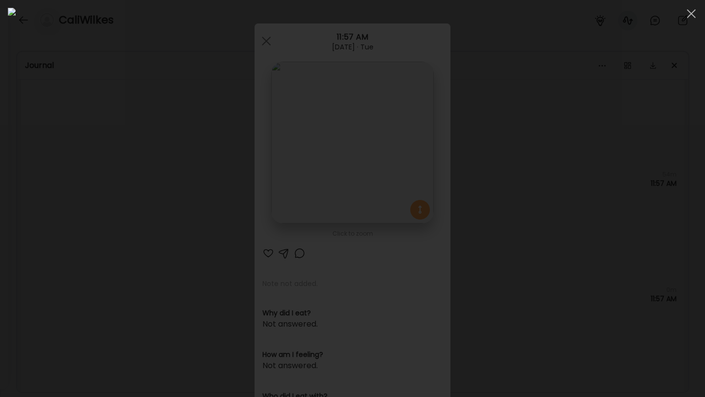
click at [398, 177] on div at bounding box center [352, 199] width 689 height 382
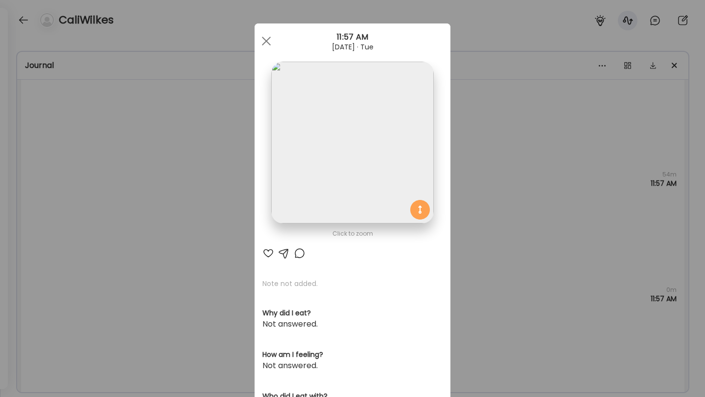
click at [398, 187] on div "Ate Coach Dashboard Wahoo! It’s official Take a moment to set up your Coach Pro…" at bounding box center [352, 198] width 705 height 397
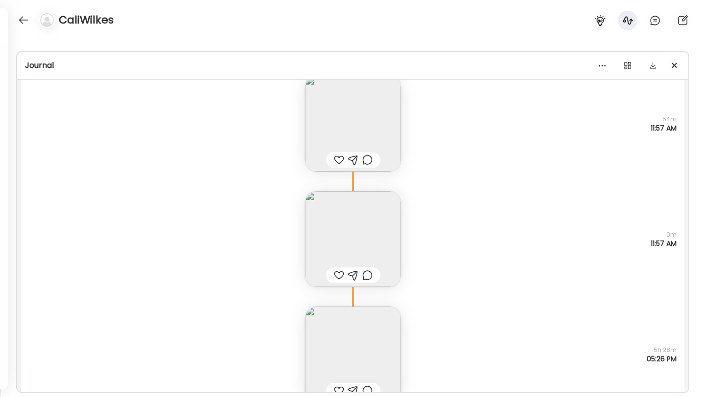
scroll to position [10063, 0]
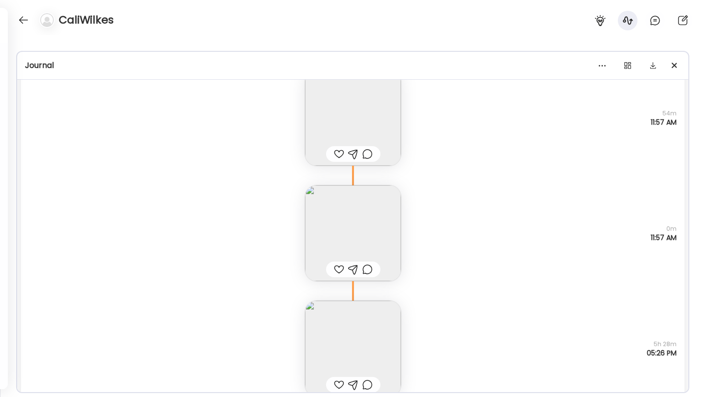
click at [366, 117] on img at bounding box center [353, 118] width 96 height 96
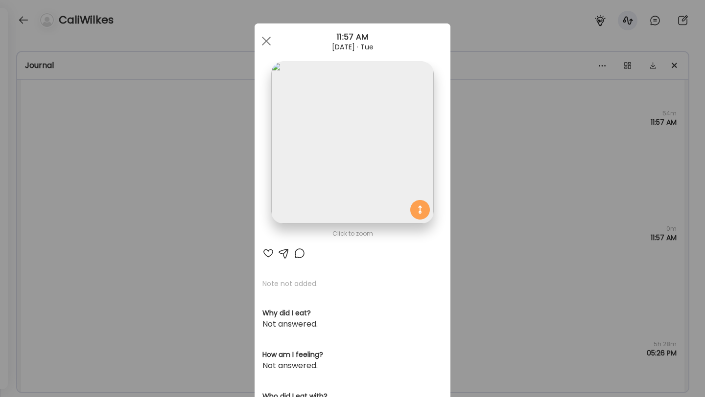
click at [398, 127] on img at bounding box center [352, 143] width 162 height 162
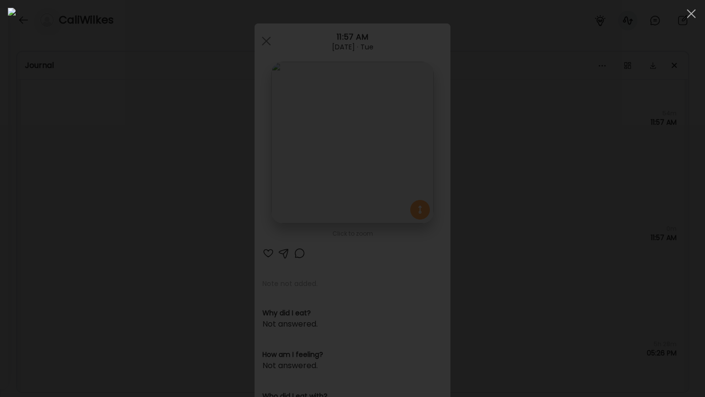
click at [398, 235] on div at bounding box center [352, 199] width 689 height 382
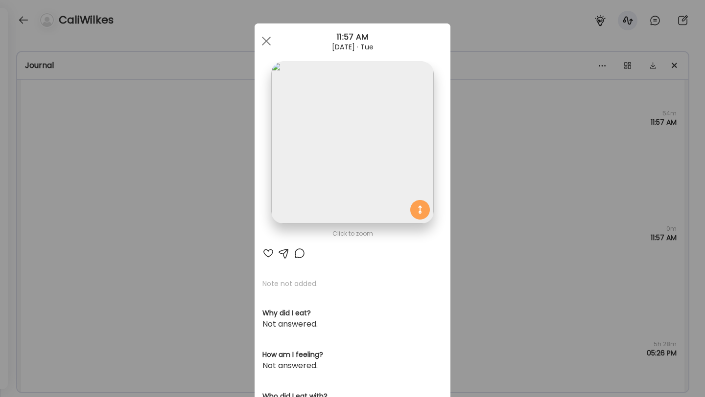
click at [398, 178] on div "Ate Coach Dashboard Wahoo! It’s official Take a moment to set up your Coach Pro…" at bounding box center [352, 198] width 705 height 397
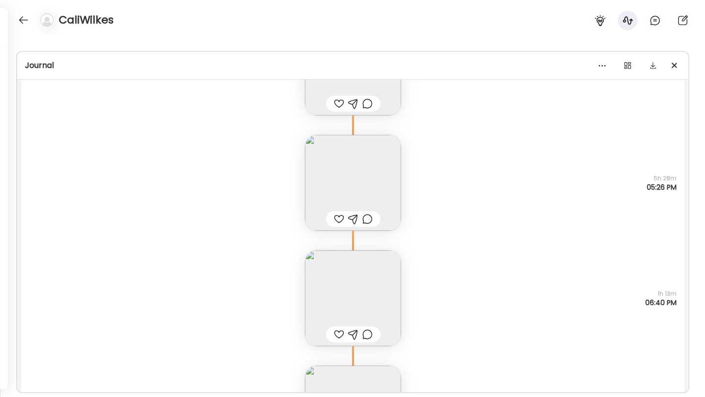
scroll to position [10231, 0]
click at [354, 174] on img at bounding box center [353, 181] width 96 height 96
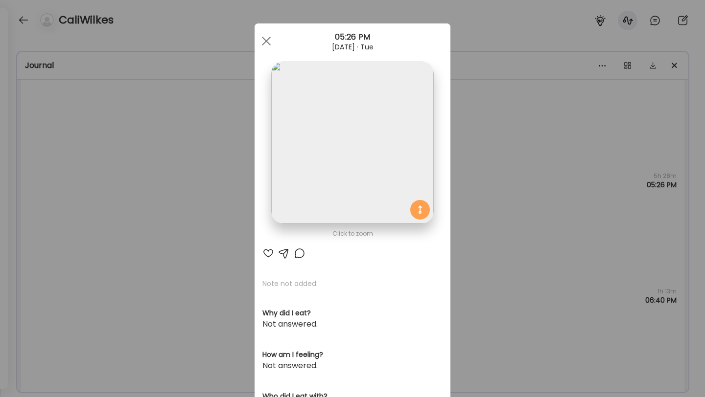
click at [396, 141] on img at bounding box center [352, 143] width 162 height 162
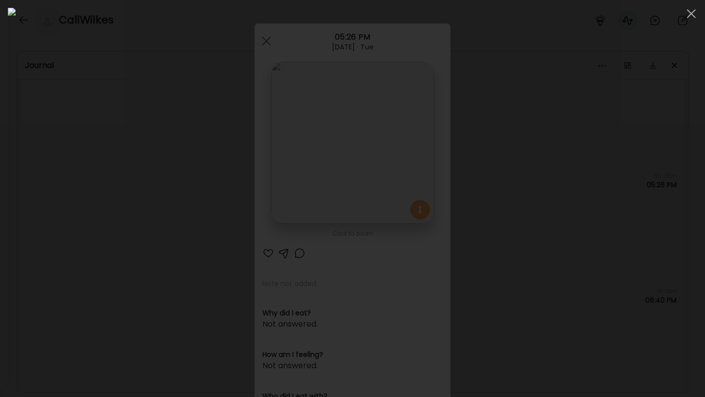
click at [398, 224] on div at bounding box center [352, 199] width 689 height 382
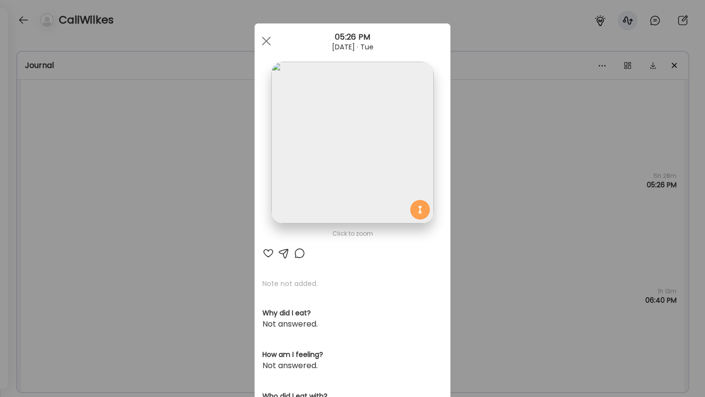
click at [398, 224] on div "Ate Coach Dashboard Wahoo! It’s official Take a moment to set up your Coach Pro…" at bounding box center [352, 198] width 705 height 397
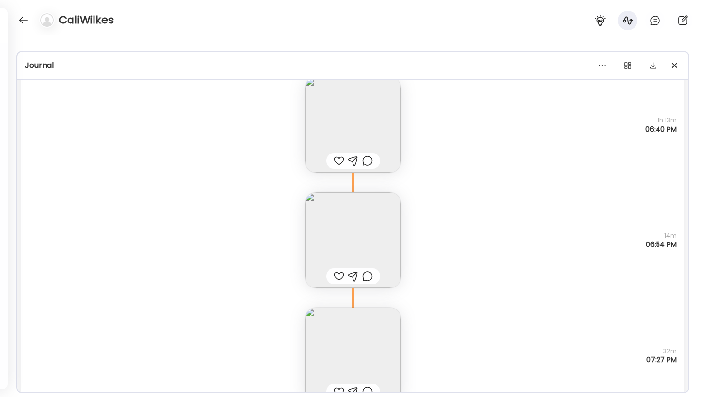
scroll to position [10409, 0]
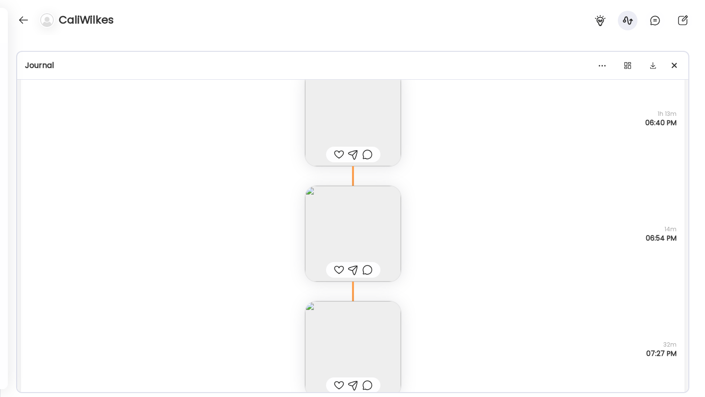
click at [361, 239] on img at bounding box center [353, 234] width 96 height 96
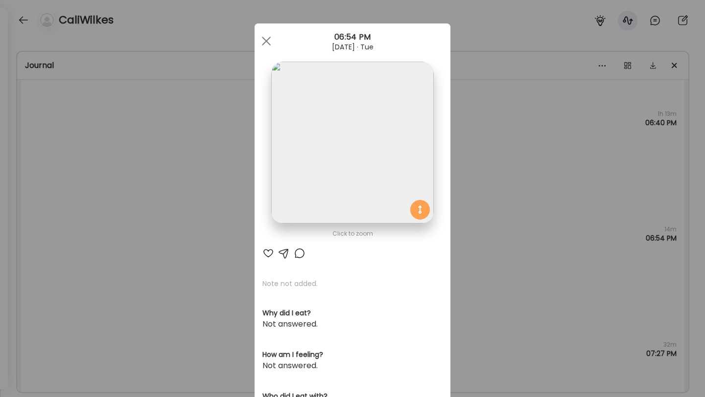
click at [398, 158] on div "Ate Coach Dashboard Wahoo! It’s official Take a moment to set up your Coach Pro…" at bounding box center [352, 198] width 705 height 397
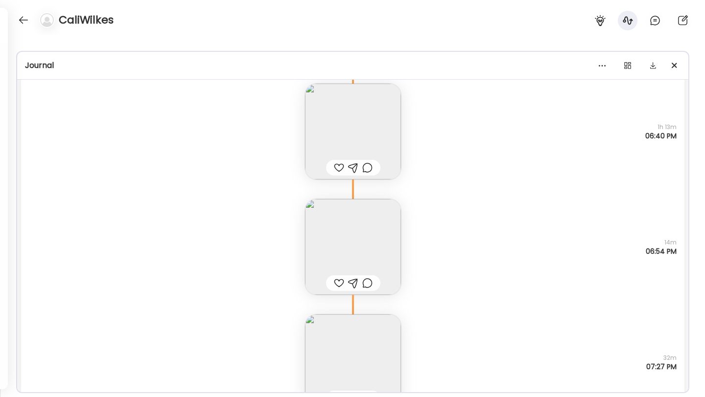
scroll to position [10391, 0]
click at [341, 122] on img at bounding box center [353, 137] width 96 height 96
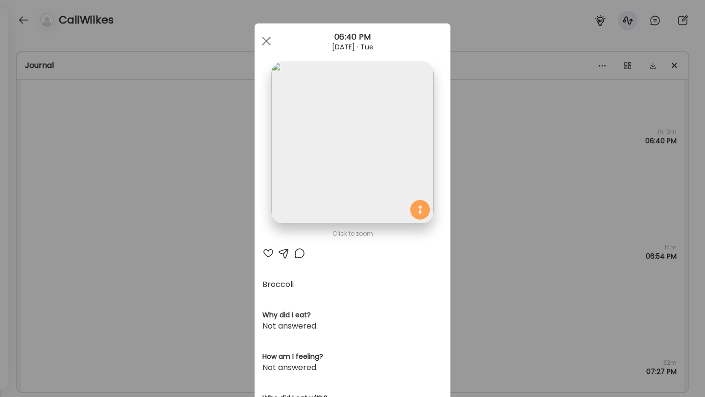
click at [398, 128] on div "Ate Coach Dashboard Wahoo! It’s official Take a moment to set up your Coach Pro…" at bounding box center [352, 198] width 705 height 397
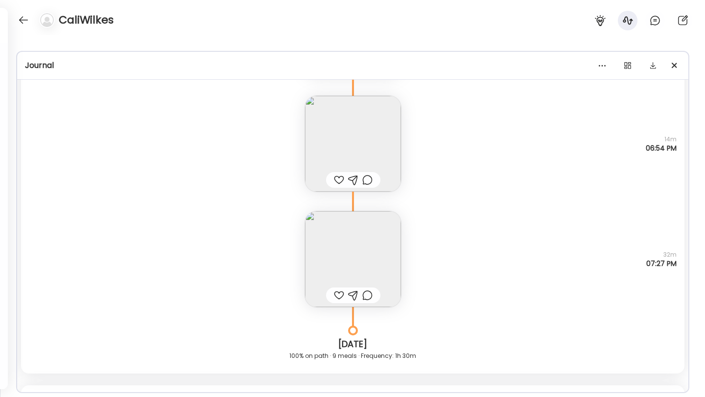
scroll to position [10500, 0]
click at [348, 251] on img at bounding box center [353, 258] width 96 height 96
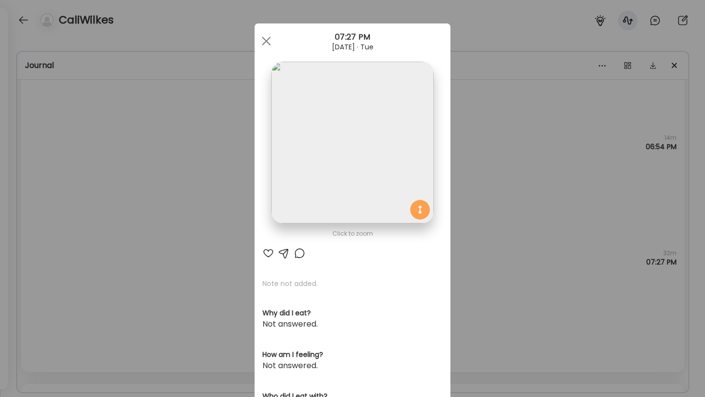
click at [344, 170] on img at bounding box center [352, 143] width 162 height 162
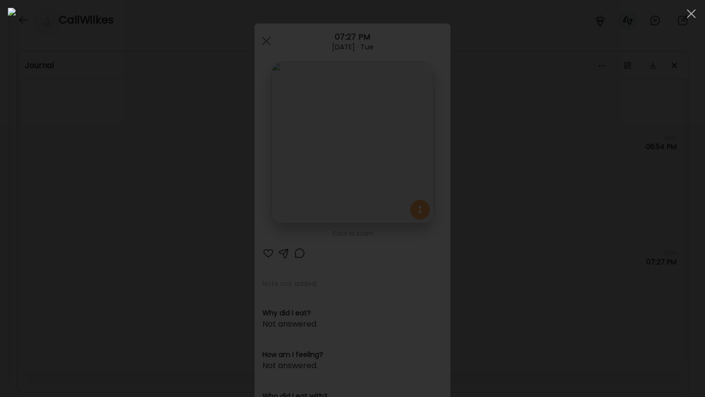
click at [398, 203] on div at bounding box center [352, 199] width 689 height 382
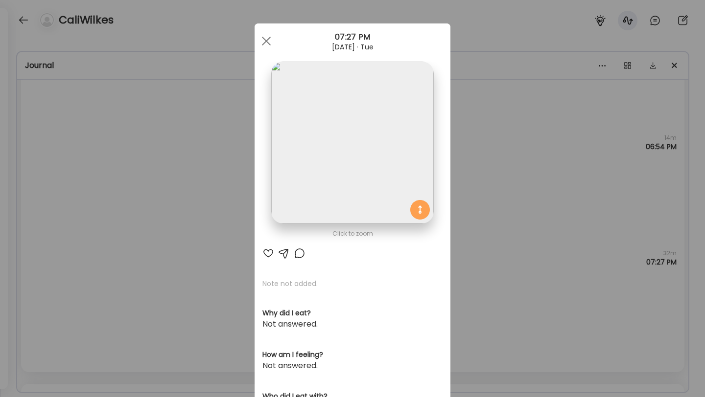
click at [398, 203] on div "Ate Coach Dashboard Wahoo! It’s official Take a moment to set up your Coach Pro…" at bounding box center [352, 198] width 705 height 397
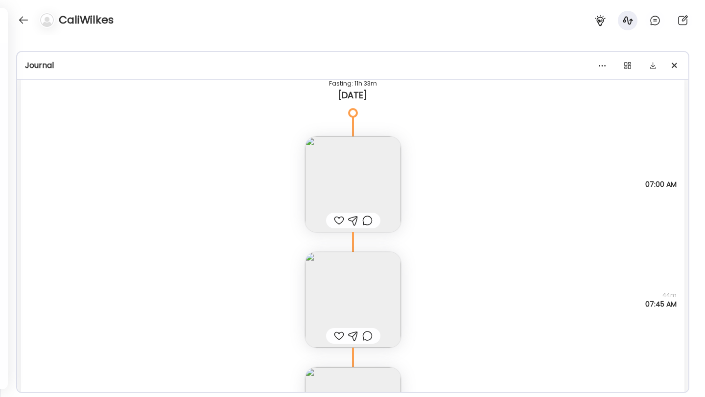
scroll to position [10831, 0]
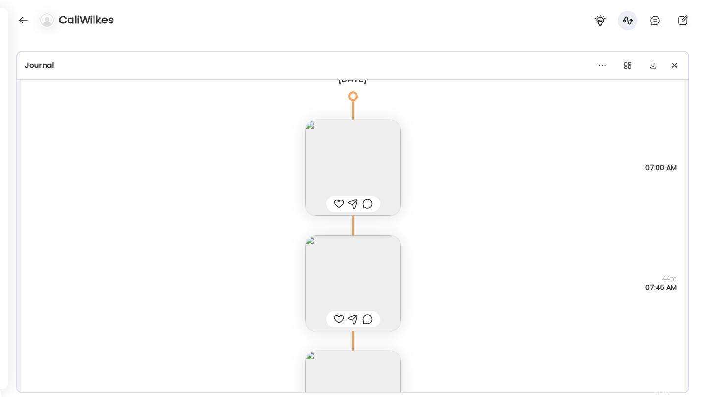
click at [383, 243] on img at bounding box center [353, 283] width 96 height 96
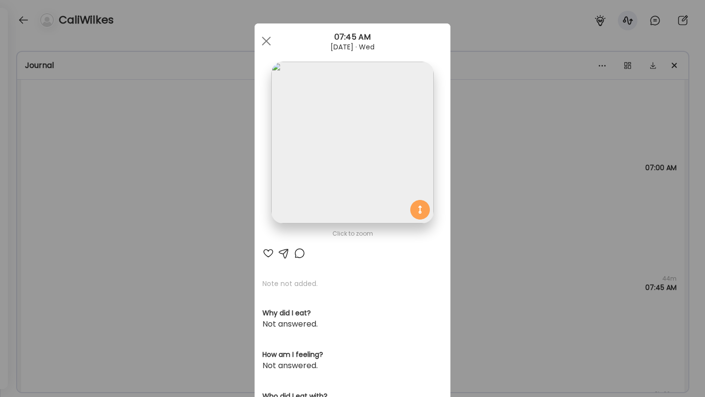
click at [384, 88] on img at bounding box center [352, 143] width 162 height 162
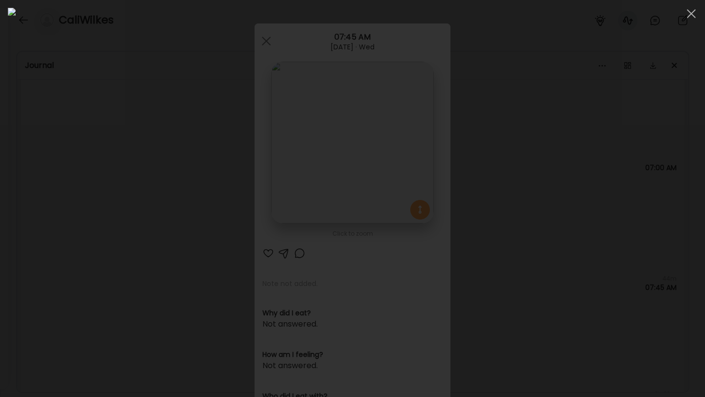
click at [398, 238] on div at bounding box center [352, 199] width 689 height 382
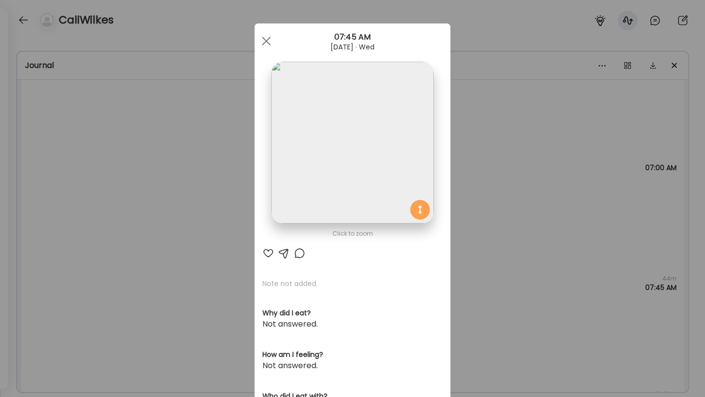
click at [398, 226] on div "Ate Coach Dashboard Wahoo! It’s official Take a moment to set up your Coach Pro…" at bounding box center [352, 198] width 705 height 397
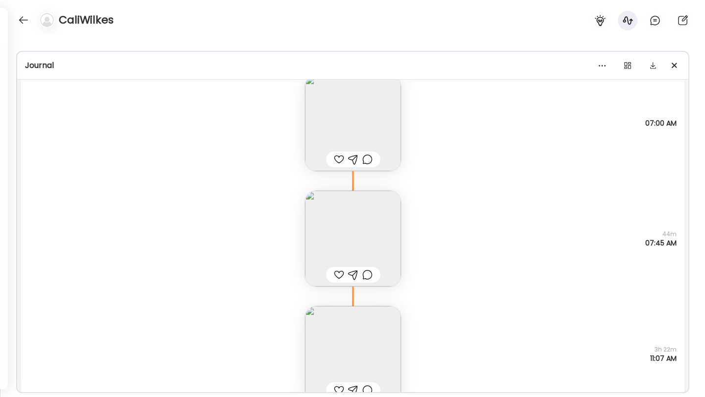
scroll to position [10875, 0]
click at [370, 120] on img at bounding box center [353, 124] width 96 height 96
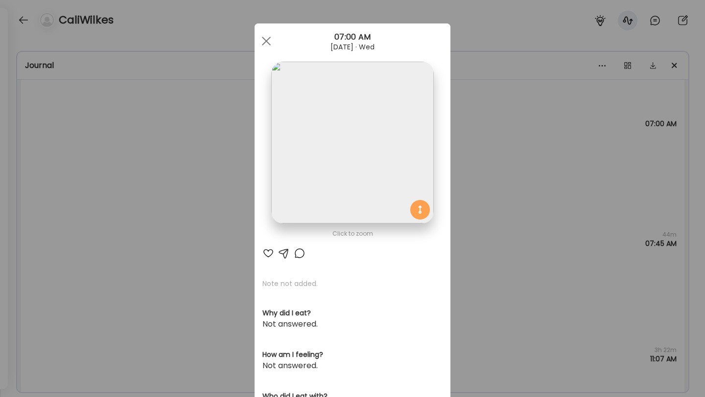
click at [398, 150] on div "Ate Coach Dashboard Wahoo! It’s official Take a moment to set up your Coach Pro…" at bounding box center [352, 198] width 705 height 397
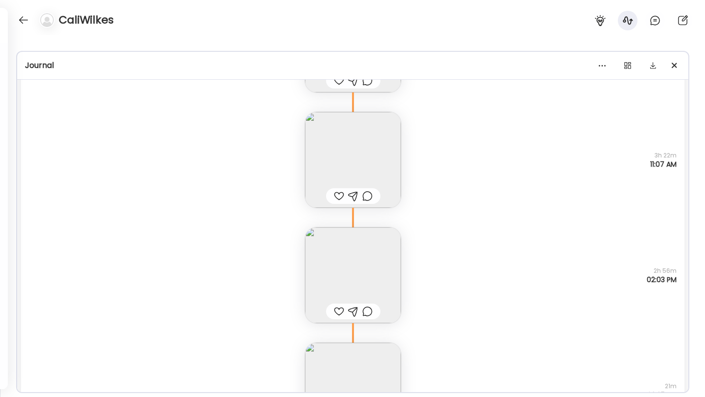
scroll to position [11095, 0]
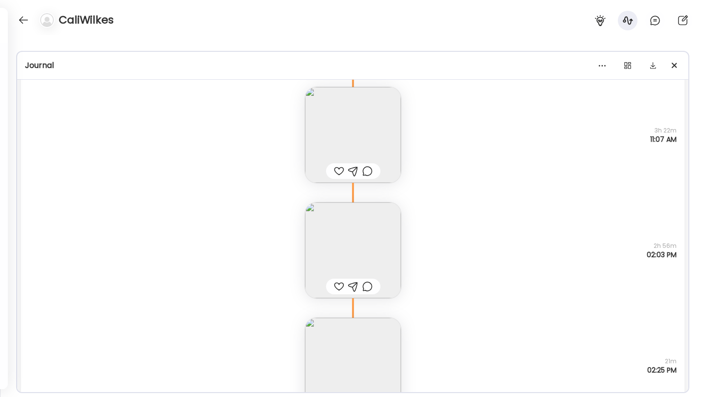
click at [332, 129] on img at bounding box center [353, 135] width 96 height 96
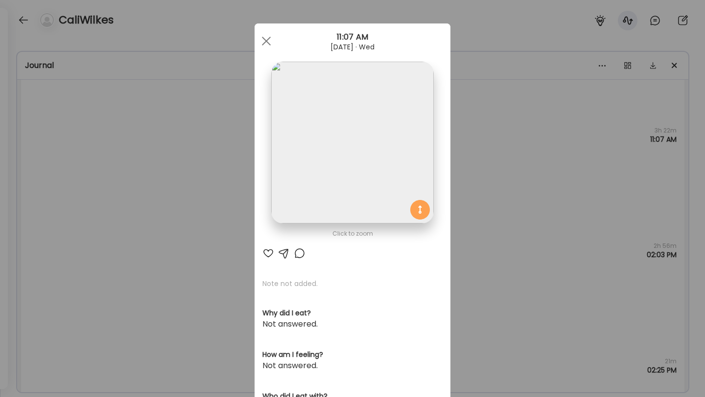
click at [398, 154] on div "Ate Coach Dashboard Wahoo! It’s official Take a moment to set up your Coach Pro…" at bounding box center [352, 198] width 705 height 397
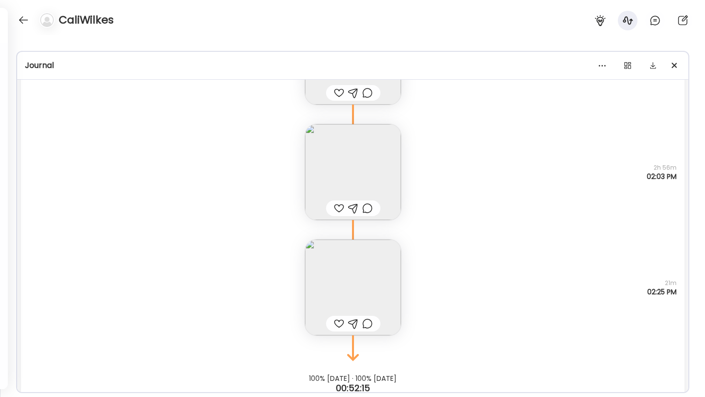
scroll to position [11183, 0]
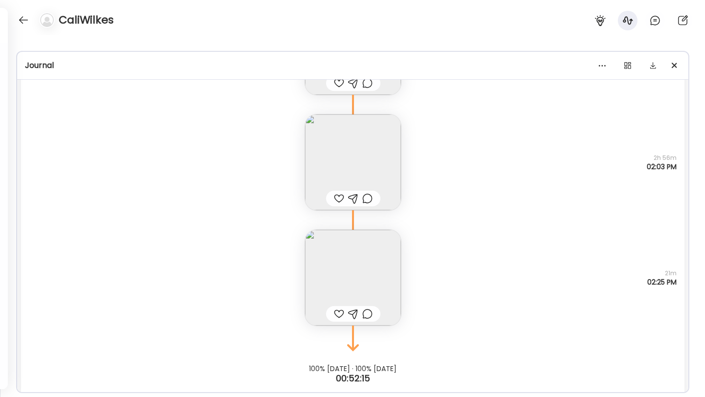
click at [360, 258] on img at bounding box center [353, 278] width 96 height 96
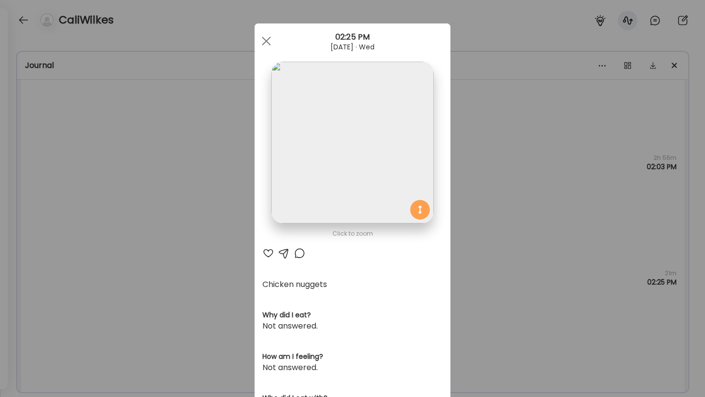
click at [332, 161] on img at bounding box center [352, 143] width 162 height 162
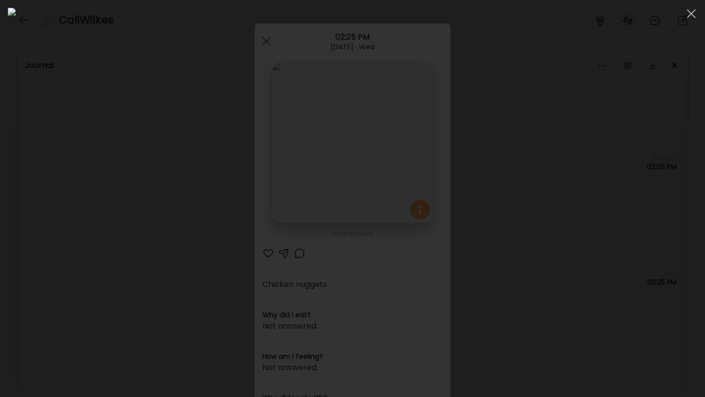
click at [398, 165] on div at bounding box center [352, 199] width 689 height 382
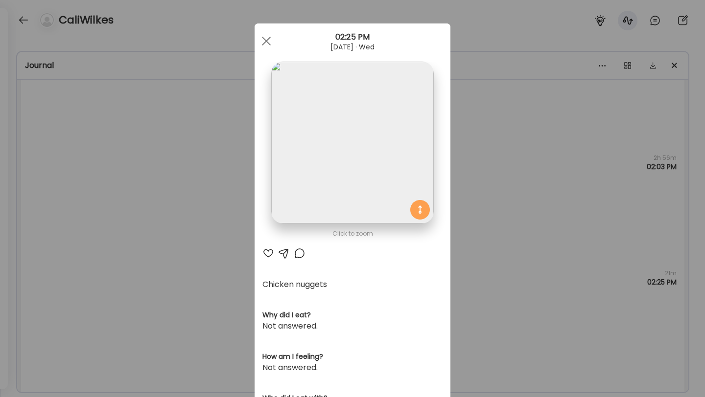
click at [398, 165] on div "Ate Coach Dashboard Wahoo! It’s official Take a moment to set up your Coach Pro…" at bounding box center [352, 198] width 705 height 397
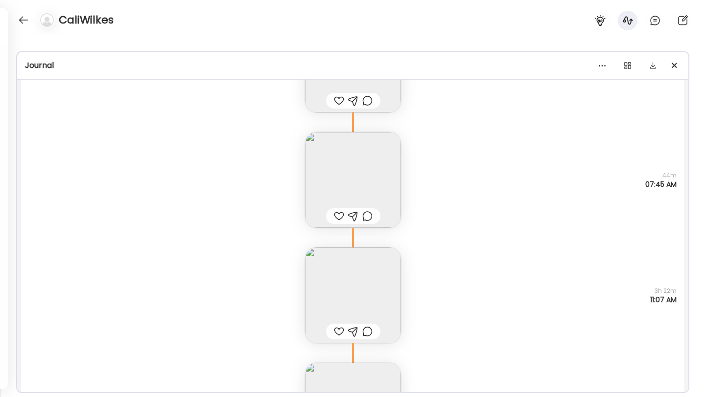
scroll to position [10955, 0]
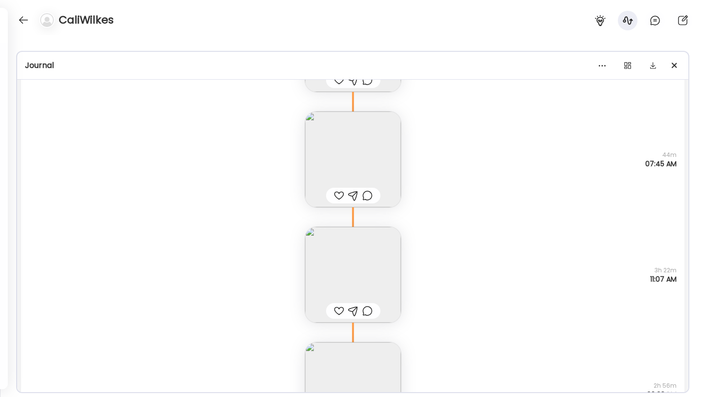
click at [343, 242] on img at bounding box center [353, 275] width 96 height 96
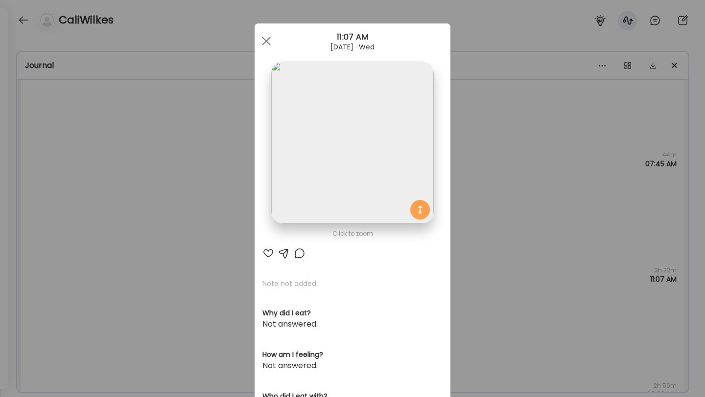
click at [398, 290] on div "Ate Coach Dashboard Wahoo! It’s official Take a moment to set up your Coach Pro…" at bounding box center [352, 198] width 705 height 397
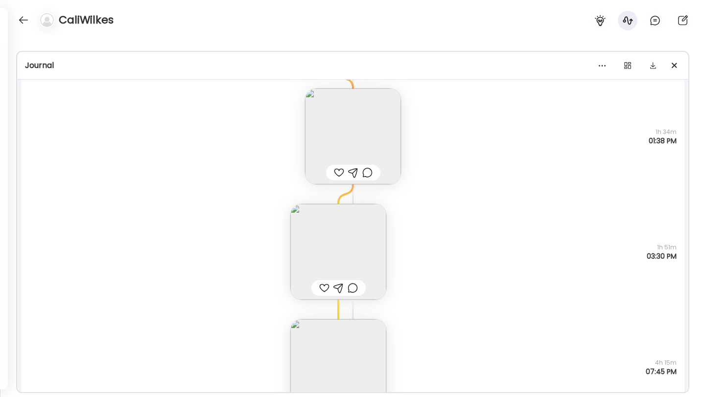
scroll to position [7765, 0]
click at [345, 228] on img at bounding box center [338, 247] width 96 height 96
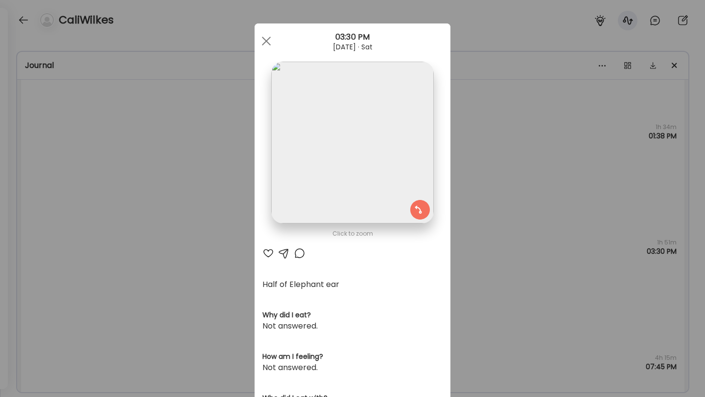
click at [398, 198] on div "Ate Coach Dashboard Wahoo! It’s official Take a moment to set up your Coach Pro…" at bounding box center [352, 198] width 705 height 397
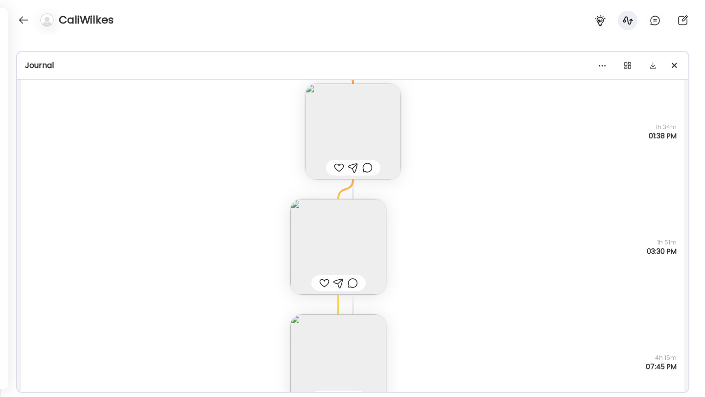
click at [398, 198] on div "Half of Elephant ear Questions not answered 1h 51m 03:30 PM" at bounding box center [352, 237] width 663 height 115
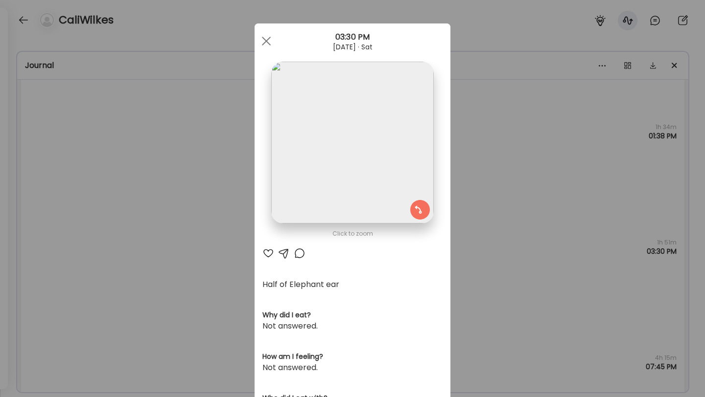
click at [398, 198] on div "Ate Coach Dashboard Wahoo! It’s official Take a moment to set up your Coach Pro…" at bounding box center [352, 198] width 705 height 397
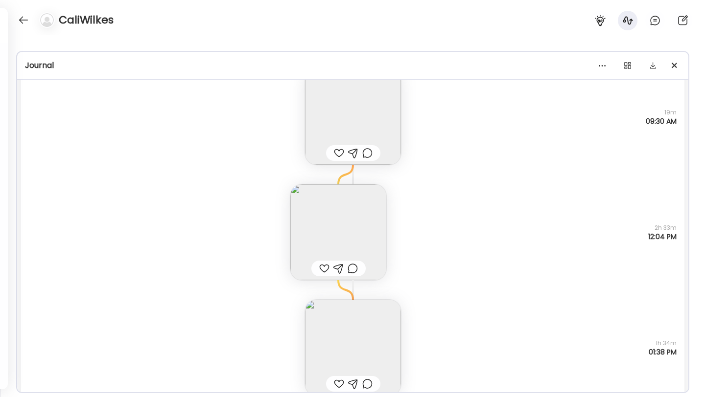
scroll to position [7578, 0]
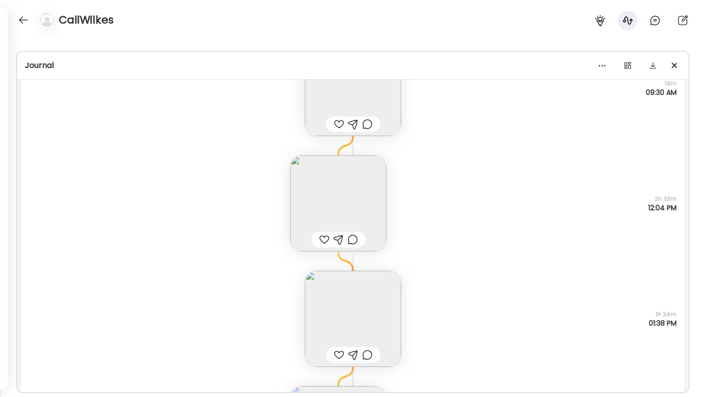
click at [350, 199] on img at bounding box center [338, 204] width 96 height 96
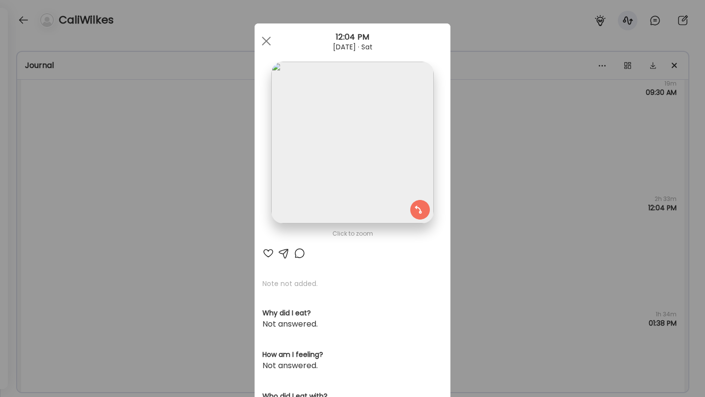
click at [398, 214] on div "Ate Coach Dashboard Wahoo! It’s official Take a moment to set up your Coach Pro…" at bounding box center [352, 198] width 705 height 397
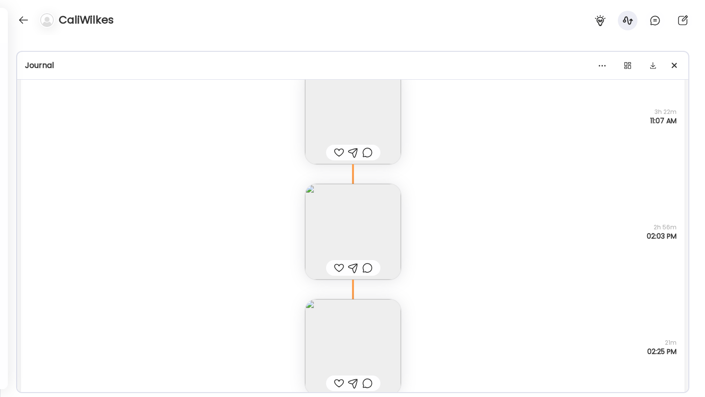
scroll to position [11198, 0]
